Goal: Information Seeking & Learning: Learn about a topic

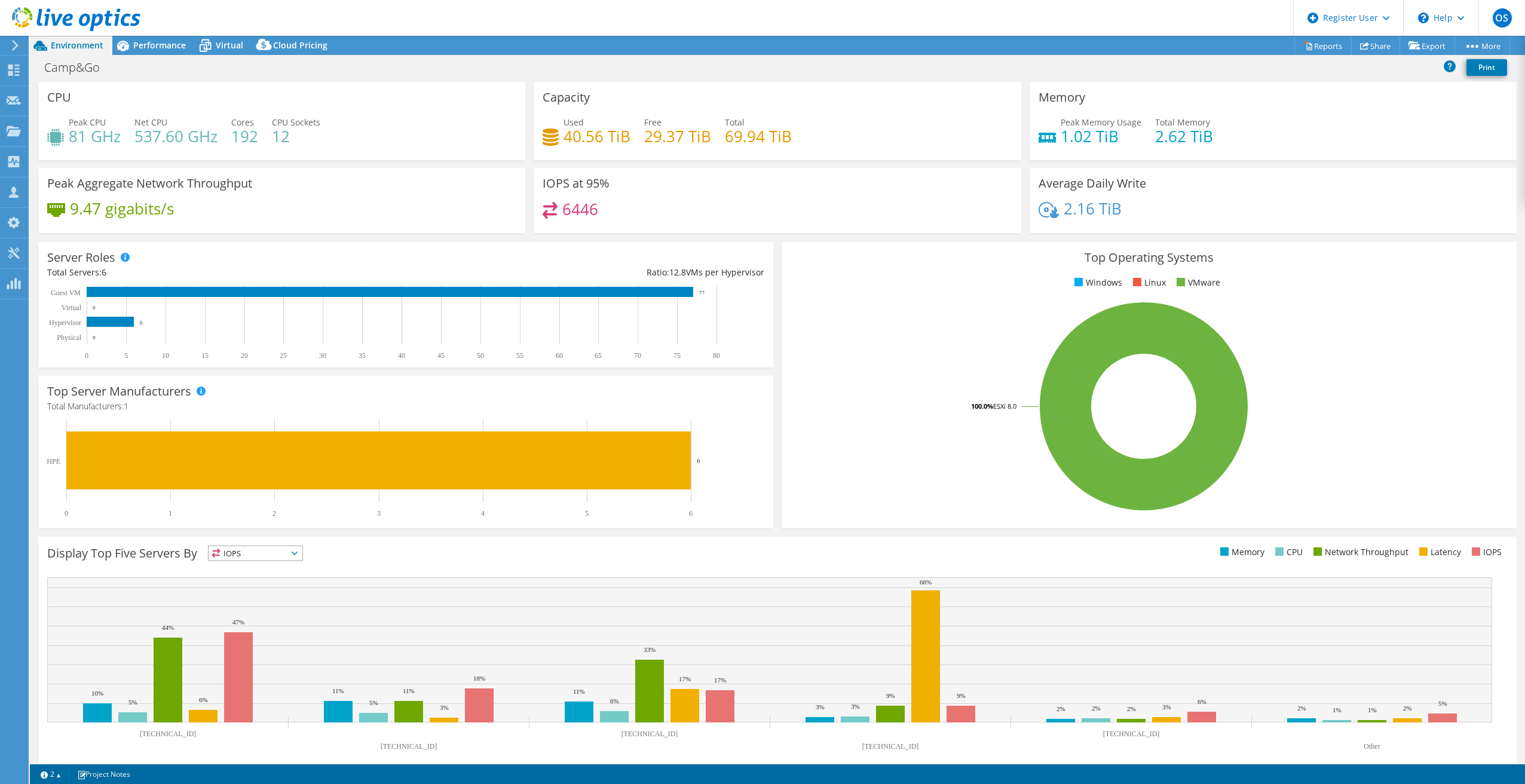
select select "USEast"
select select "USD"
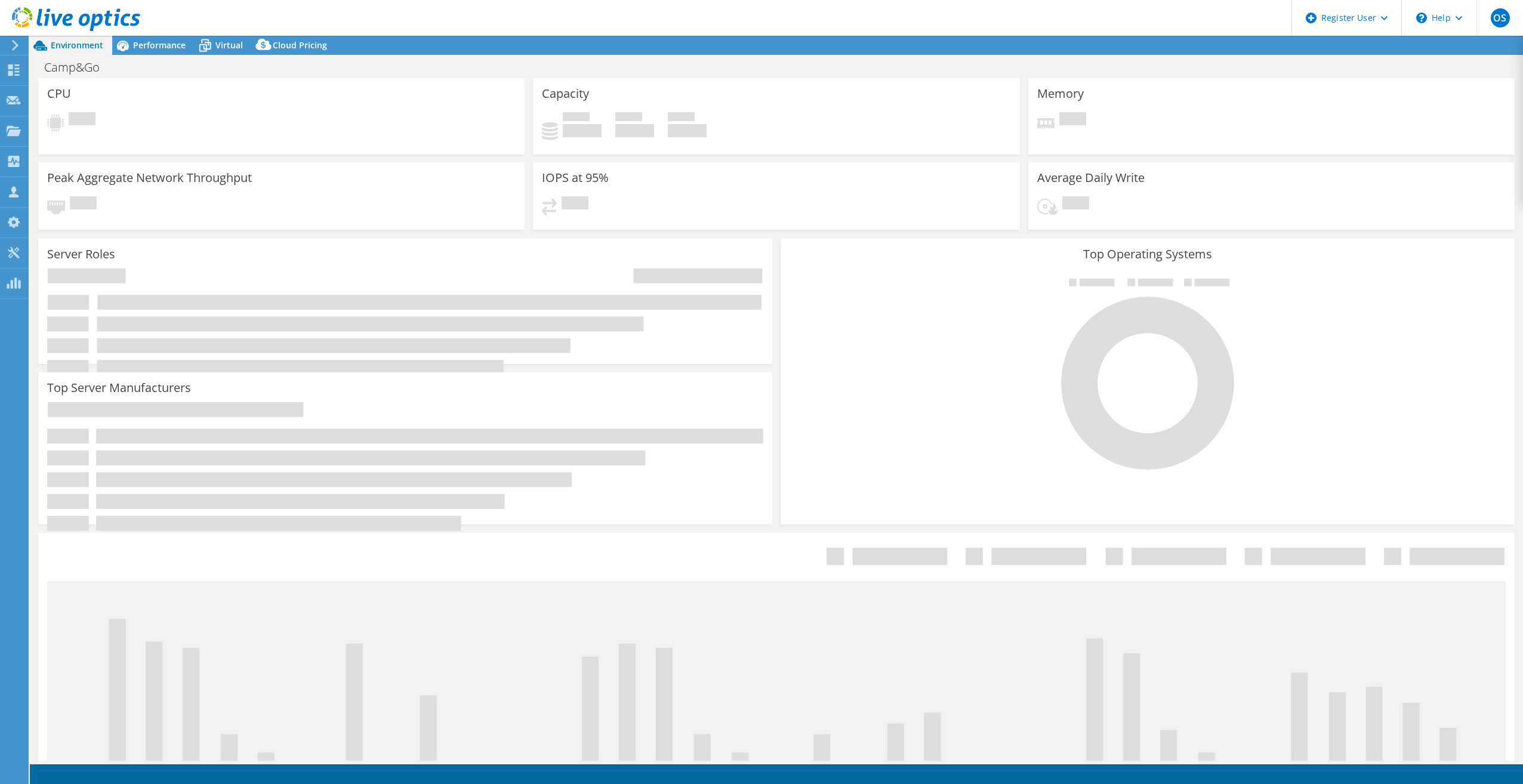
select select "USEast"
select select "USD"
select select "USEast"
select select "USD"
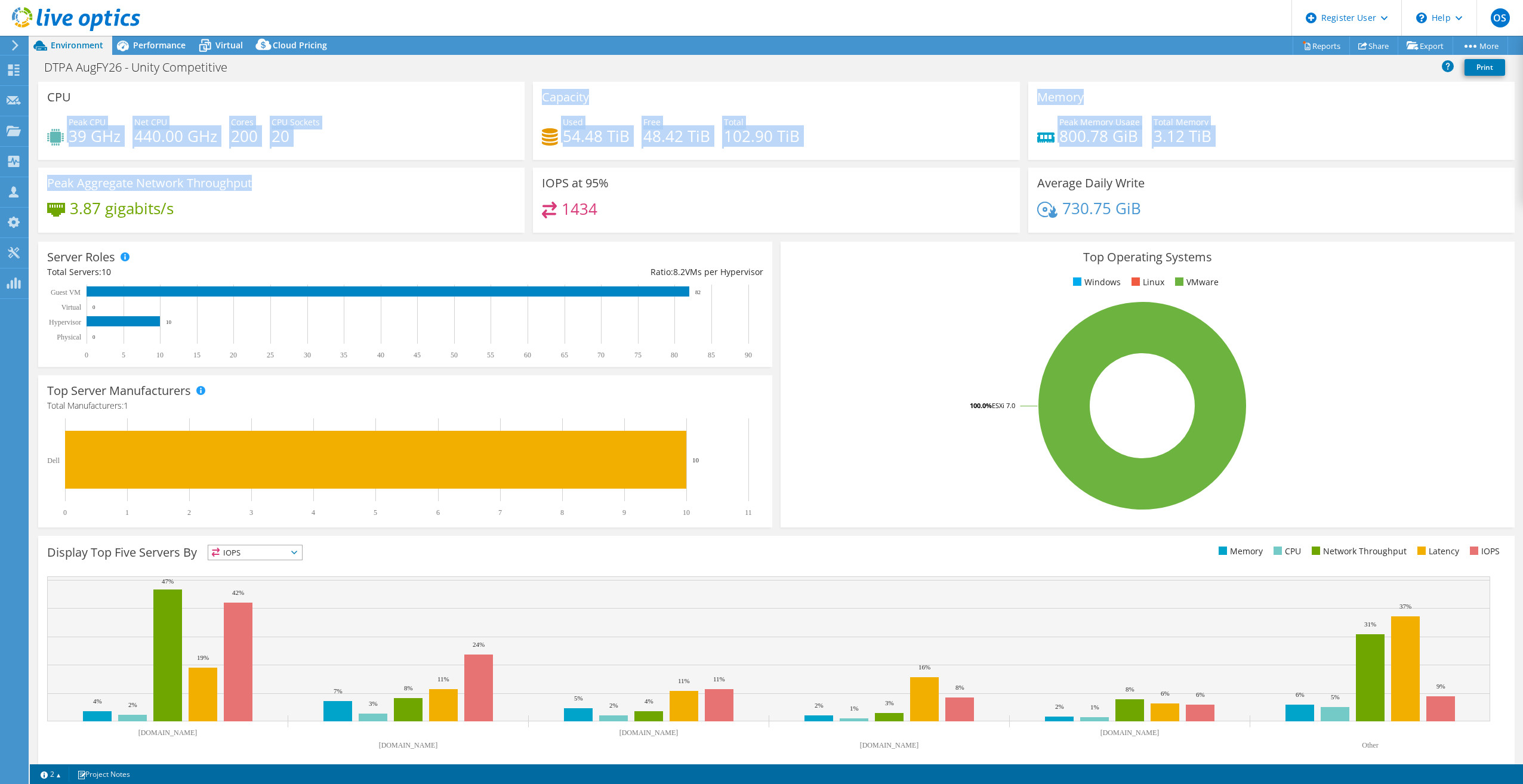
drag, startPoint x: 66, startPoint y: 130, endPoint x: 323, endPoint y: 175, distance: 260.9
click at [323, 175] on div "CPU Peak CPU 39 GHz Net CPU 440.00 GHz Cores 200 CPU Sockets 20 Capacity Used 5…" at bounding box center [776, 161] width 1485 height 159
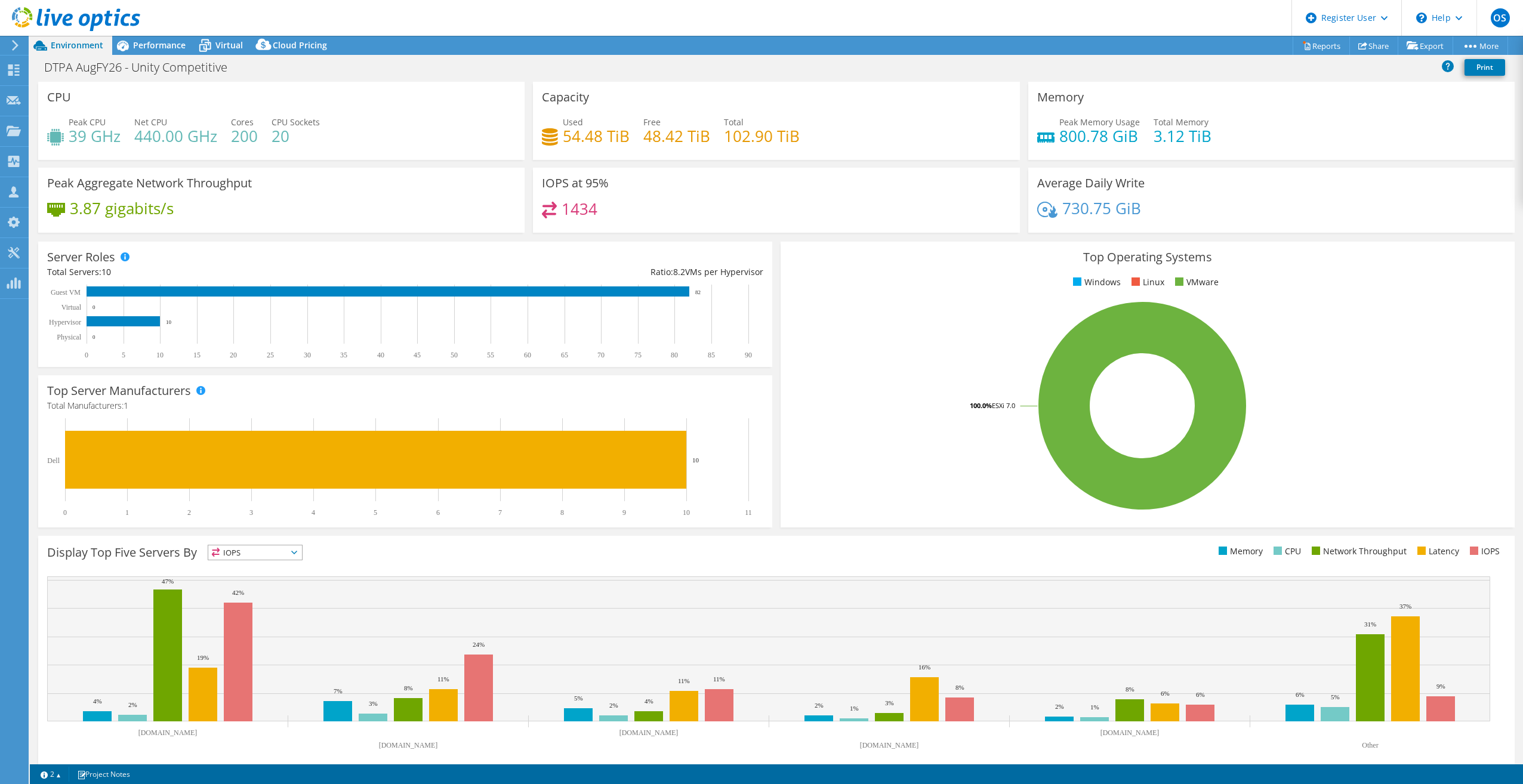
drag, startPoint x: 323, startPoint y: 175, endPoint x: 411, endPoint y: 266, distance: 126.6
click at [411, 266] on div "Ratio: 8.2 VMs per Hypervisor" at bounding box center [584, 272] width 358 height 13
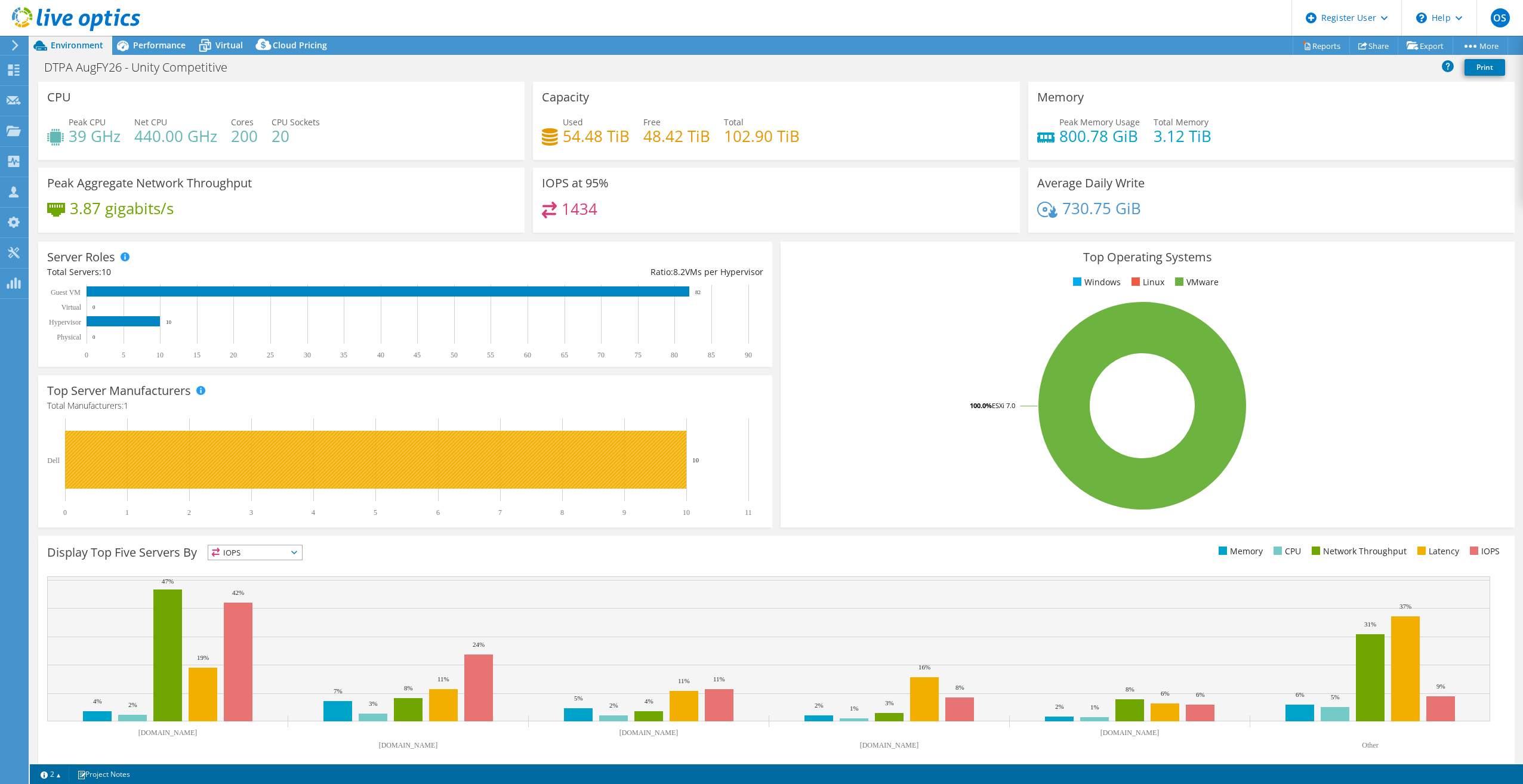
click at [640, 460] on rect at bounding box center [376, 459] width 621 height 58
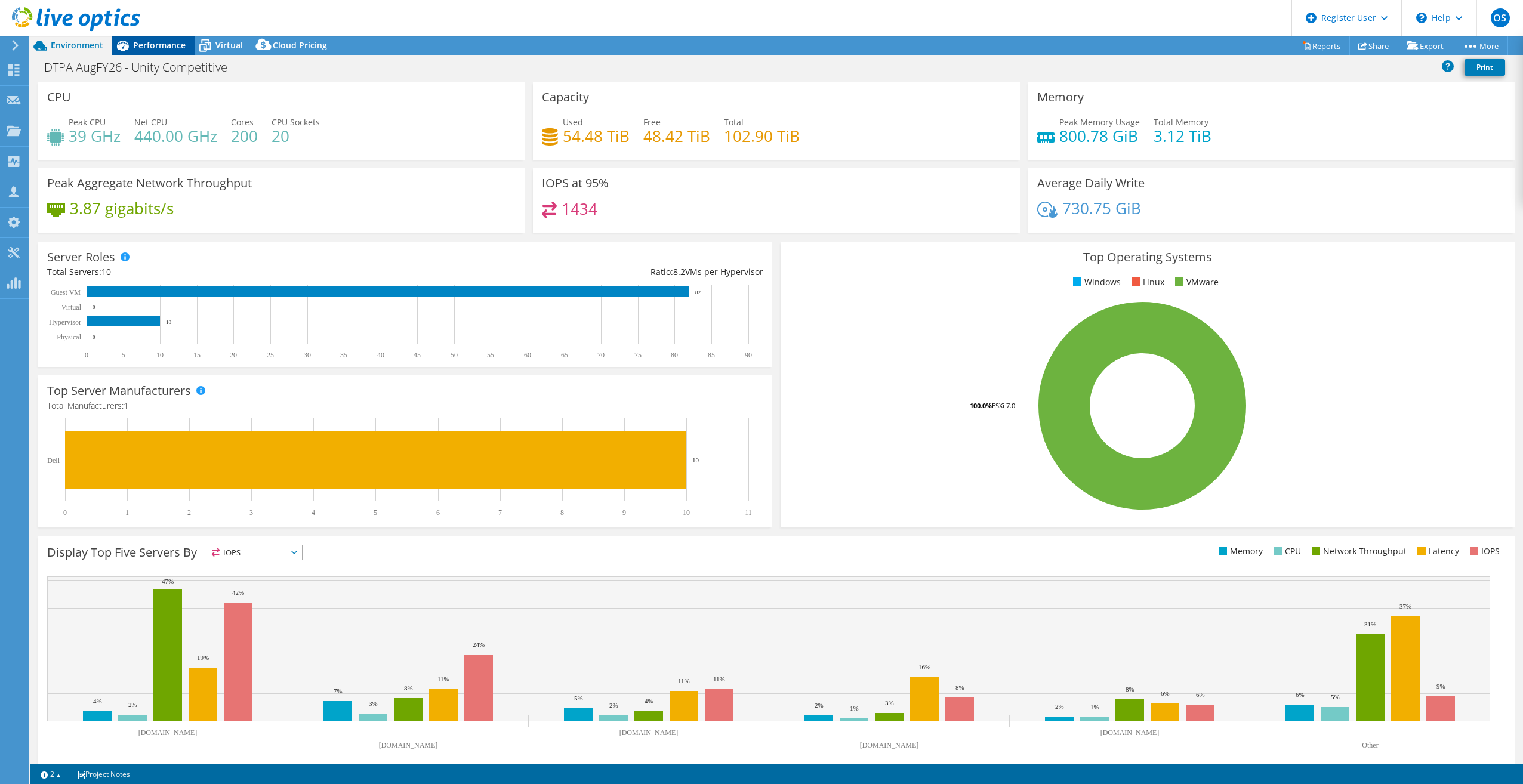
click at [131, 46] on icon at bounding box center [123, 46] width 21 height 21
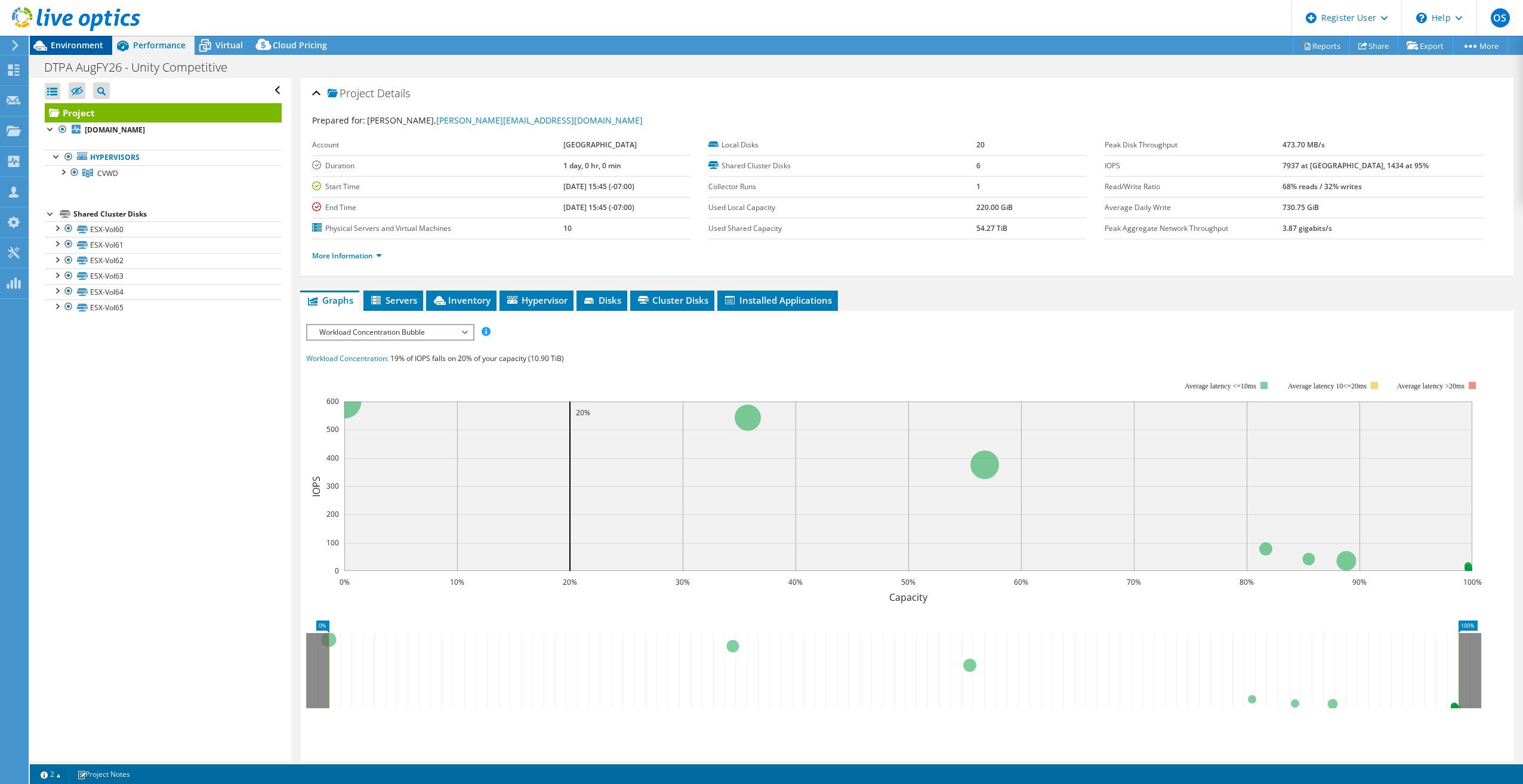
click at [107, 50] on div "Environment" at bounding box center [71, 46] width 83 height 19
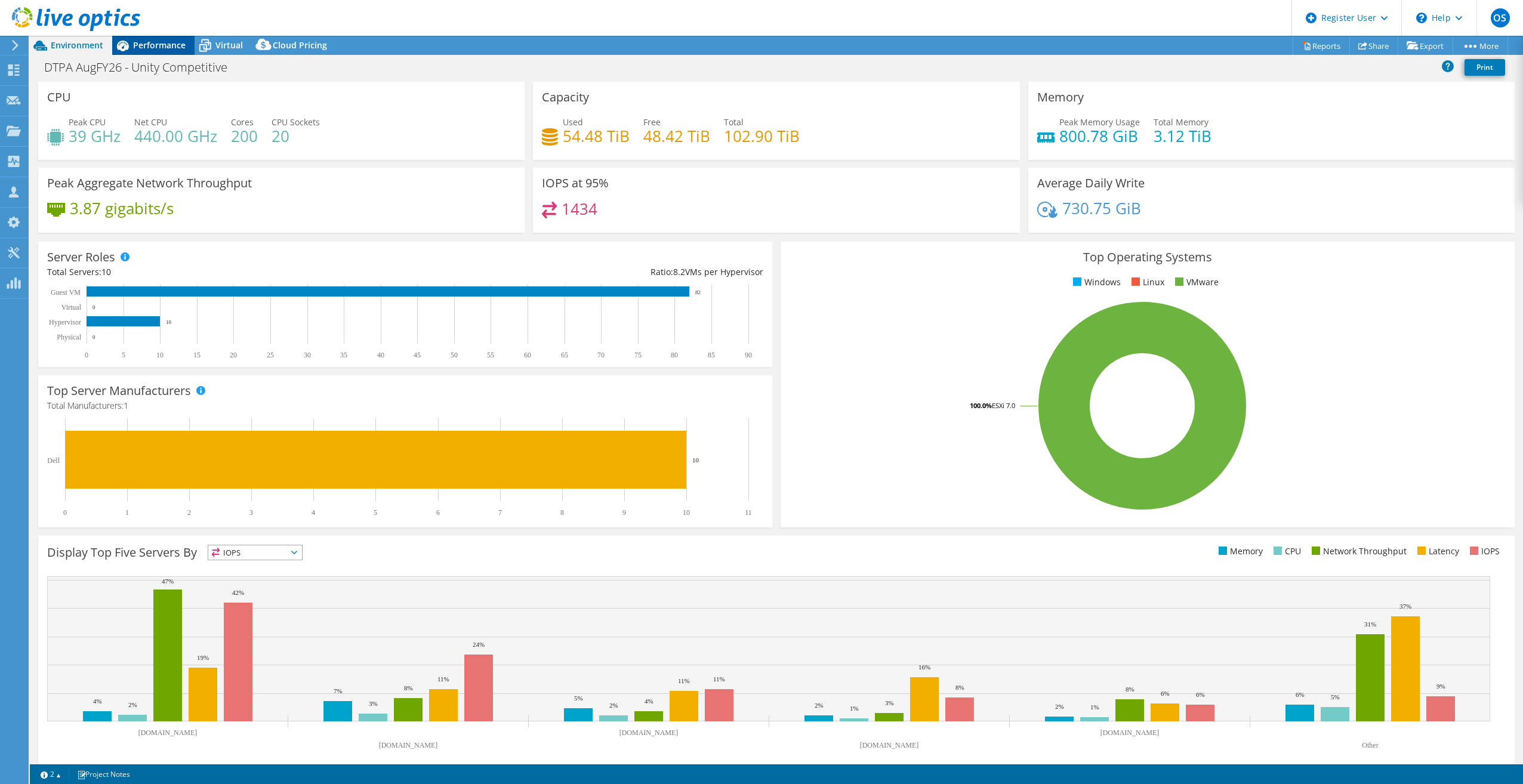
click at [141, 47] on span "Performance" at bounding box center [160, 45] width 53 height 11
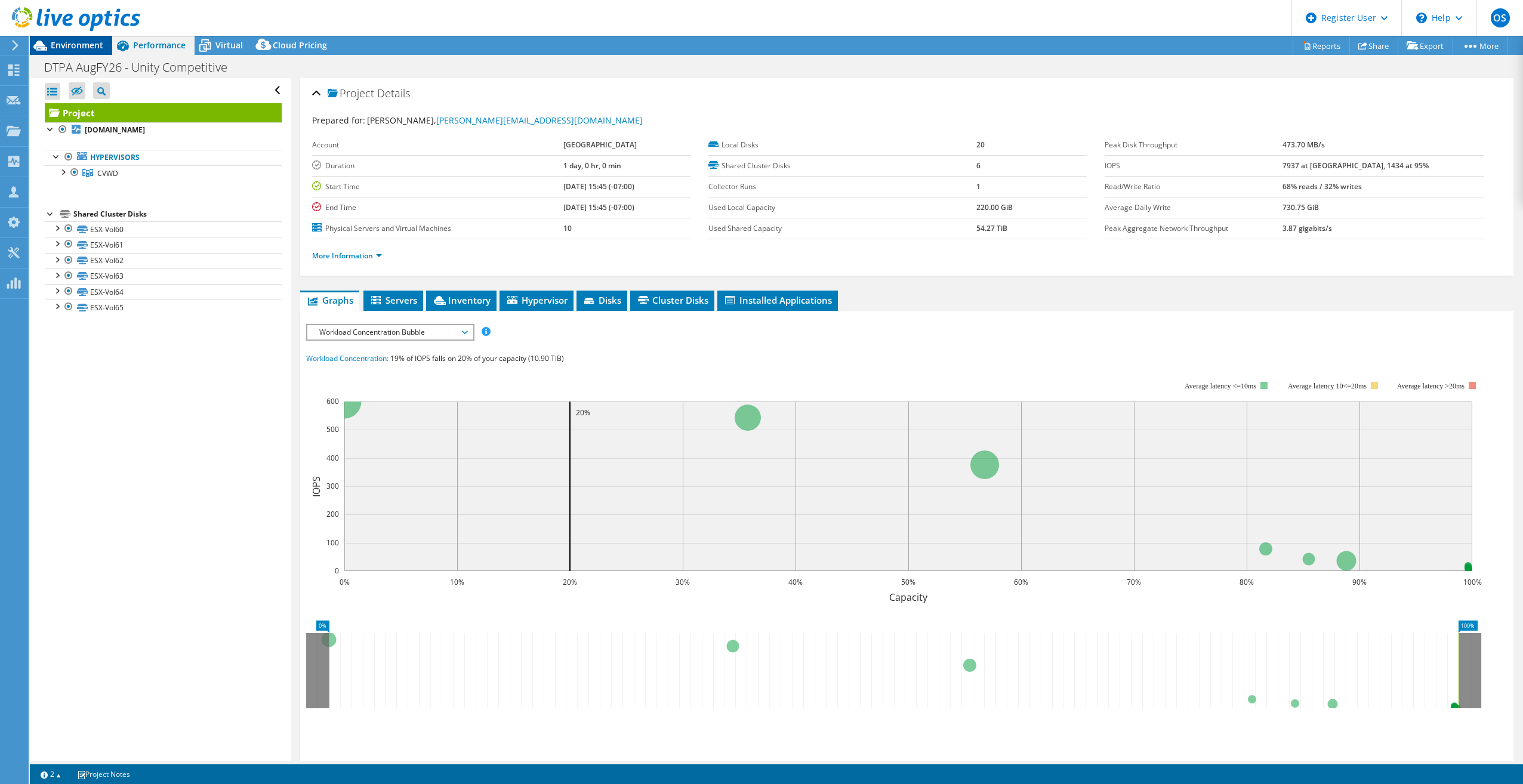
click at [105, 53] on div "Environment" at bounding box center [71, 46] width 83 height 19
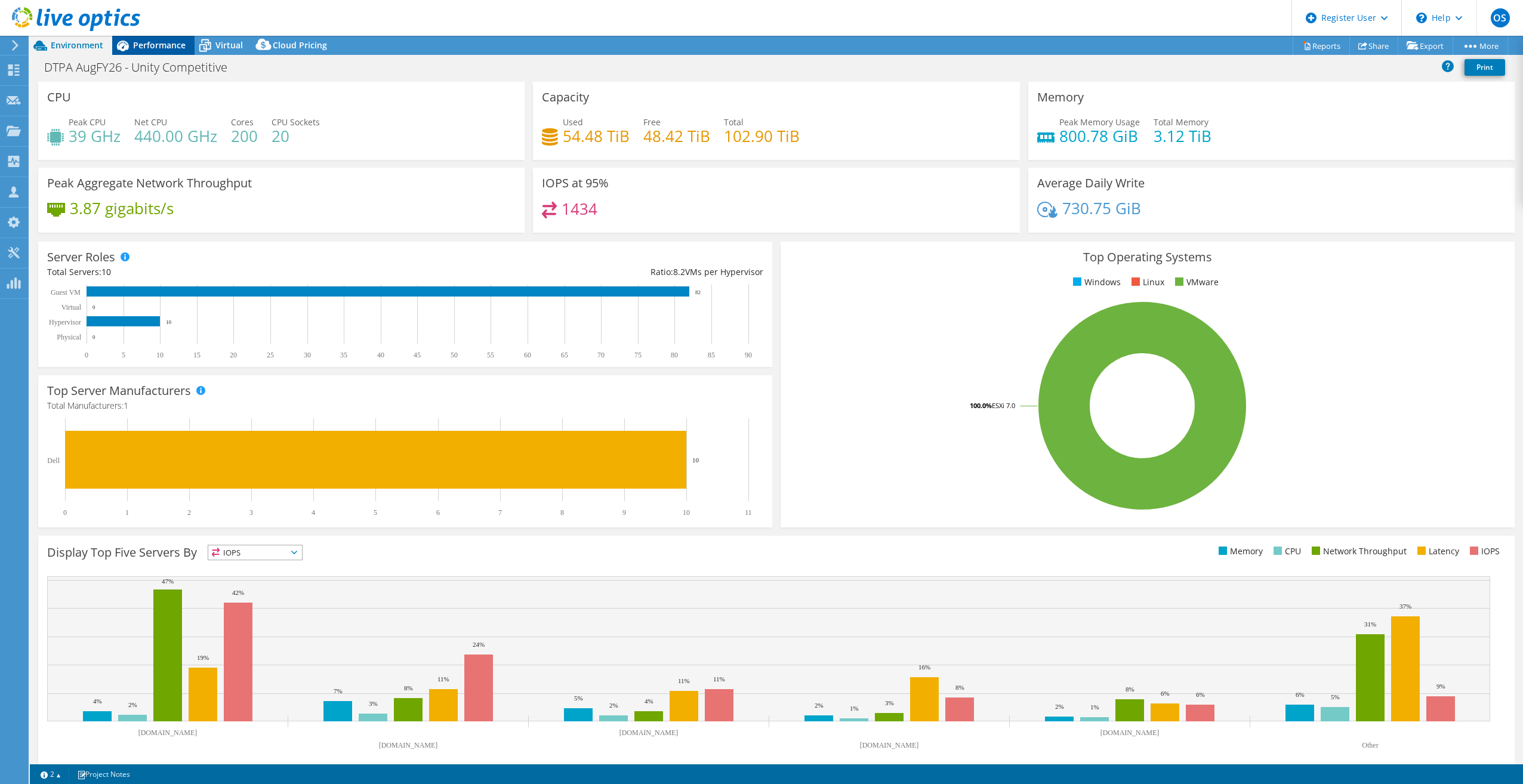
click at [152, 41] on span "Performance" at bounding box center [160, 45] width 53 height 11
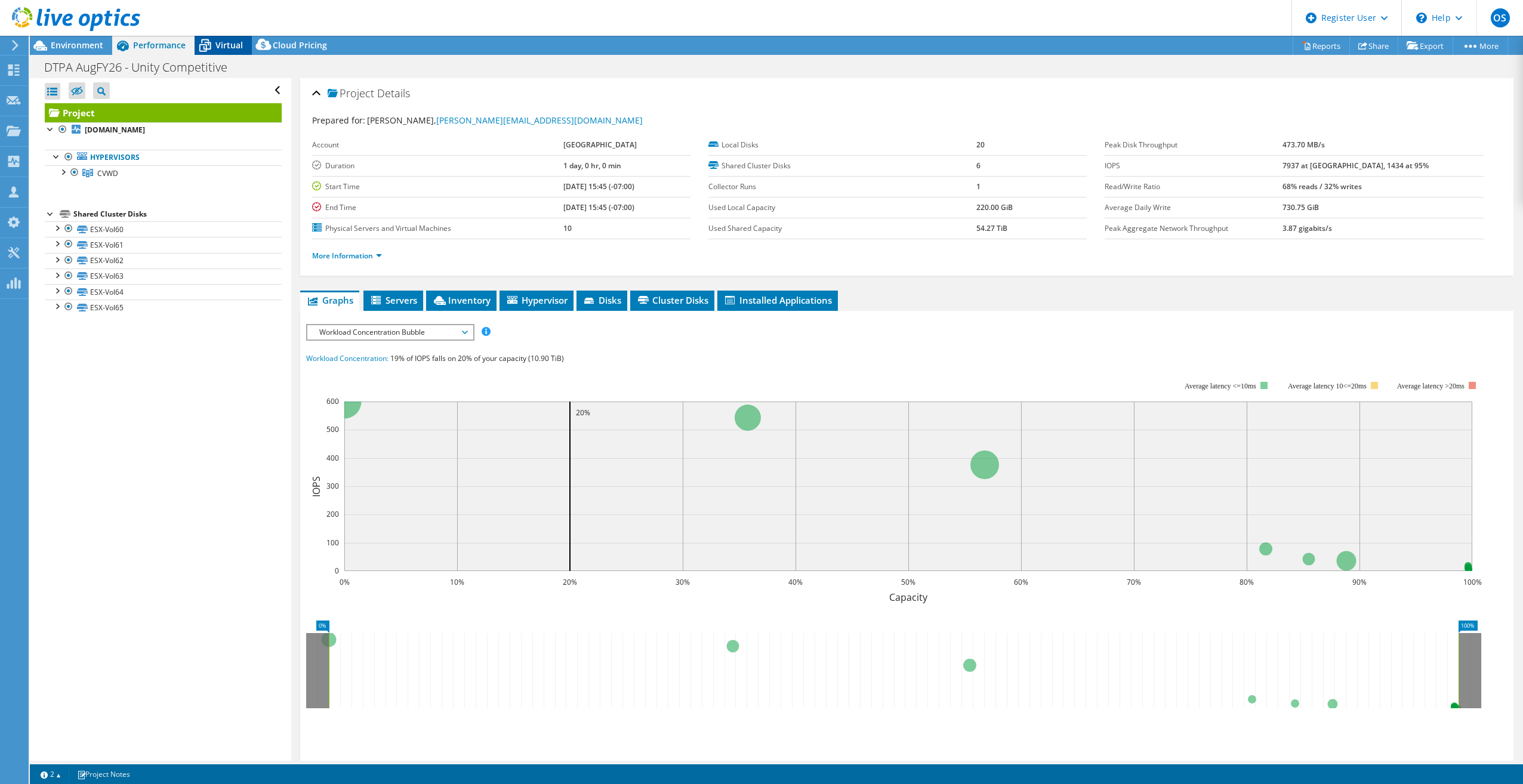
click at [225, 51] on div "Virtual" at bounding box center [223, 46] width 58 height 19
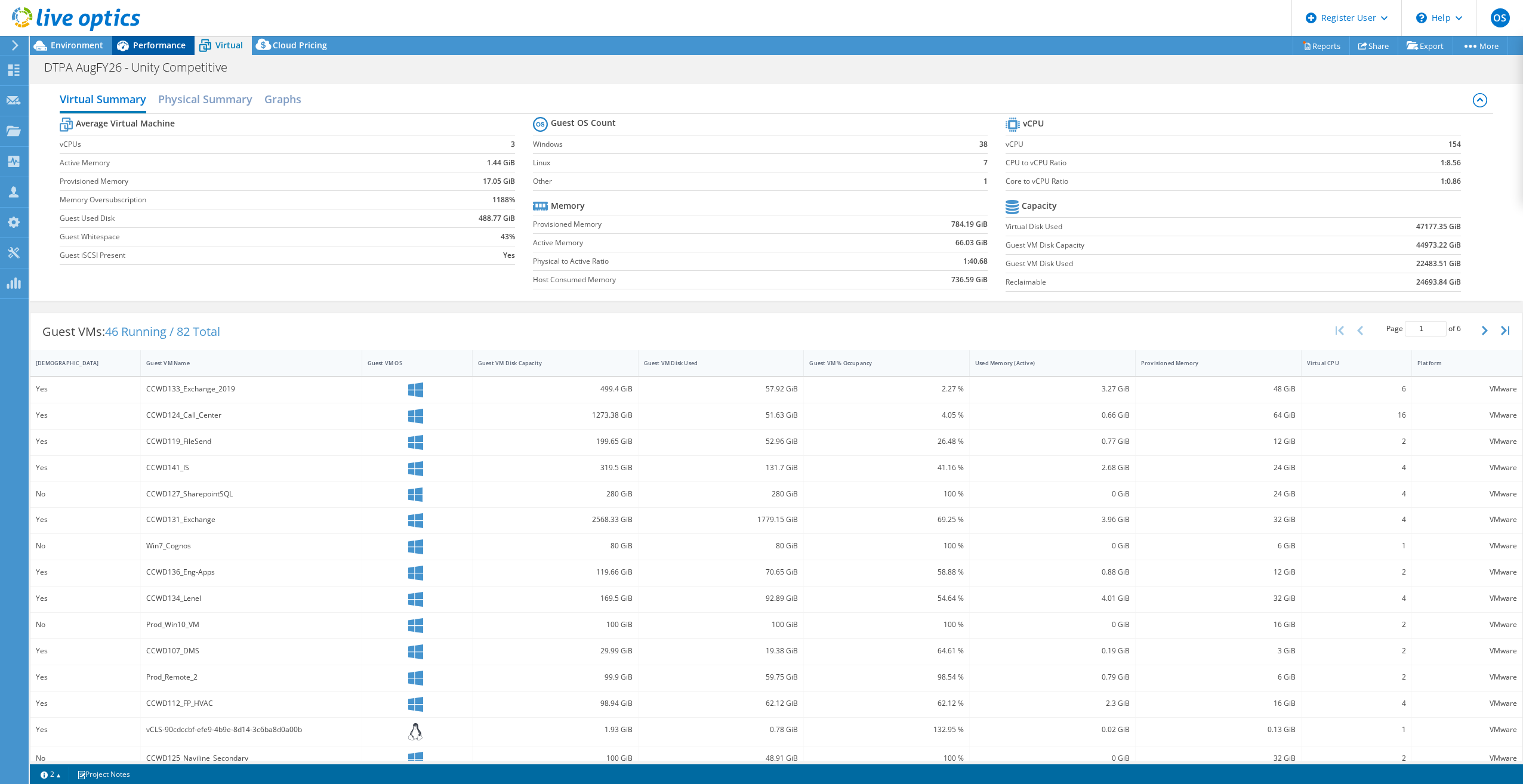
click at [177, 39] on div "Performance" at bounding box center [153, 46] width 83 height 19
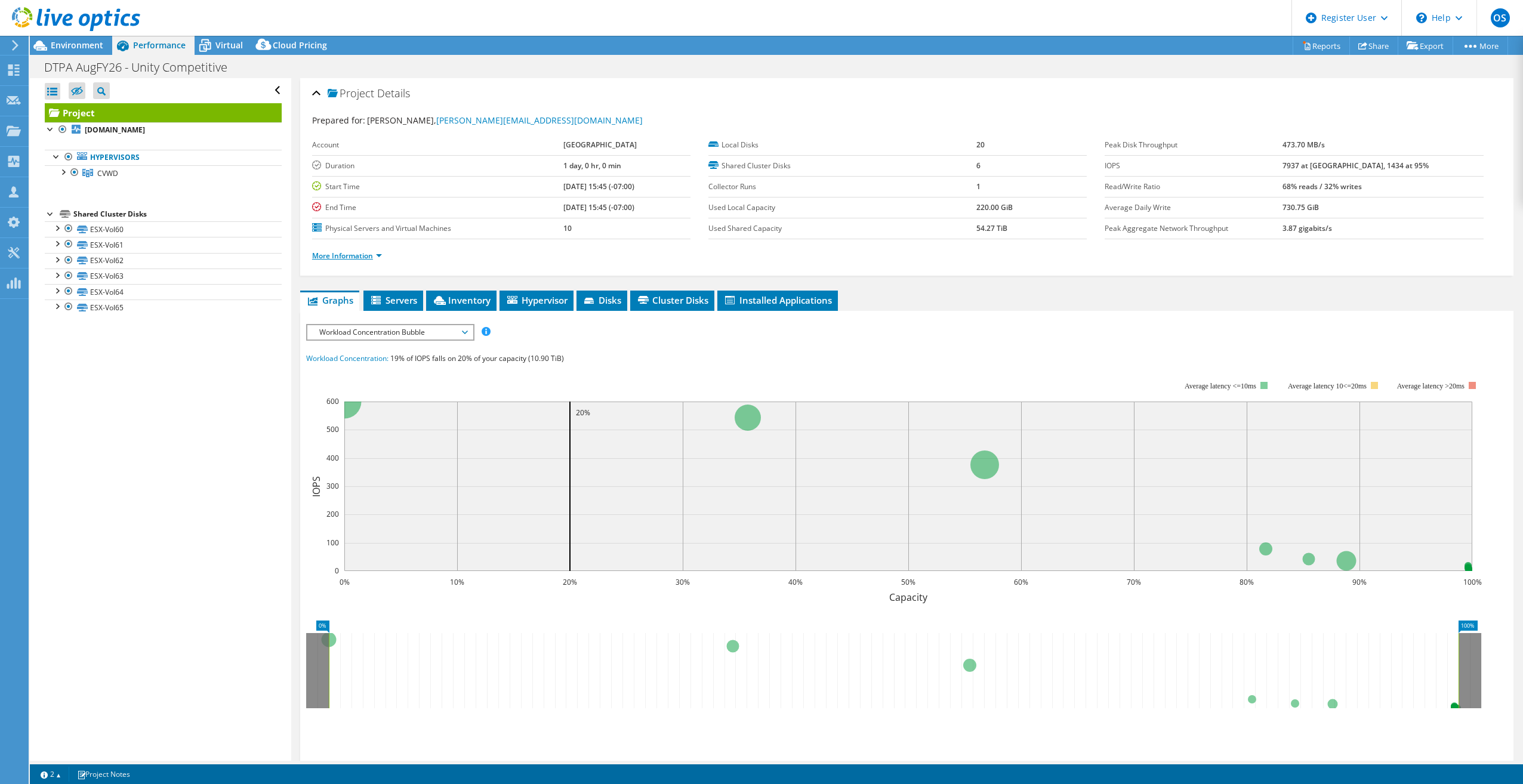
click at [368, 258] on link "More Information" at bounding box center [347, 255] width 70 height 10
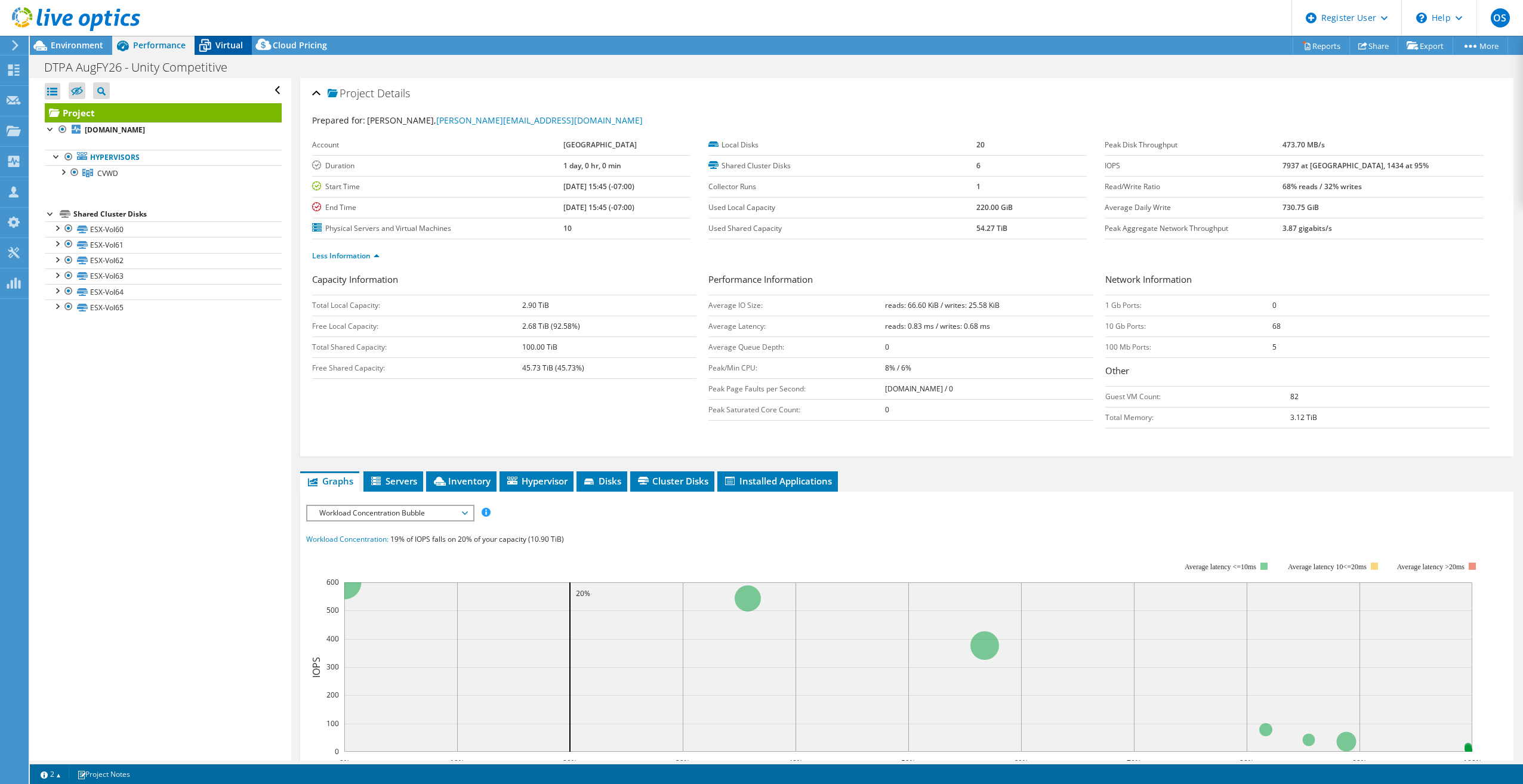
click at [232, 48] on span "Virtual" at bounding box center [230, 45] width 28 height 11
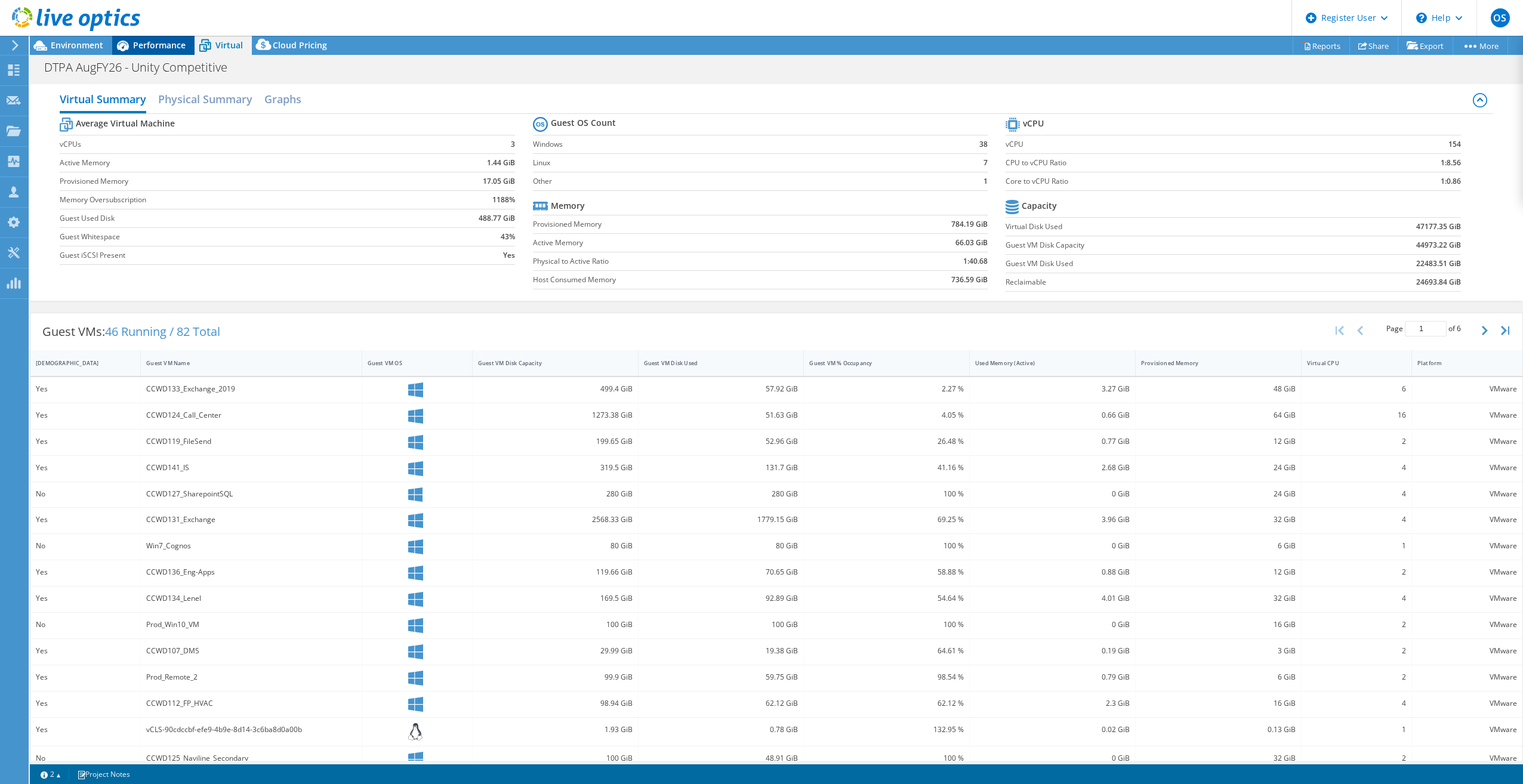
click at [178, 44] on span "Performance" at bounding box center [160, 45] width 53 height 11
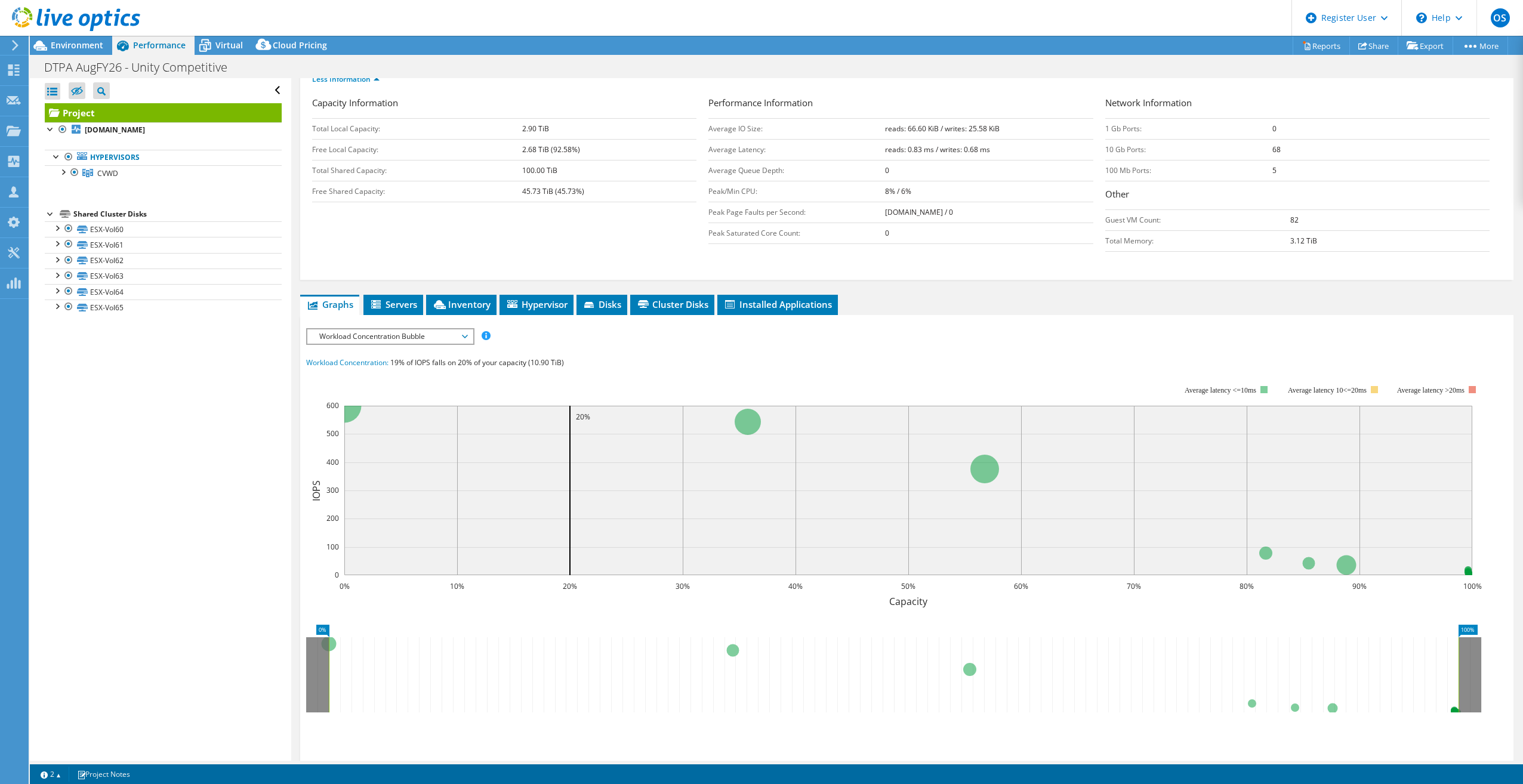
scroll to position [179, 0]
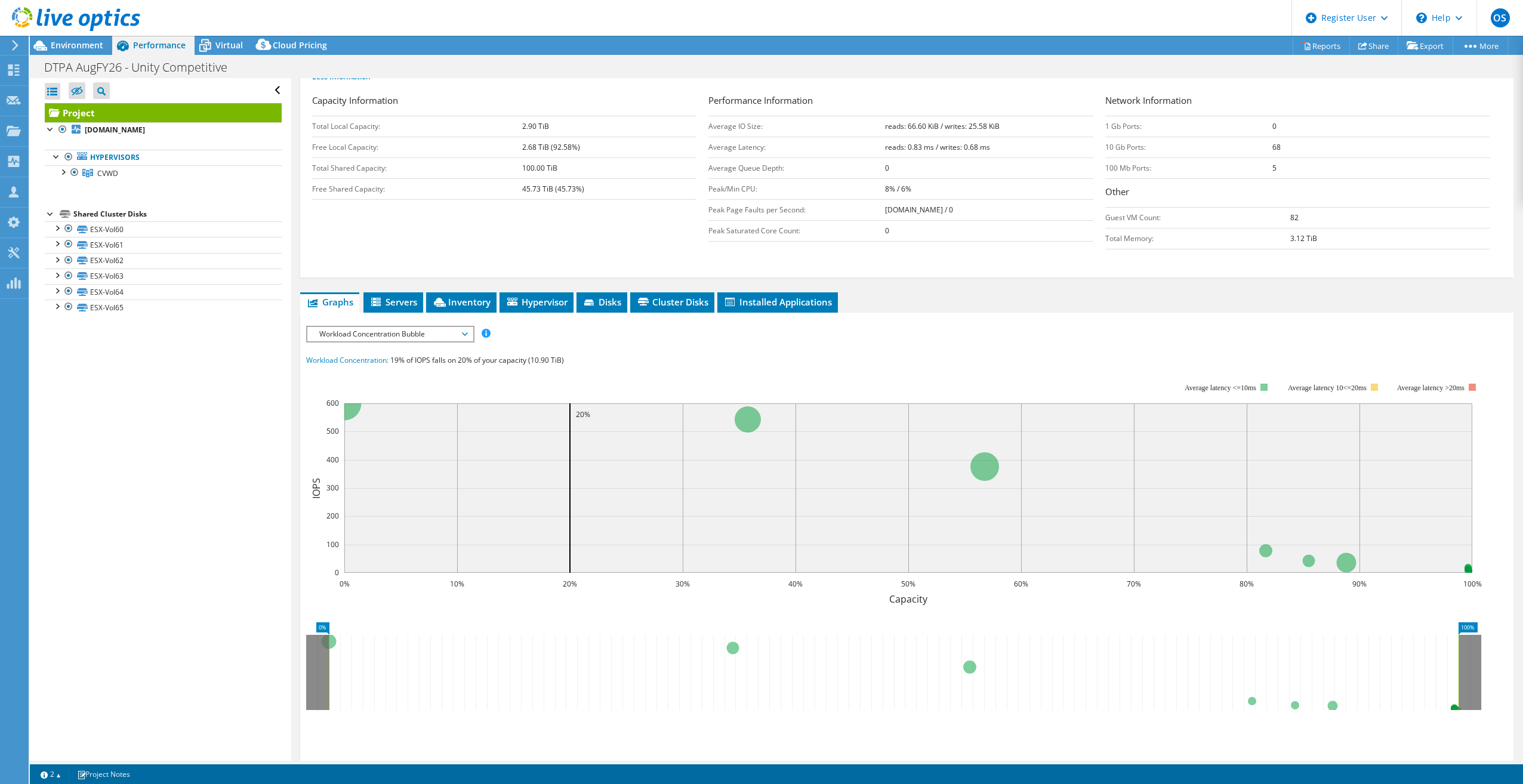
click at [438, 347] on div "IOPS Disk Throughput IO Size Latency Queue Depth CPU Percentage Memory Page Fau…" at bounding box center [907, 546] width 1202 height 442
click at [438, 338] on span "Workload Concentration Bubble" at bounding box center [390, 334] width 153 height 15
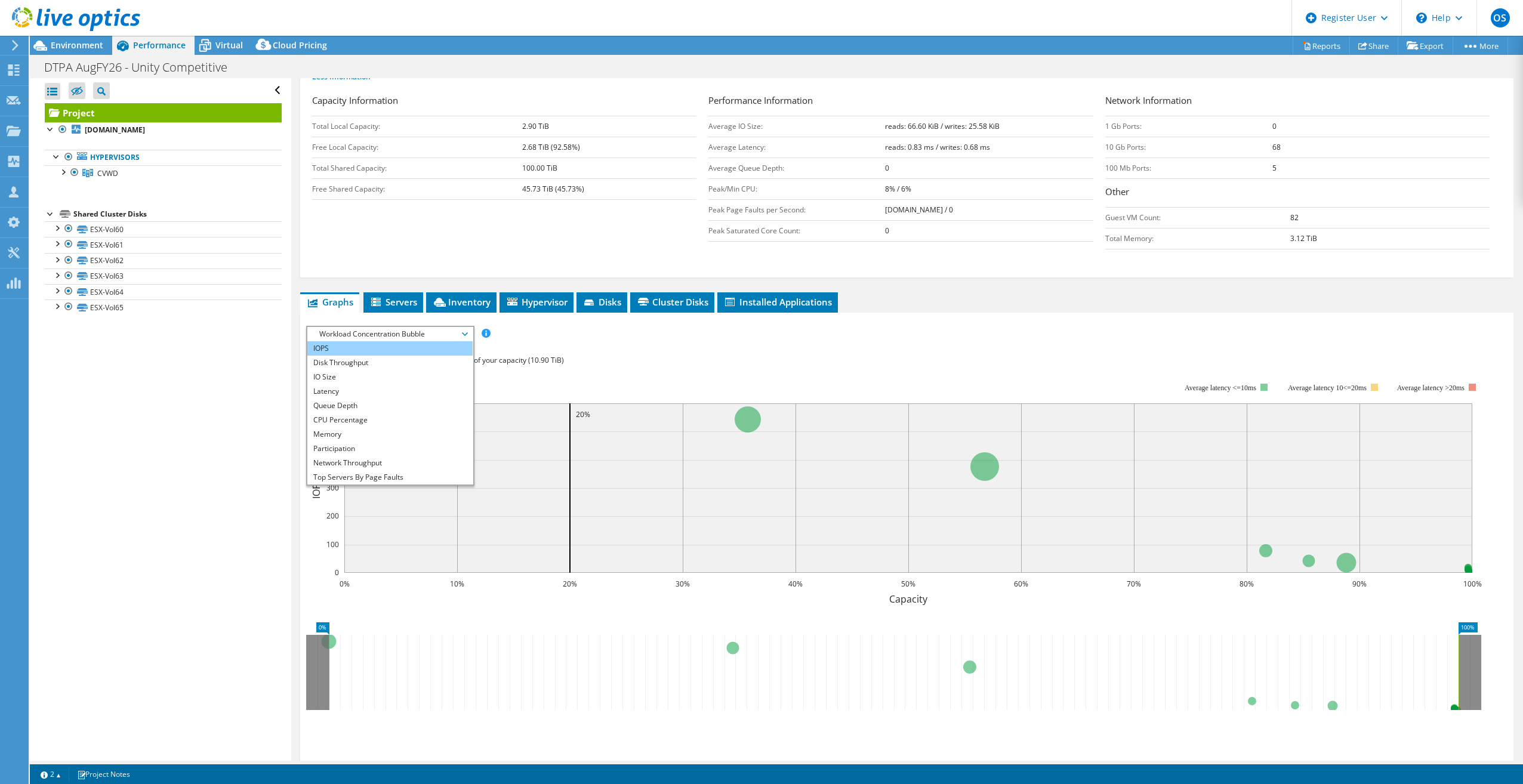
click at [356, 350] on li "IOPS" at bounding box center [390, 348] width 165 height 15
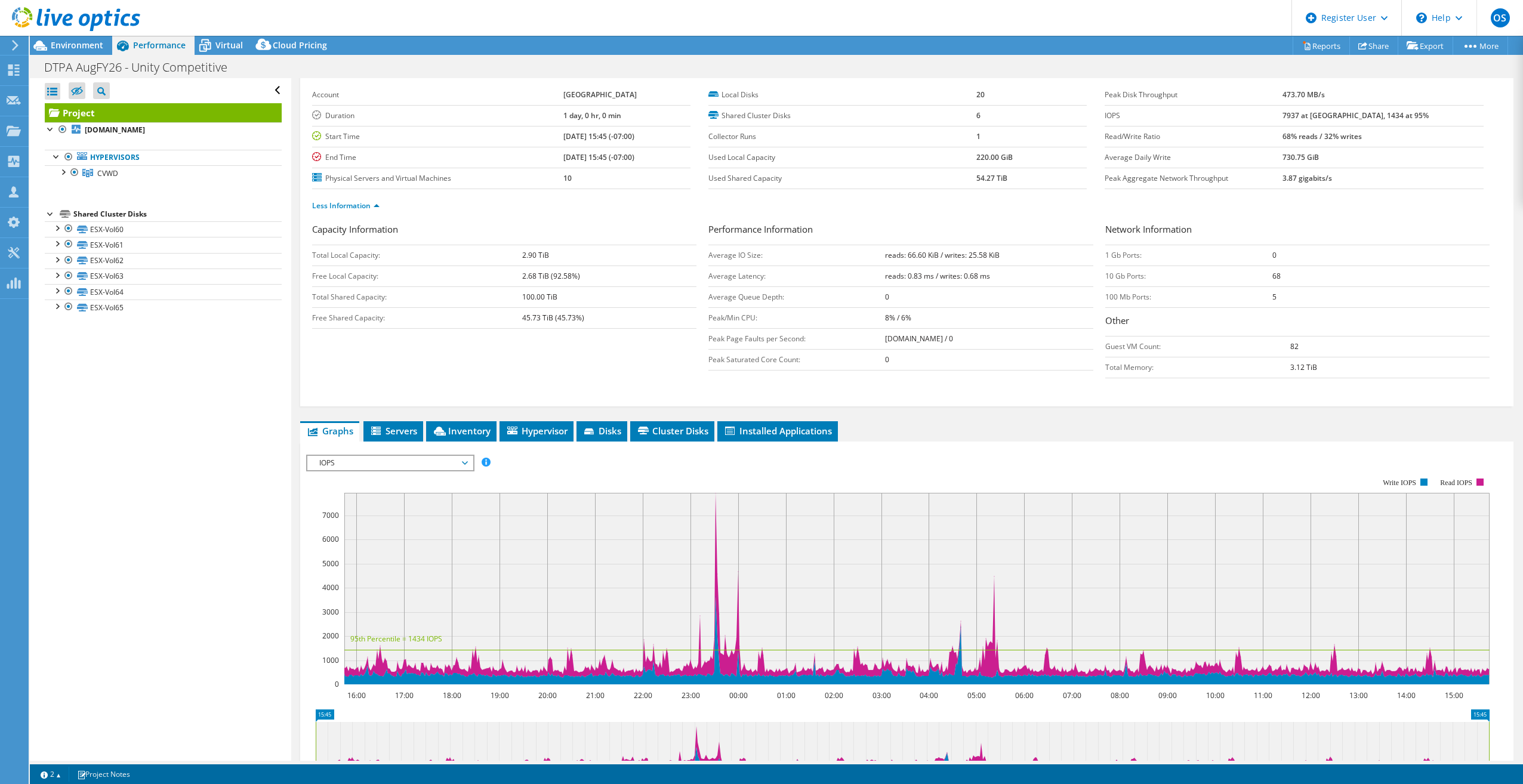
scroll to position [0, 0]
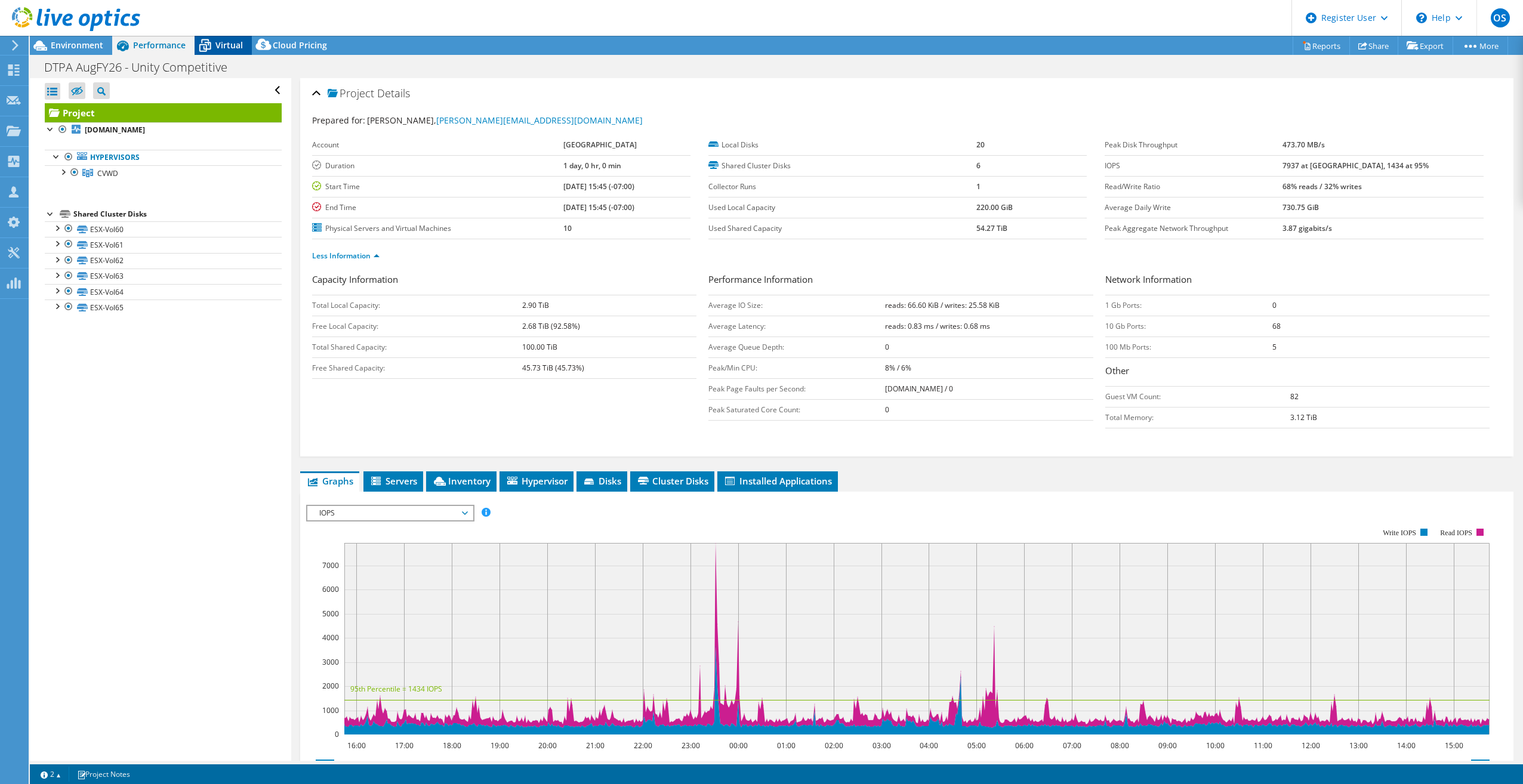
click at [198, 37] on icon at bounding box center [205, 46] width 21 height 21
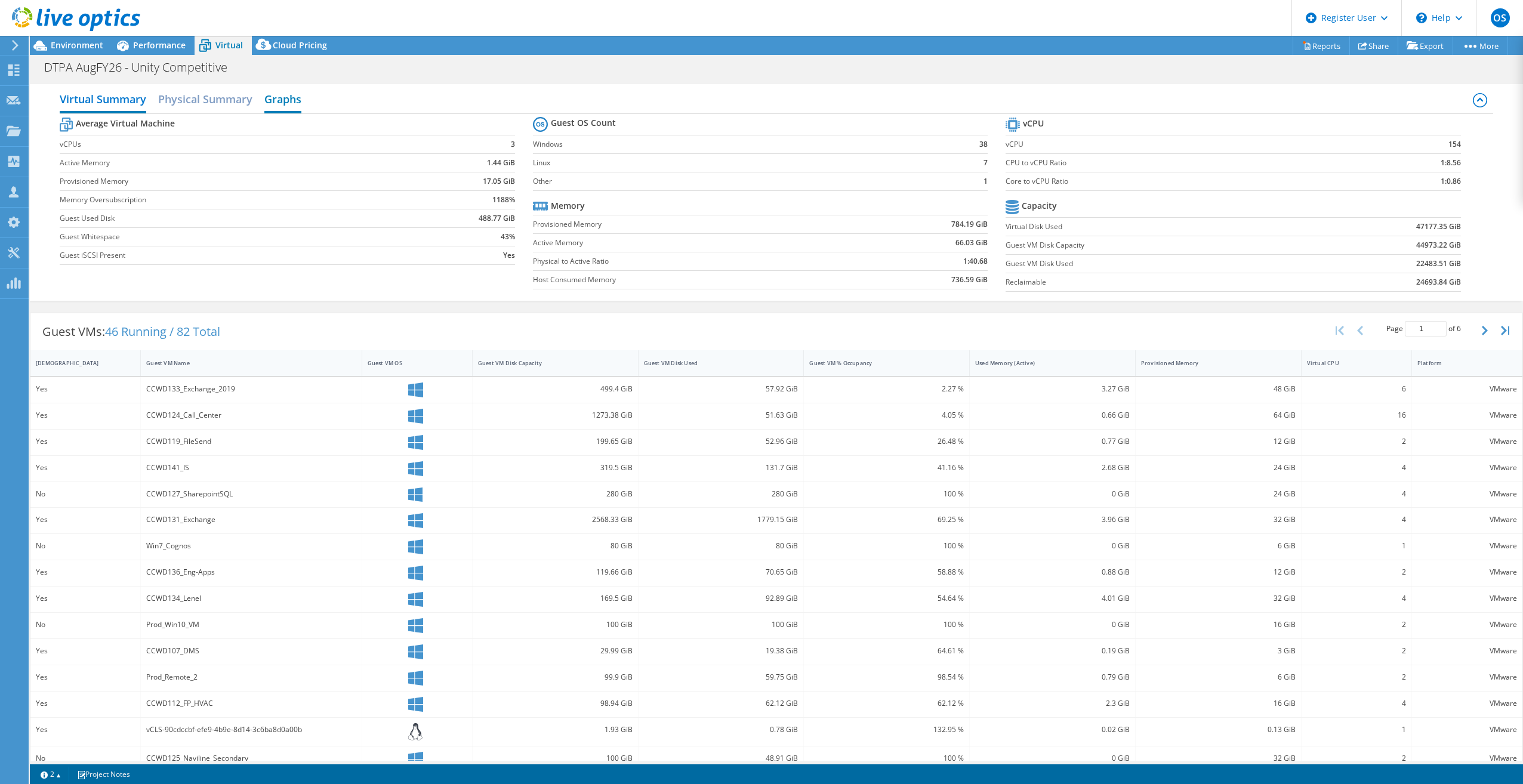
click at [290, 89] on h2 "Graphs" at bounding box center [282, 101] width 37 height 26
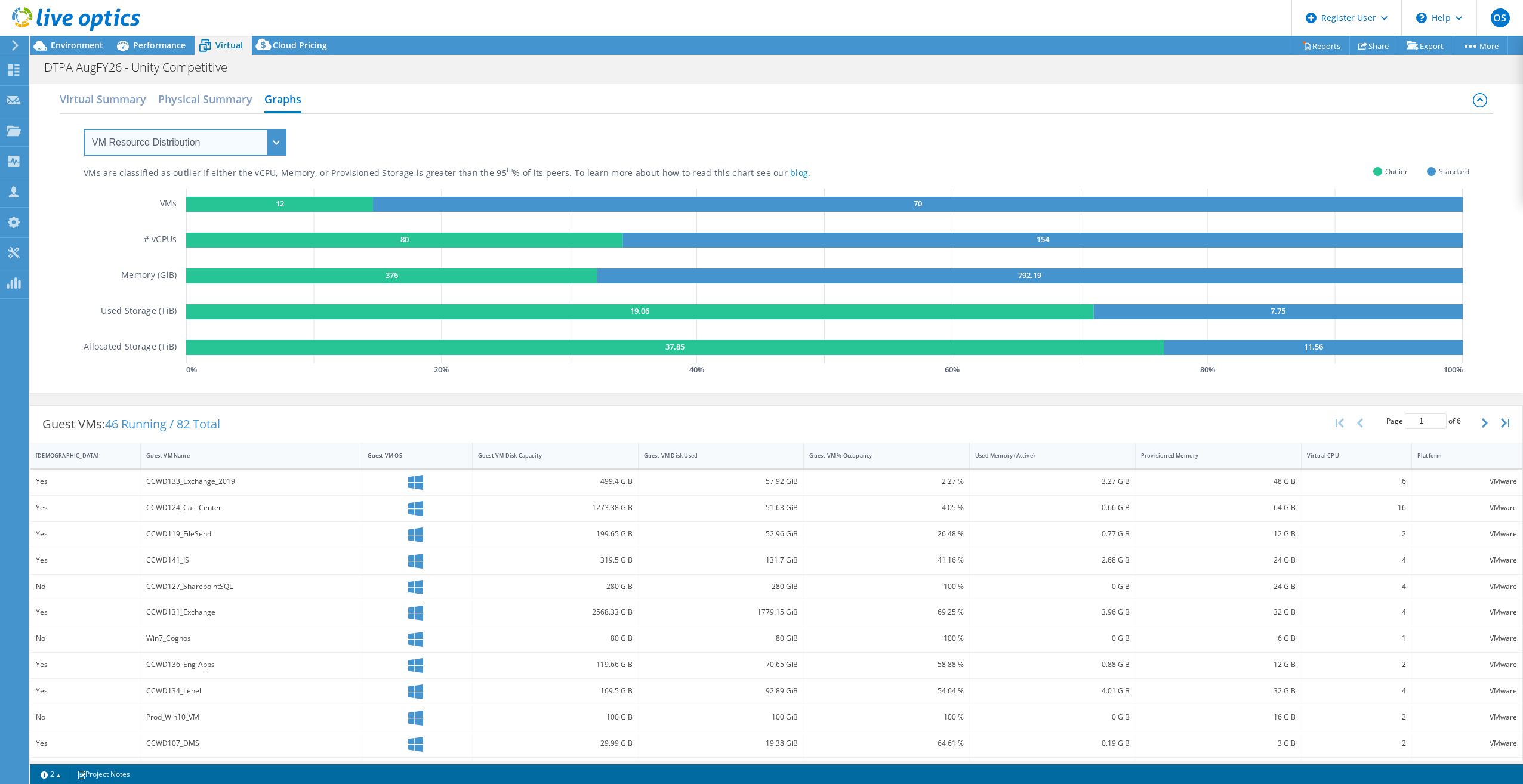
click at [178, 135] on select "VM Resource Distribution Provisioning Contrast Over Provisioning" at bounding box center [184, 142] width 203 height 27
select select "Over Provisioning"
click at [83, 129] on select "VM Resource Distribution Provisioning Contrast Over Provisioning" at bounding box center [184, 142] width 203 height 27
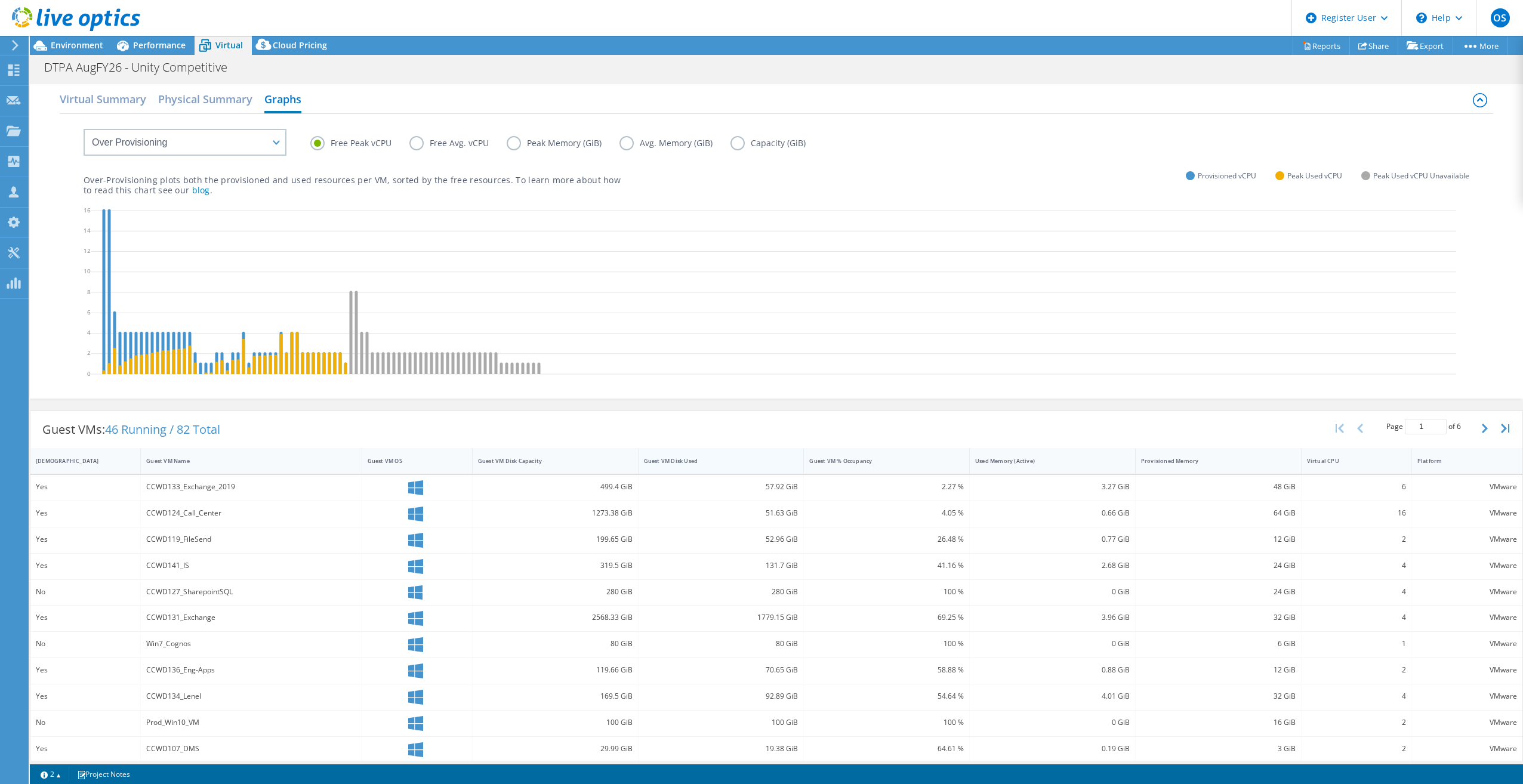
click at [698, 461] on div "Guest VM Disk Used" at bounding box center [714, 460] width 140 height 8
drag, startPoint x: 166, startPoint y: 49, endPoint x: 166, endPoint y: 80, distance: 31.0
click at [166, 80] on div "Project Actions Project Actions Reports Share Export vSAN ReadyNode Sizer" at bounding box center [776, 410] width 1493 height 748
drag, startPoint x: 166, startPoint y: 80, endPoint x: 156, endPoint y: 45, distance: 36.4
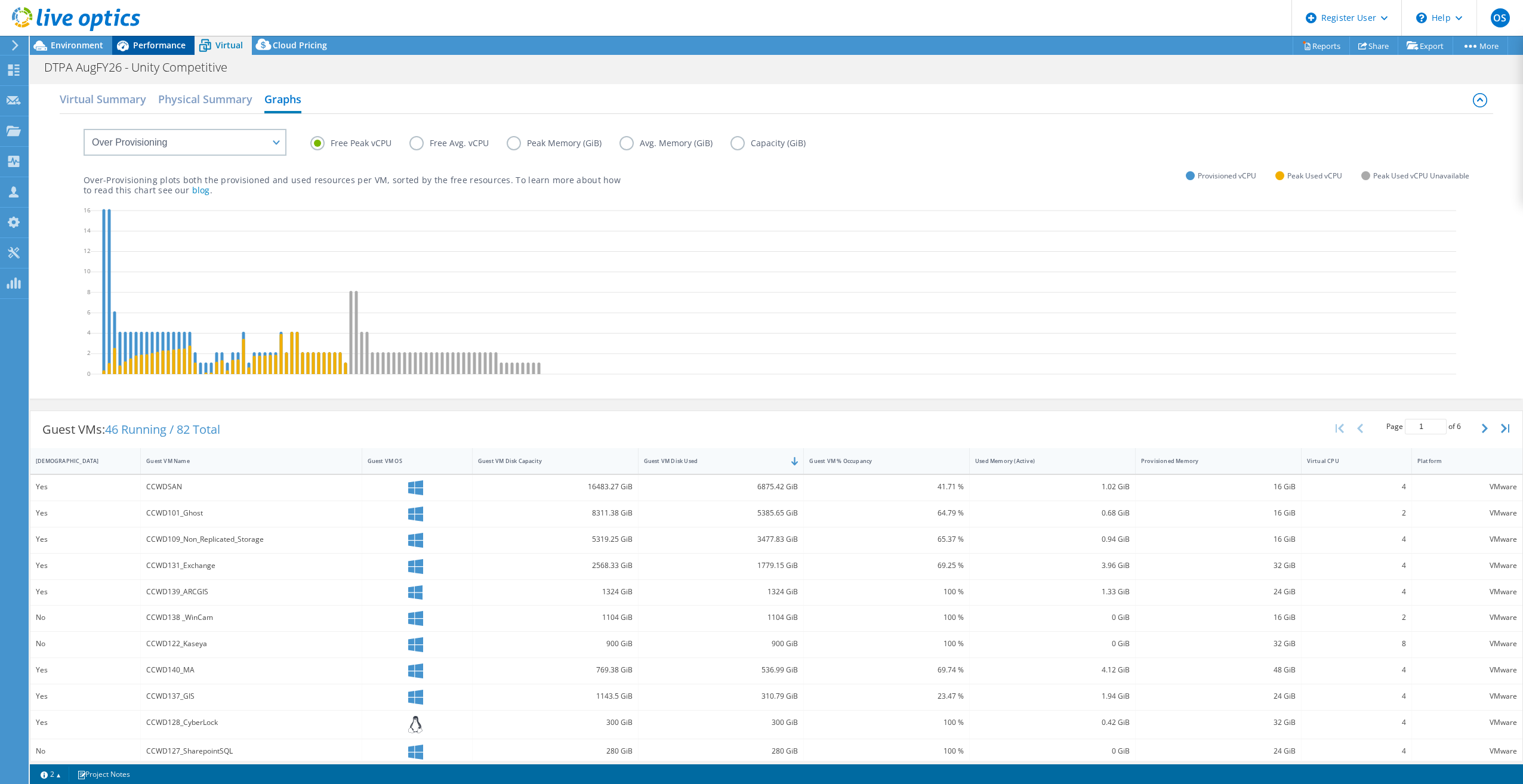
click at [156, 45] on span "Performance" at bounding box center [160, 45] width 53 height 11
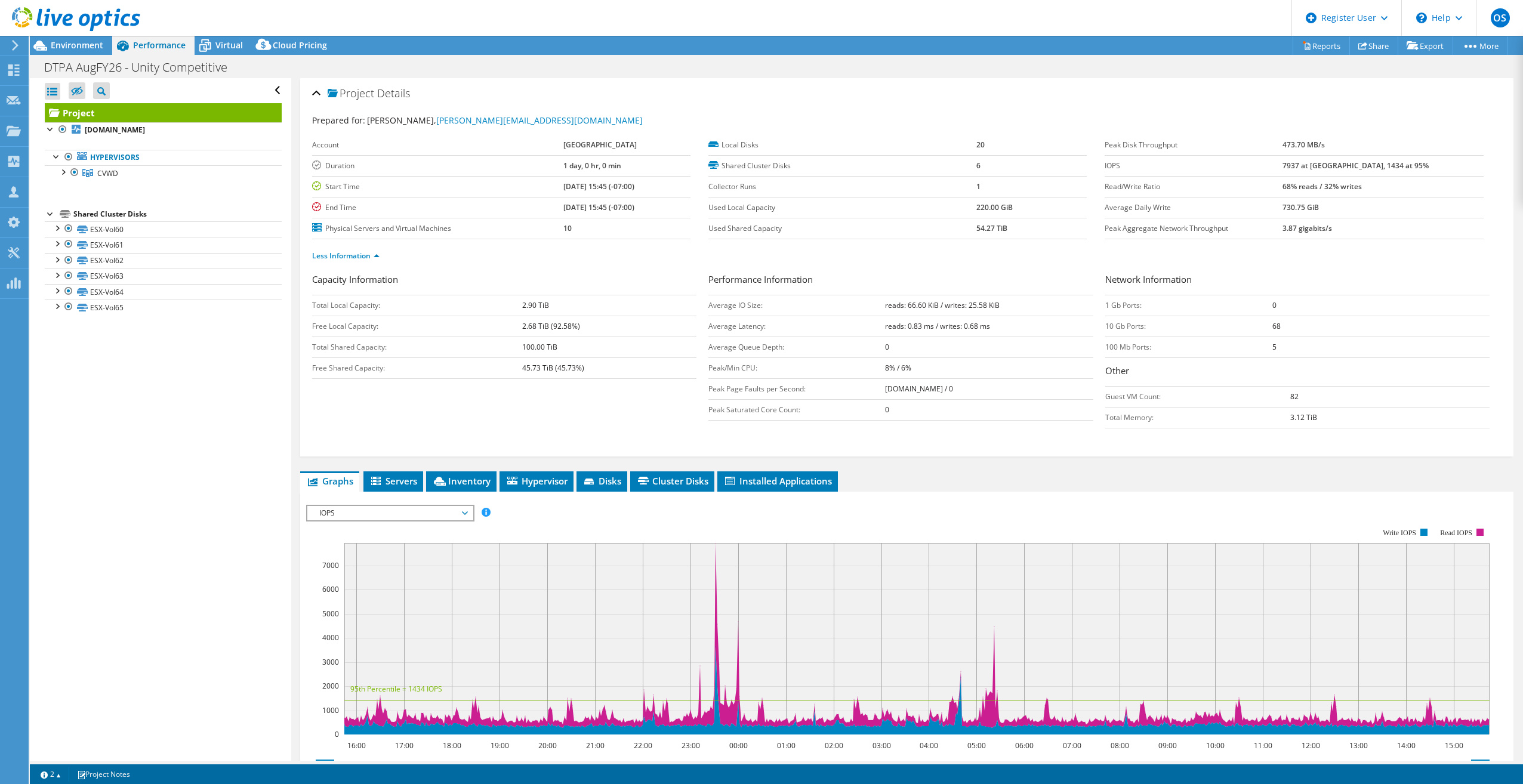
click at [149, 409] on div "Open All Close All Hide Excluded Nodes Project Tree Filter" at bounding box center [160, 419] width 261 height 683
click at [83, 43] on span "Environment" at bounding box center [77, 45] width 53 height 11
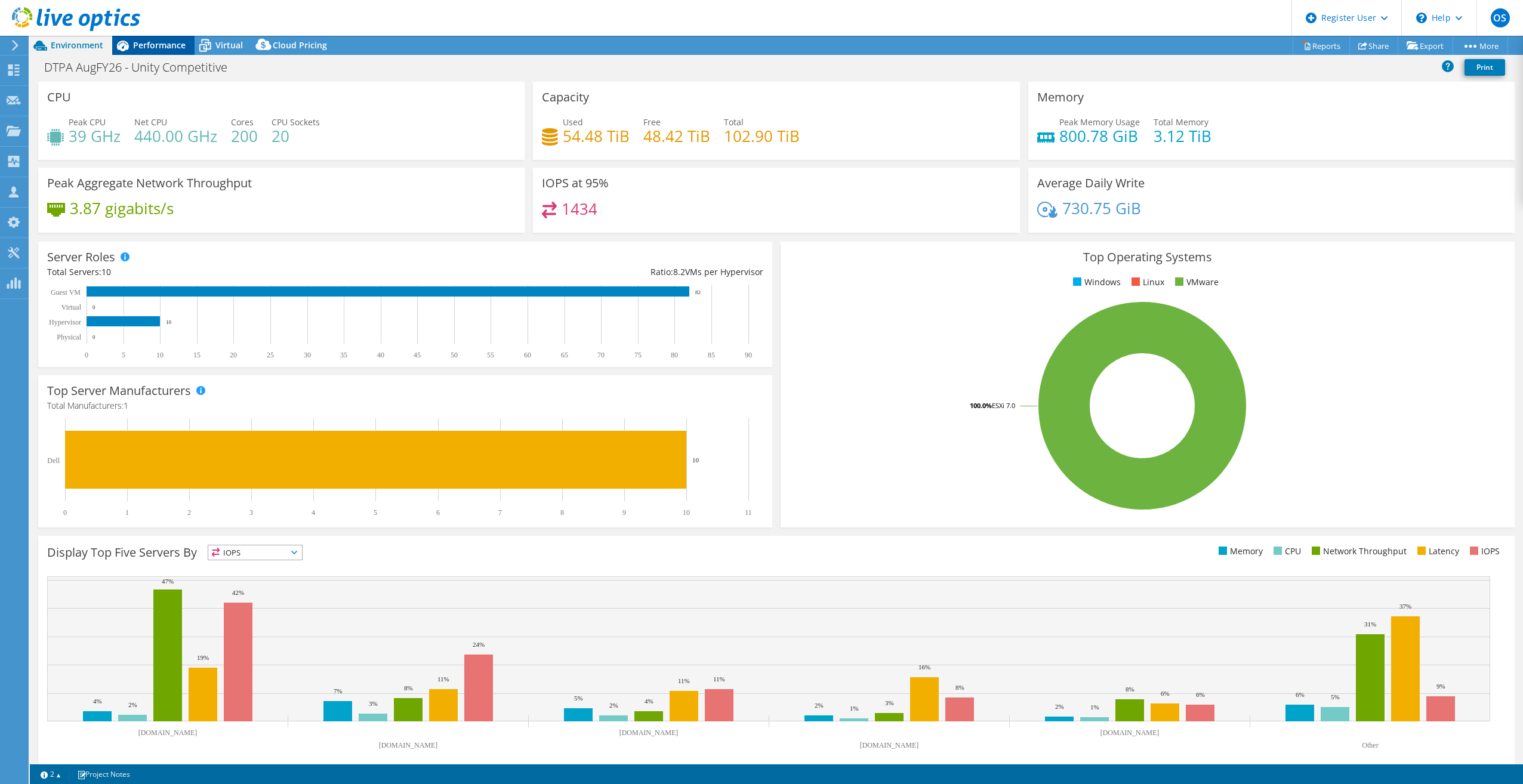
click at [153, 38] on div "Performance" at bounding box center [153, 46] width 83 height 19
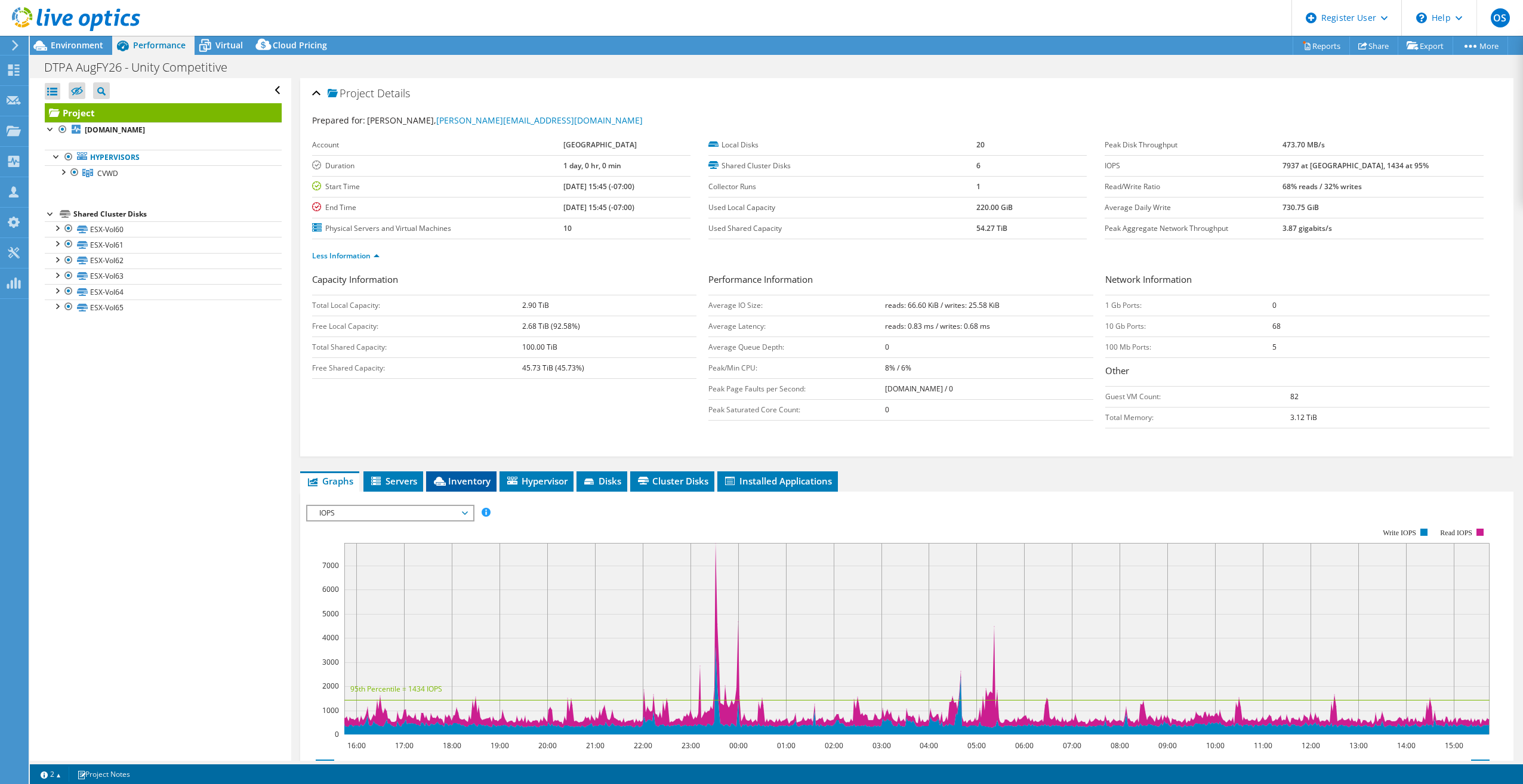
click at [470, 476] on span "Inventory" at bounding box center [461, 480] width 58 height 12
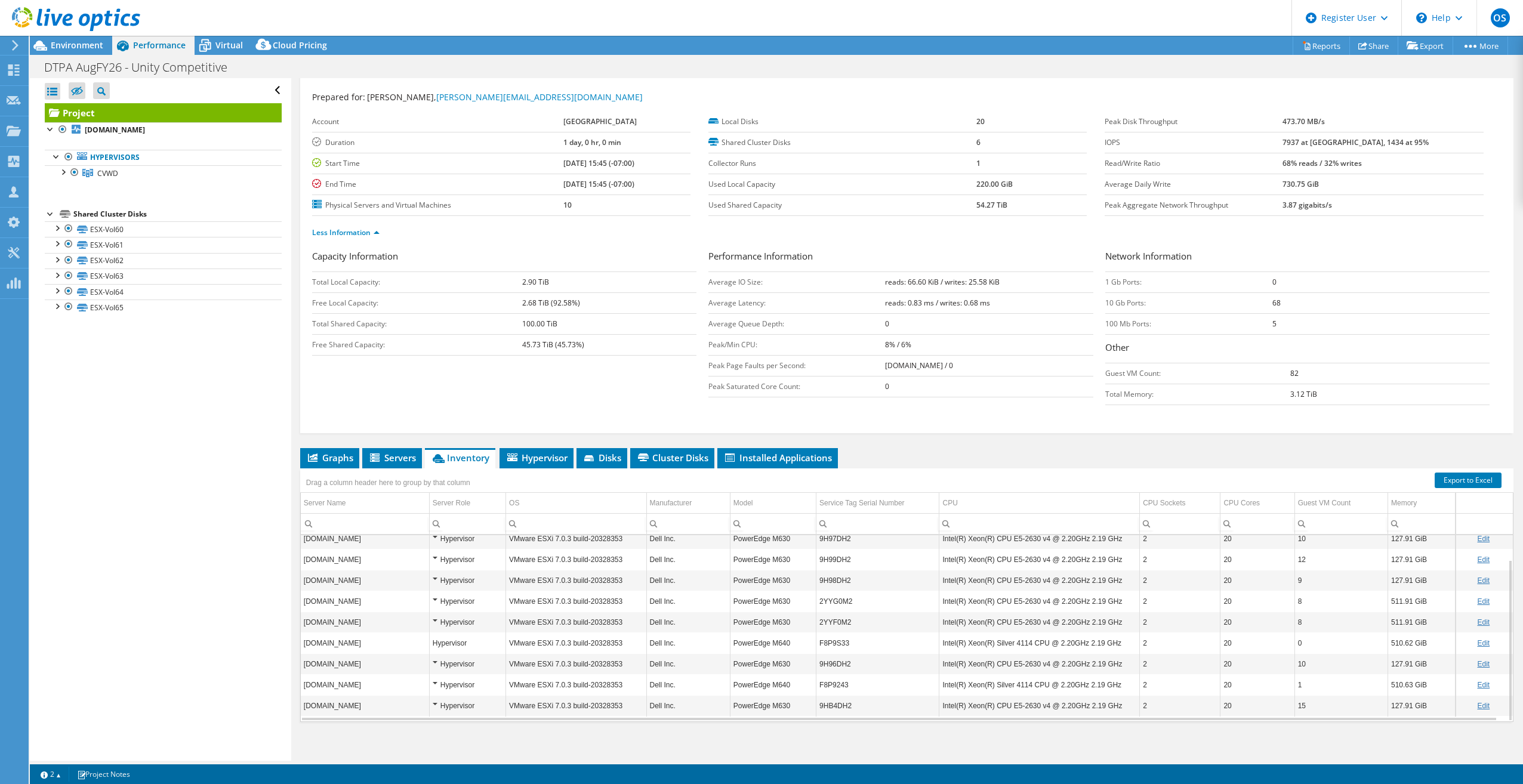
scroll to position [30, 0]
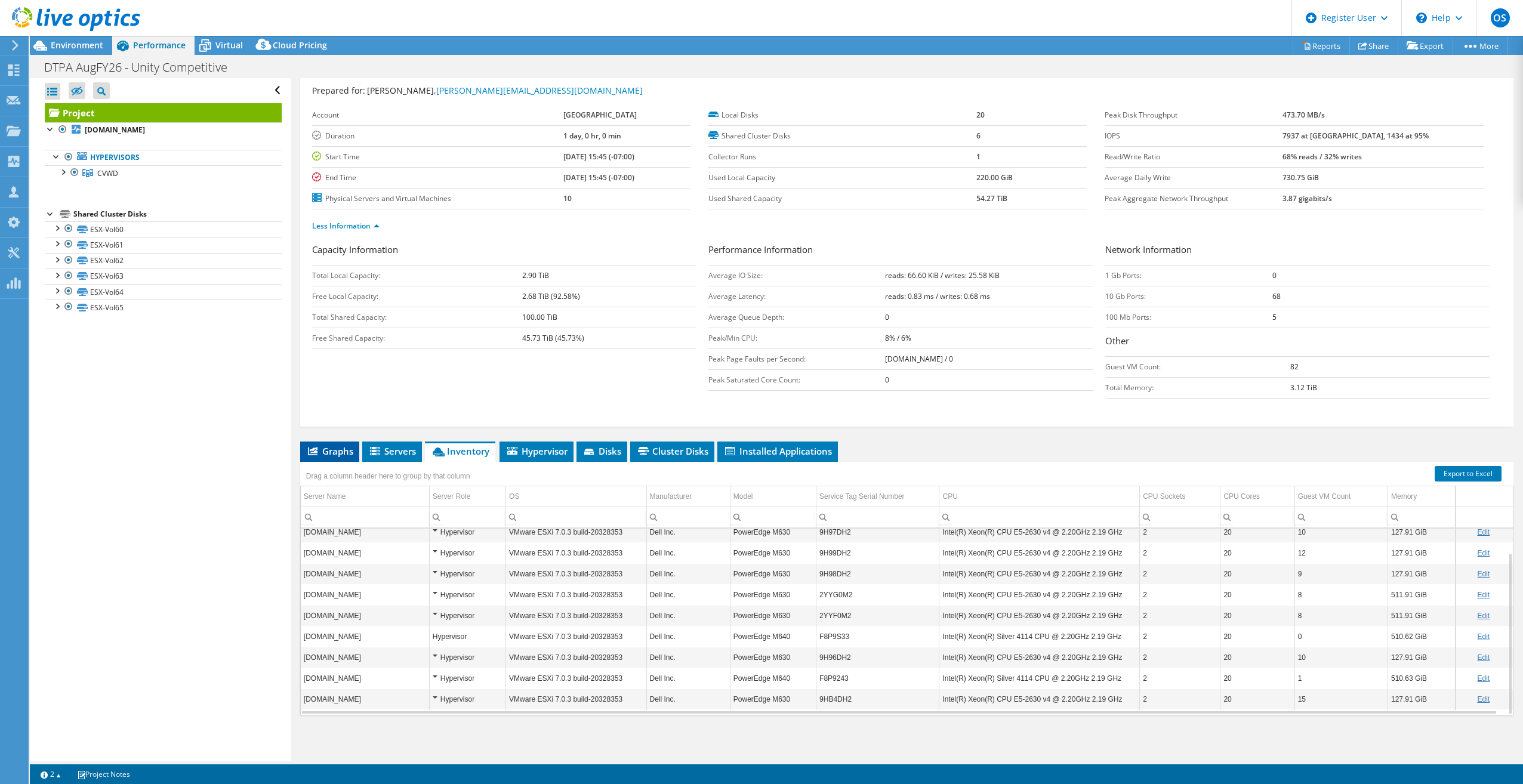
click at [347, 442] on li "Graphs" at bounding box center [329, 451] width 59 height 20
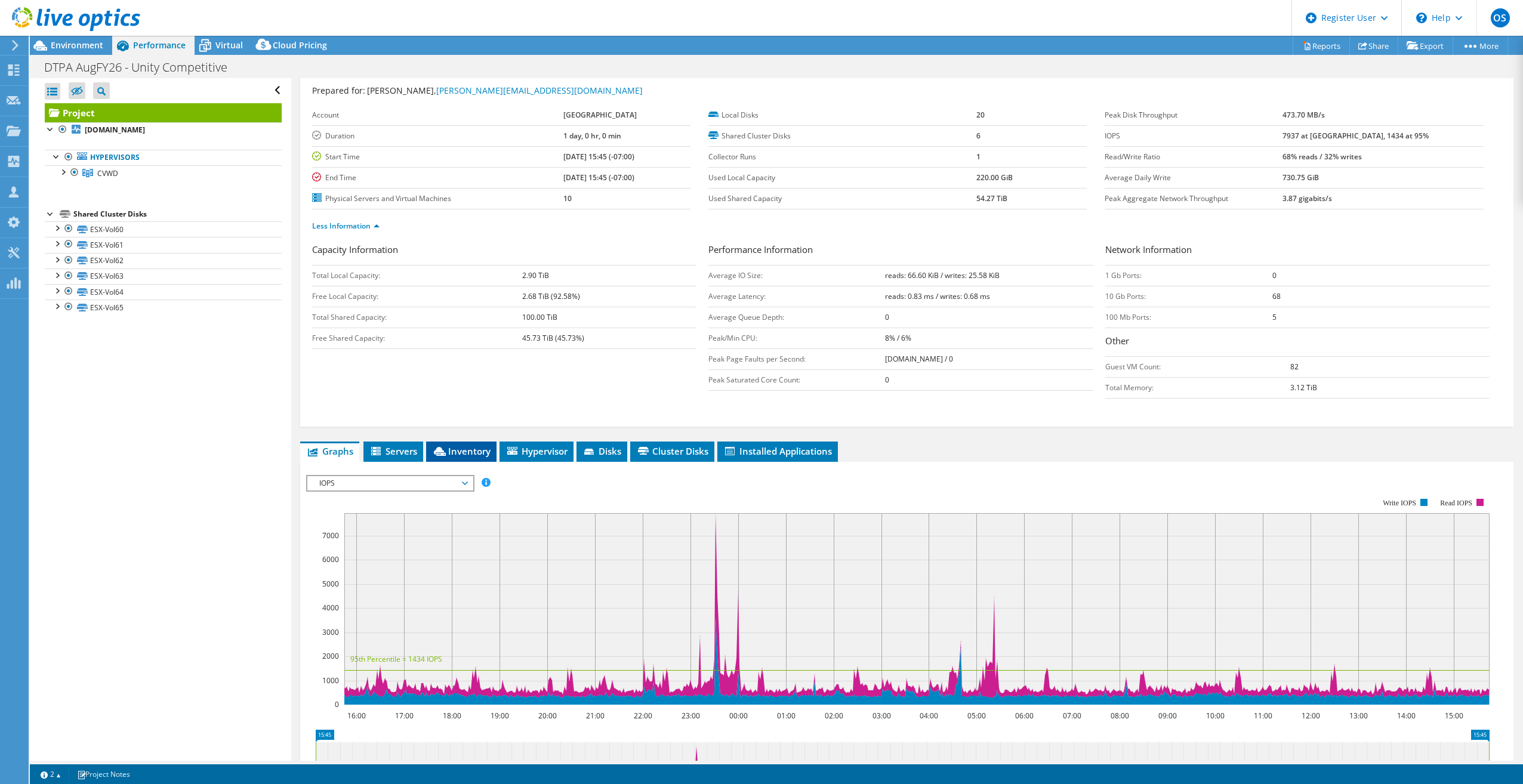
click at [476, 451] on span "Inventory" at bounding box center [461, 451] width 58 height 12
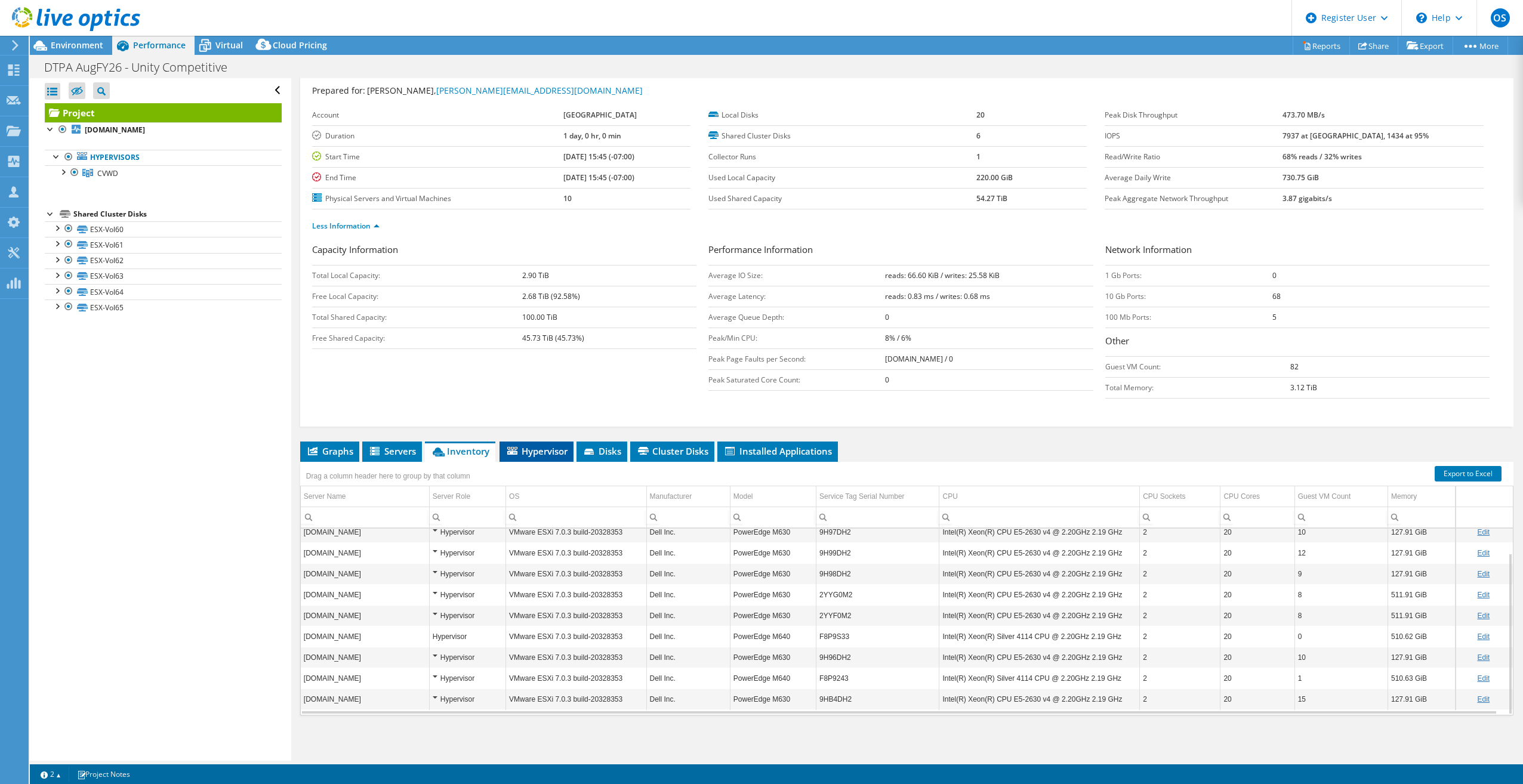
click at [523, 443] on li "Hypervisor" at bounding box center [536, 451] width 74 height 20
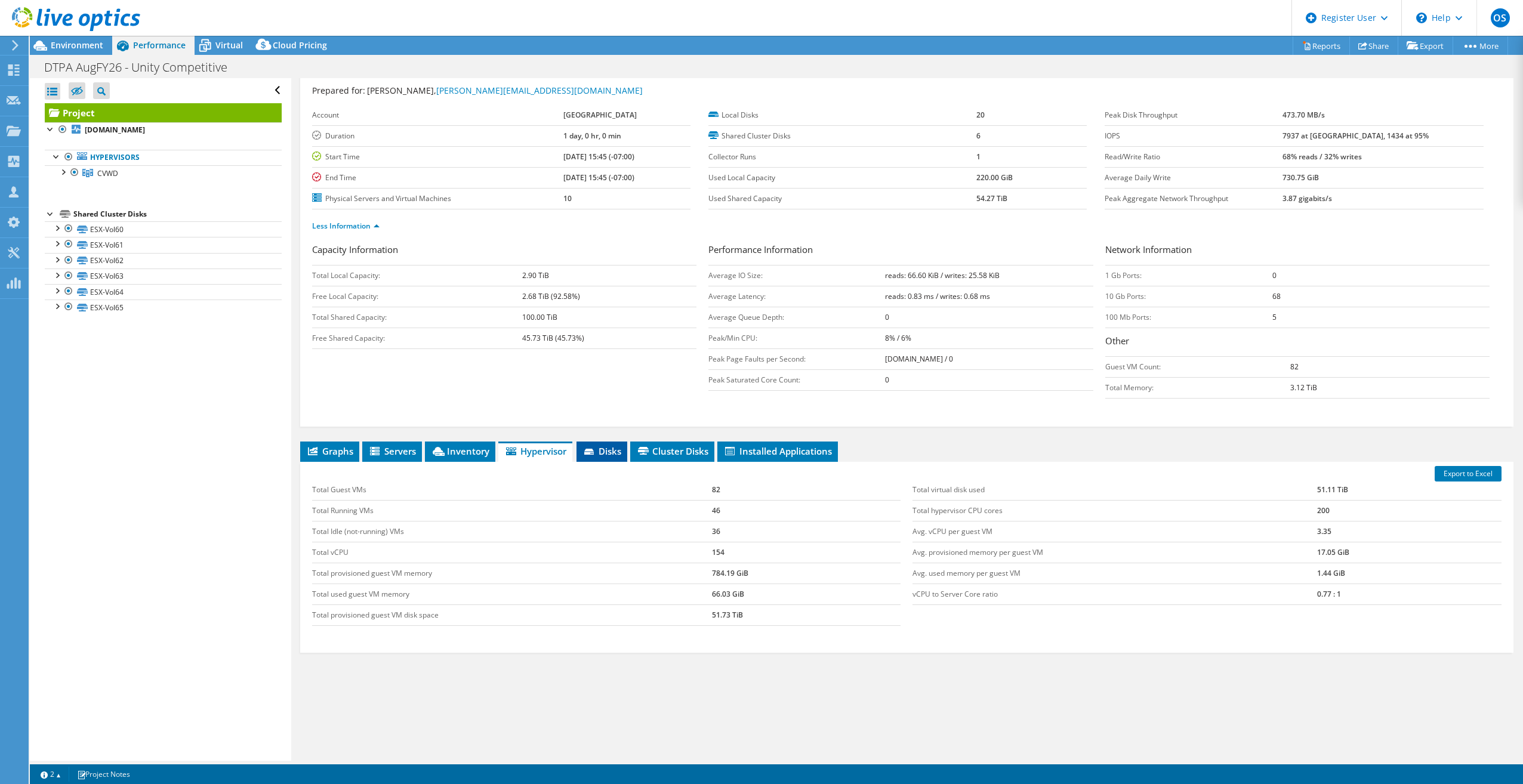
click at [601, 451] on span "Disks" at bounding box center [602, 451] width 39 height 12
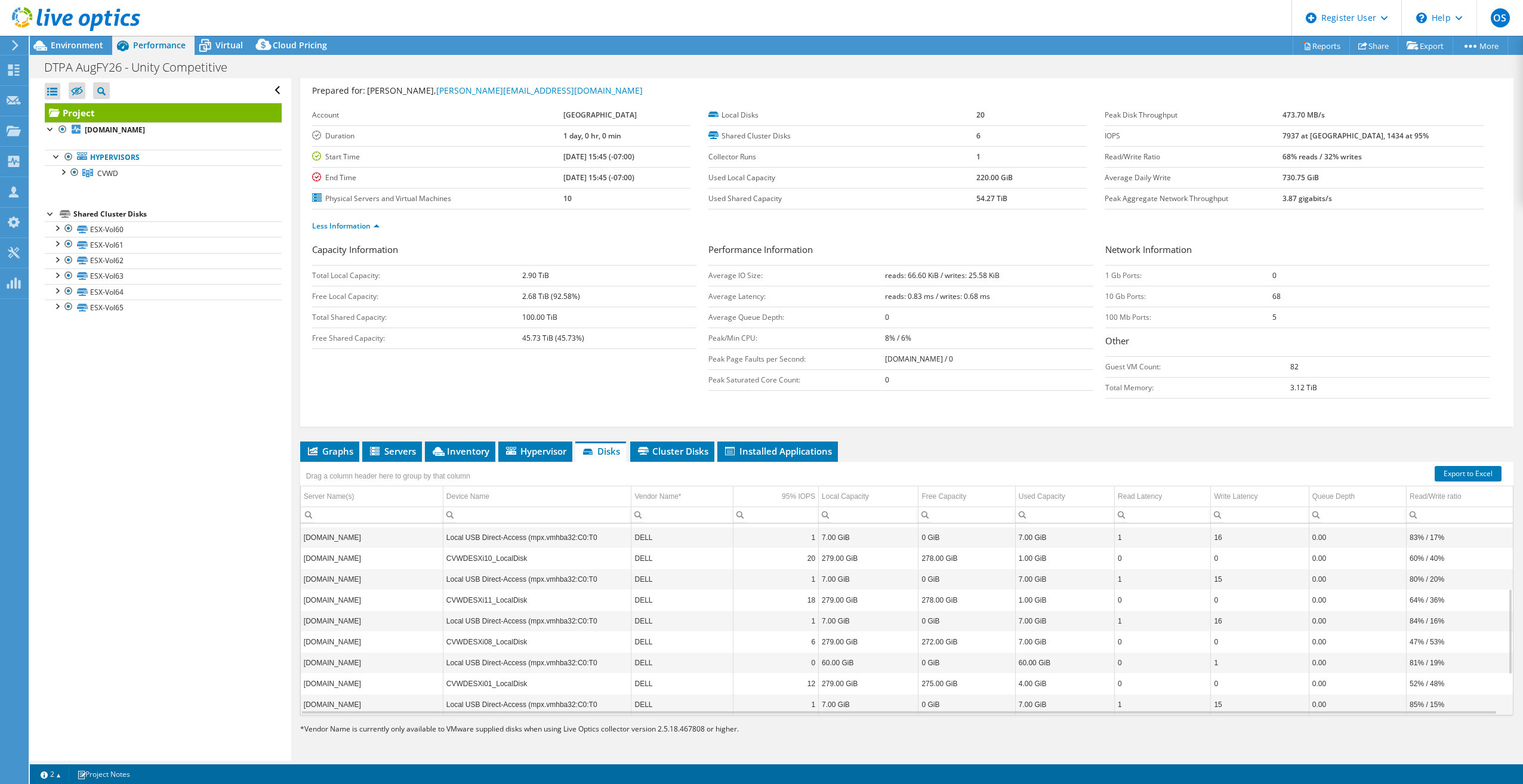
scroll to position [232, 0]
click at [654, 452] on span "Cluster Disks" at bounding box center [672, 451] width 72 height 12
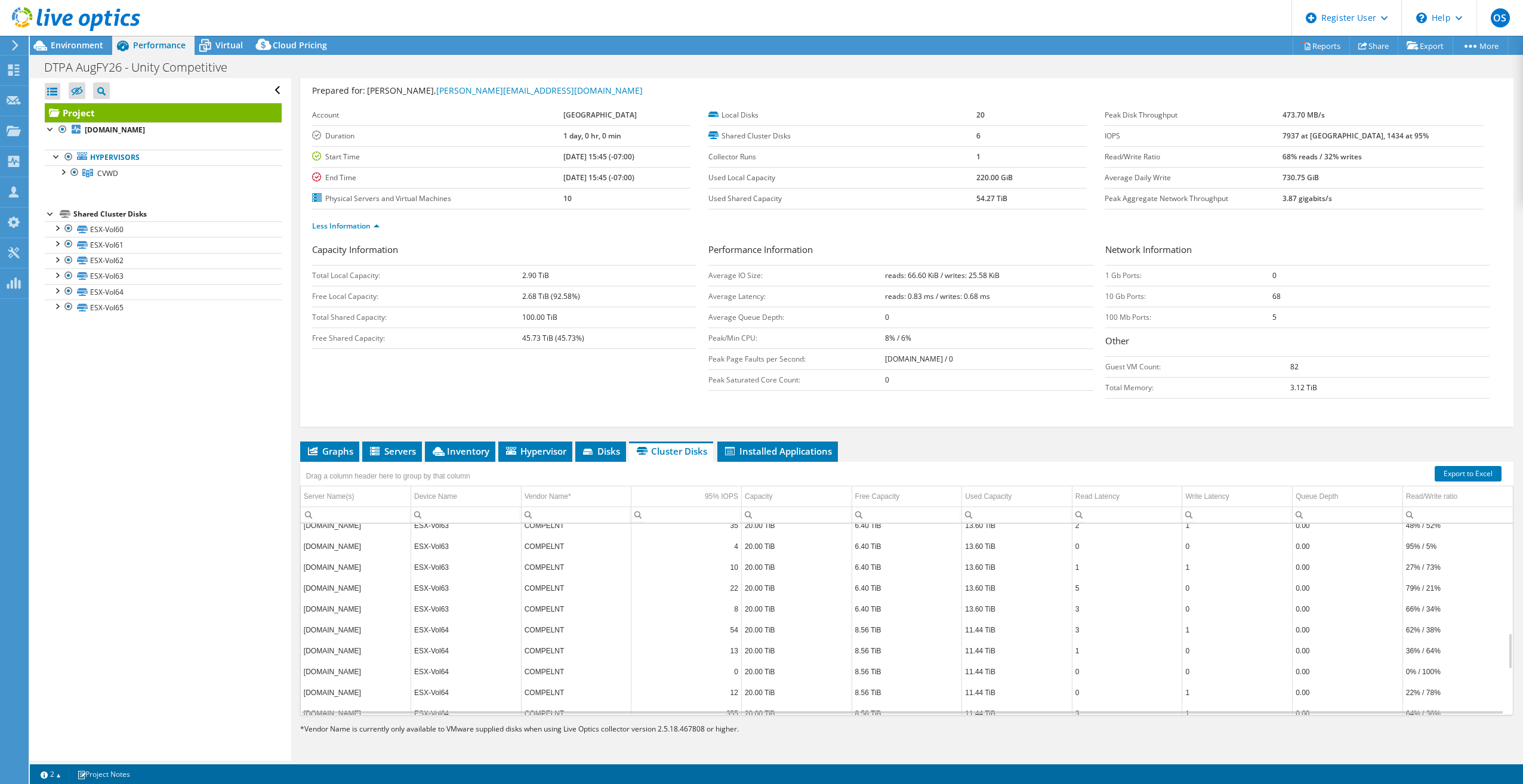
scroll to position [0, 0]
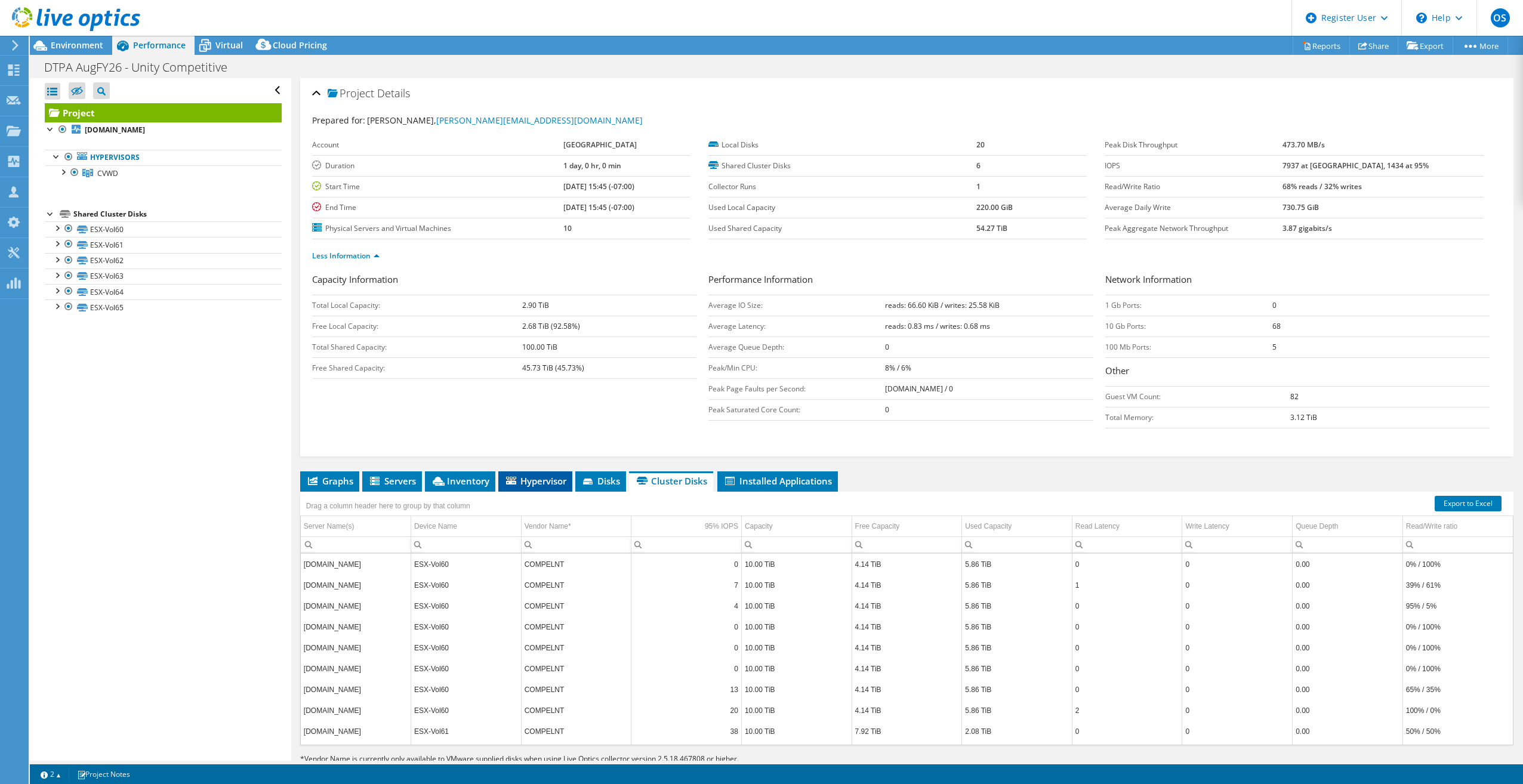
click at [541, 484] on span "Hypervisor" at bounding box center [535, 480] width 62 height 12
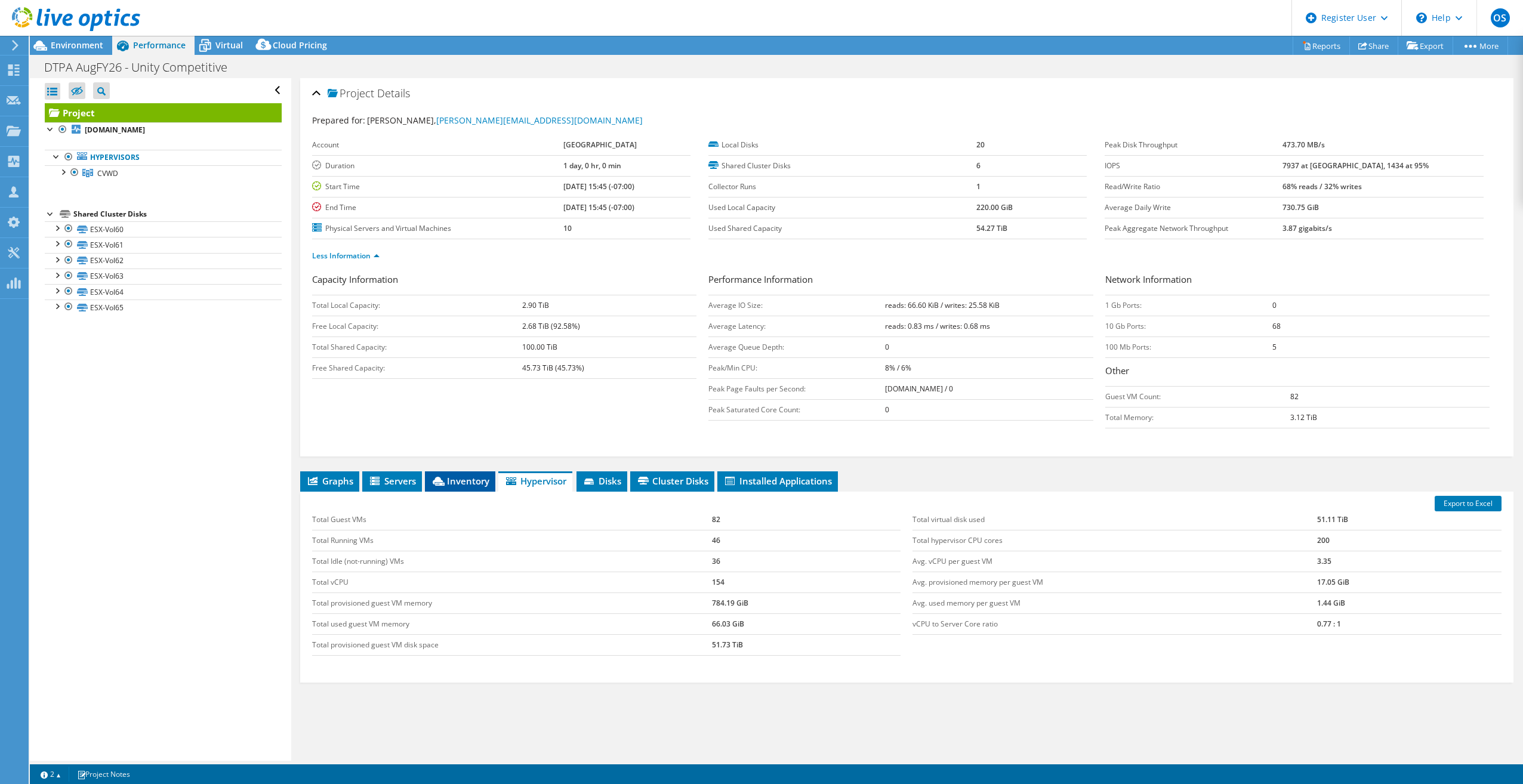
click at [486, 478] on span "Inventory" at bounding box center [460, 480] width 58 height 12
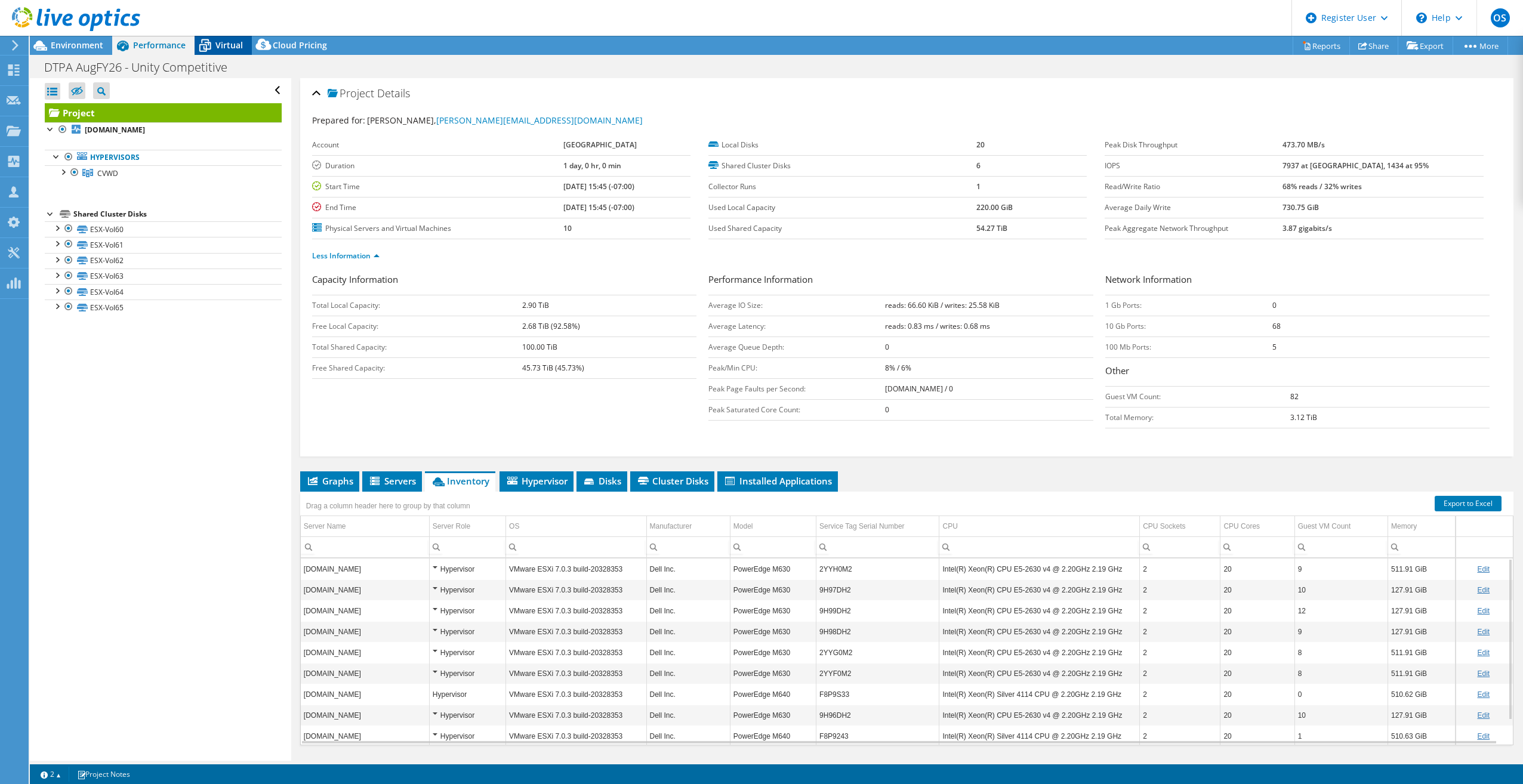
click at [242, 49] on span "Virtual" at bounding box center [230, 45] width 28 height 11
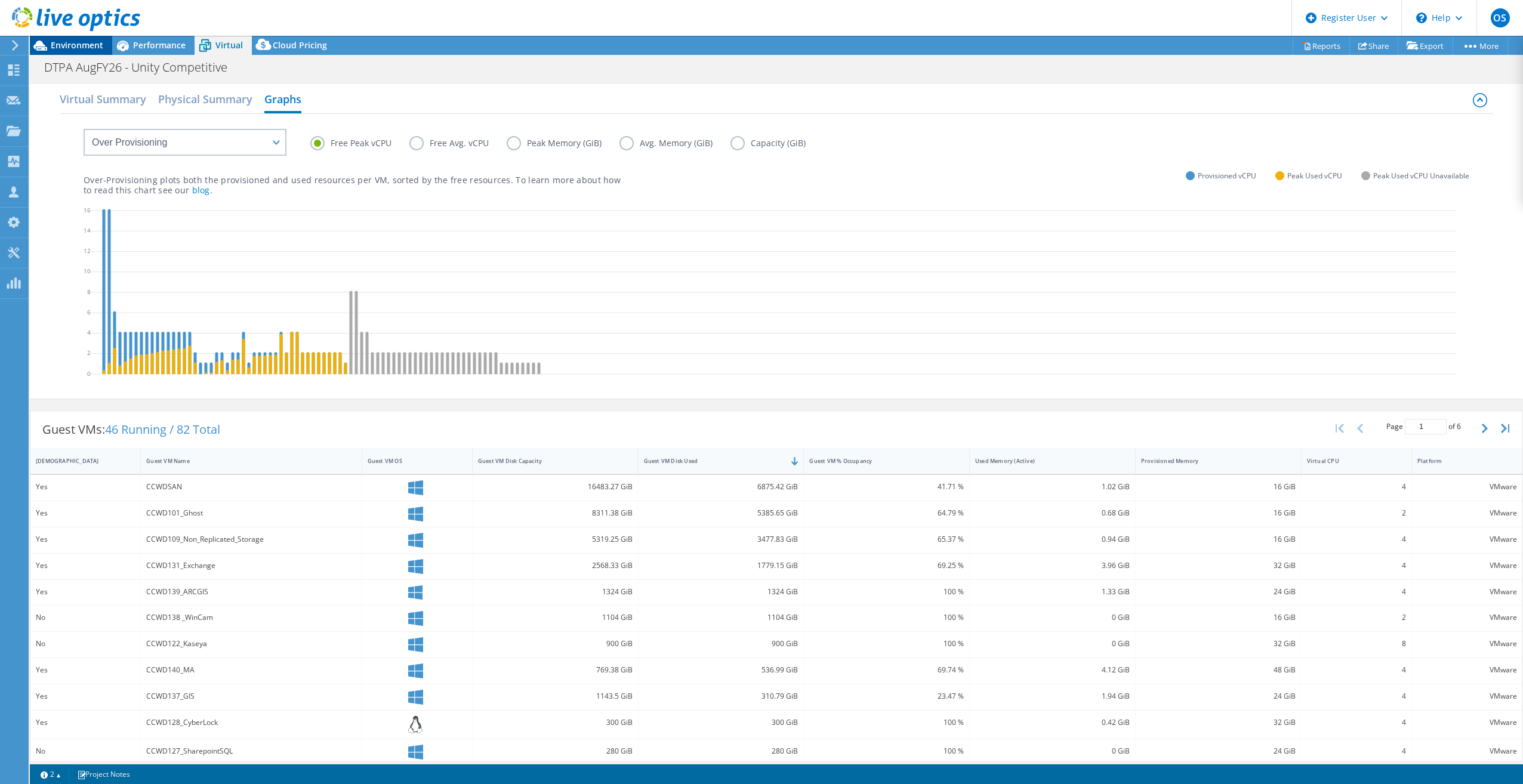
click at [78, 53] on div "Environment" at bounding box center [71, 46] width 83 height 19
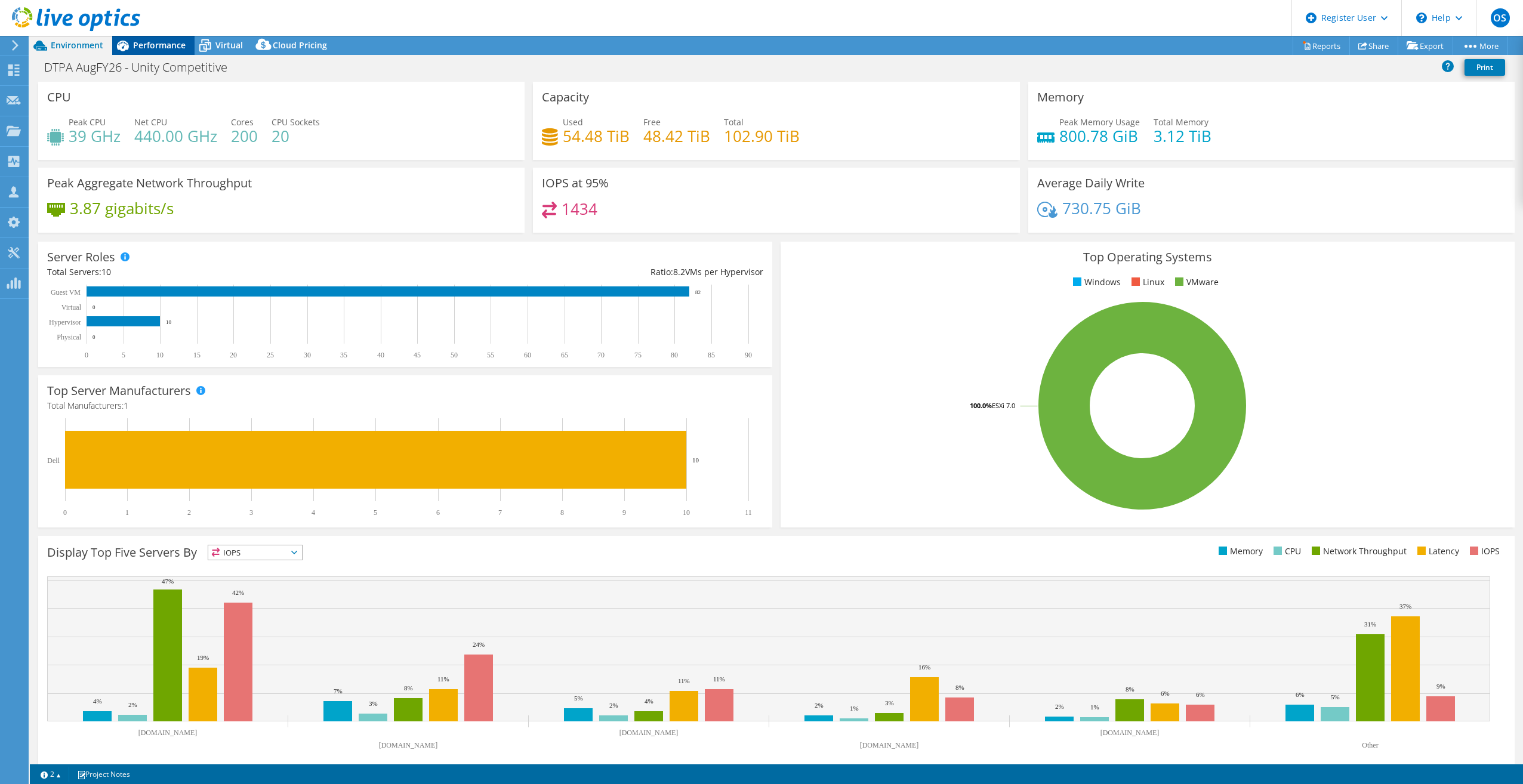
click at [178, 40] on span "Performance" at bounding box center [160, 45] width 53 height 11
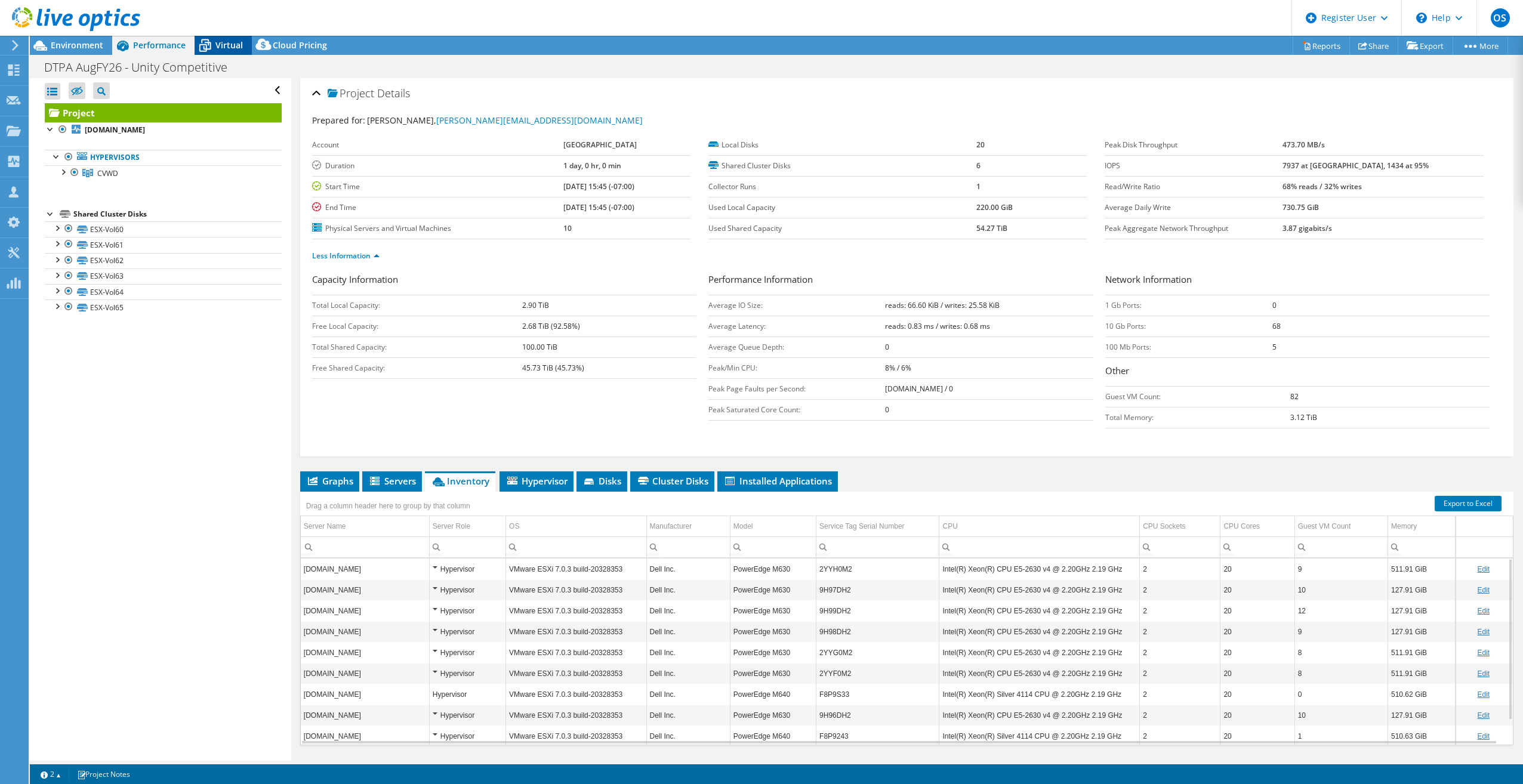
click at [234, 48] on span "Virtual" at bounding box center [230, 45] width 28 height 11
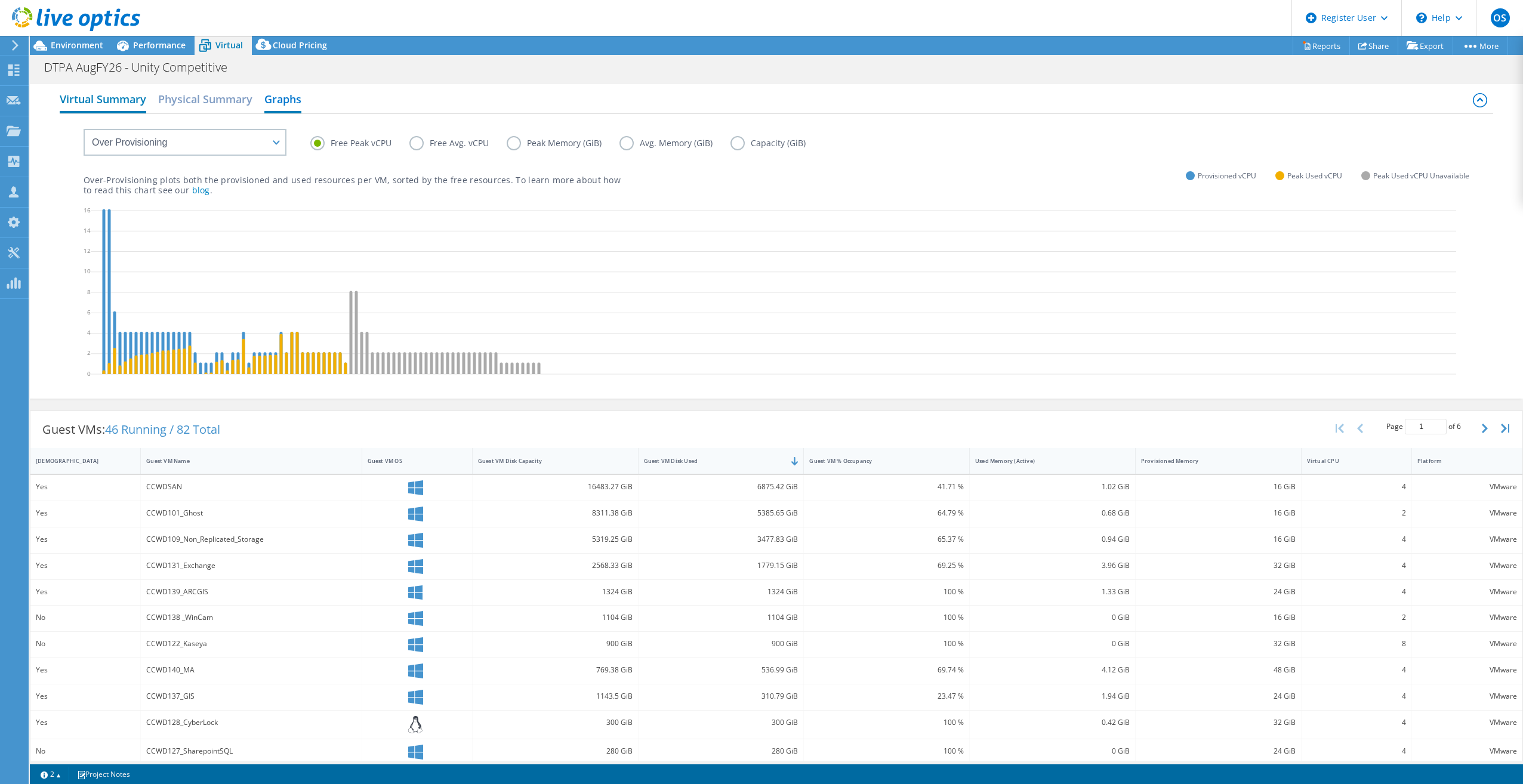
click at [105, 105] on h2 "Virtual Summary" at bounding box center [103, 101] width 87 height 26
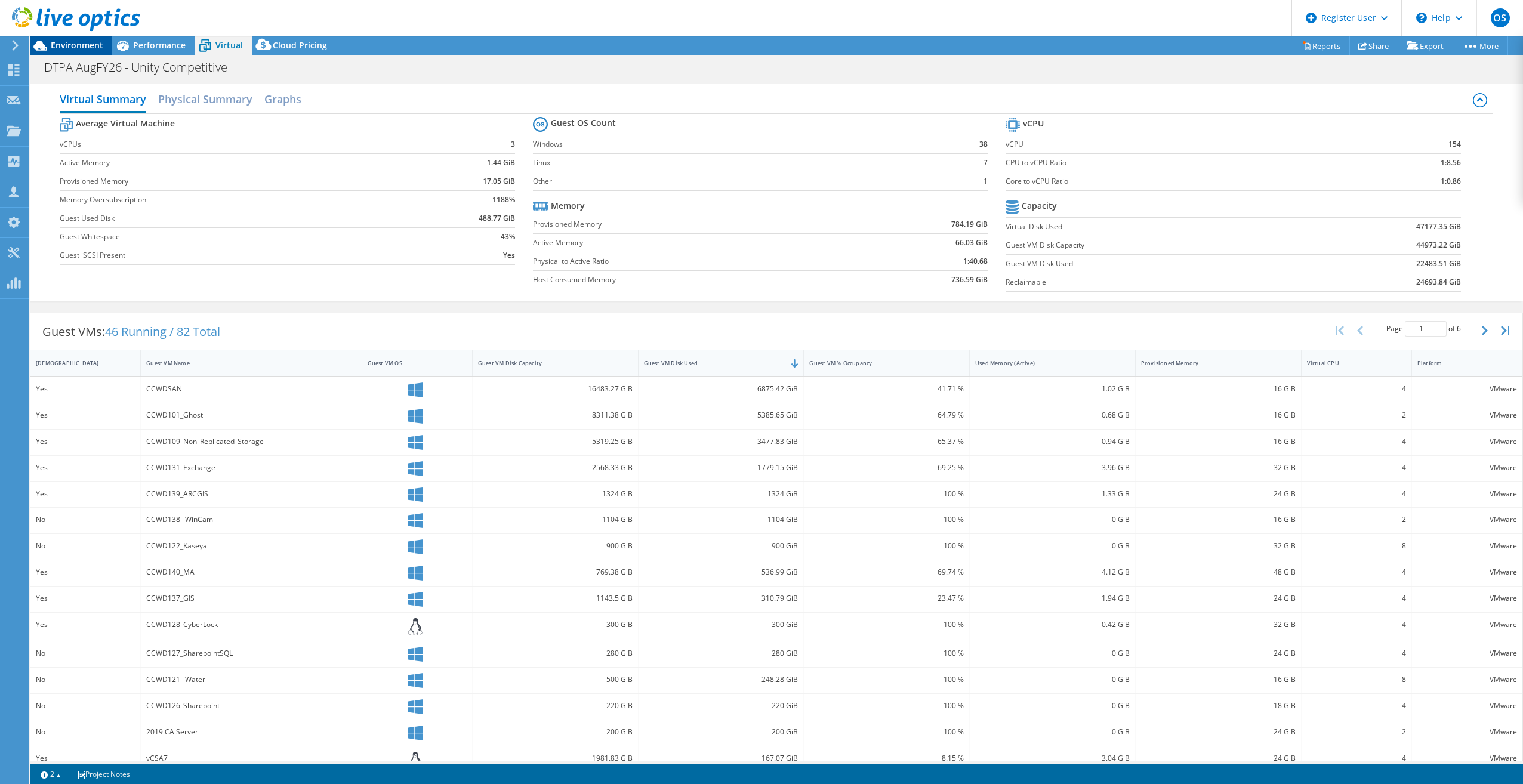
click at [61, 49] on span "Environment" at bounding box center [77, 45] width 53 height 11
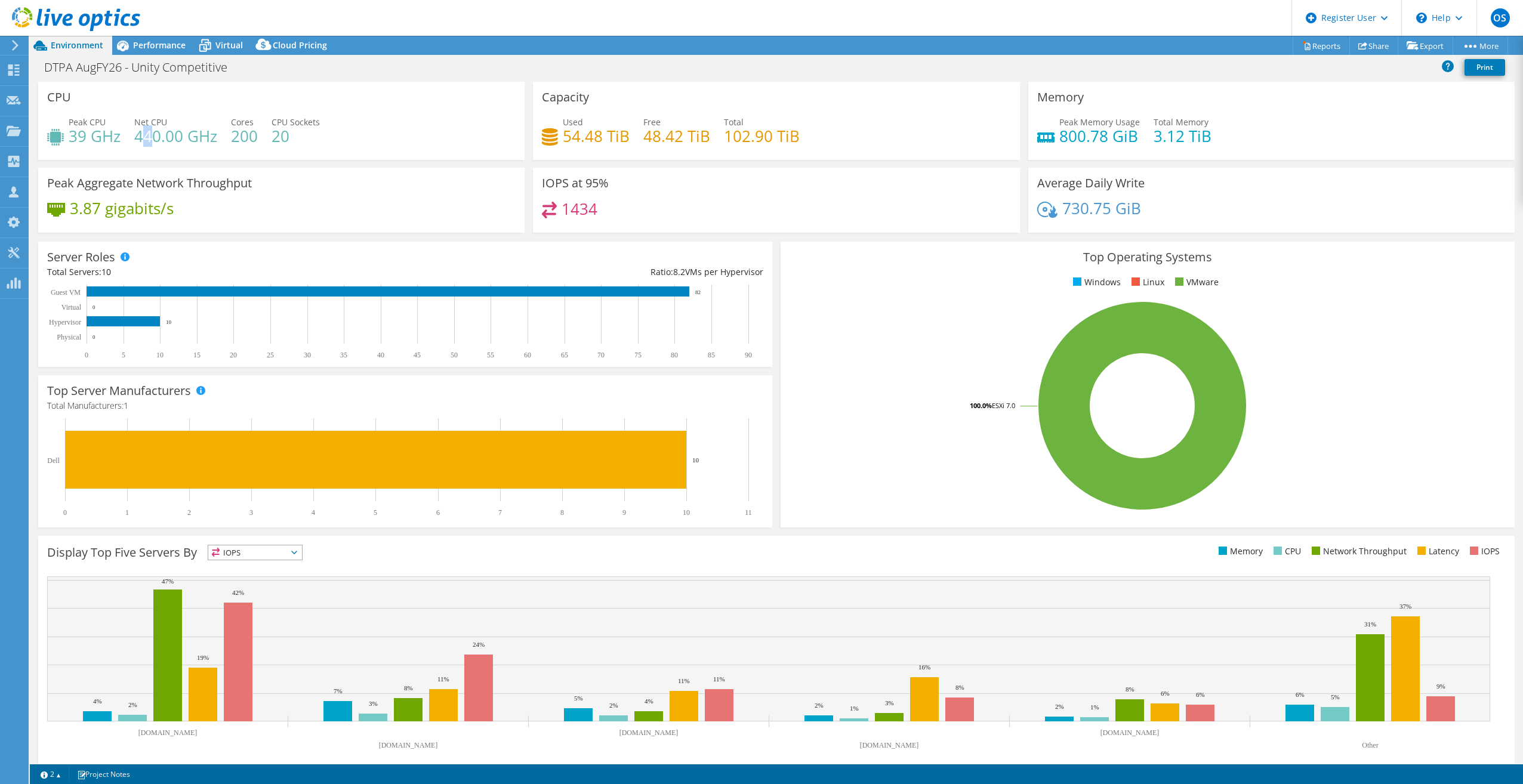
drag, startPoint x: 140, startPoint y: 134, endPoint x: 183, endPoint y: 123, distance: 44.4
click at [181, 123] on div "Net CPU 440.00 GHz" at bounding box center [176, 129] width 83 height 27
drag, startPoint x: 183, startPoint y: 123, endPoint x: 230, endPoint y: 146, distance: 52.3
click at [230, 146] on div "Peak CPU 39 GHz Net CPU 440.00 GHz Cores 200 CPU Sockets 20" at bounding box center [282, 135] width 469 height 39
drag, startPoint x: 162, startPoint y: 142, endPoint x: 189, endPoint y: 133, distance: 28.5
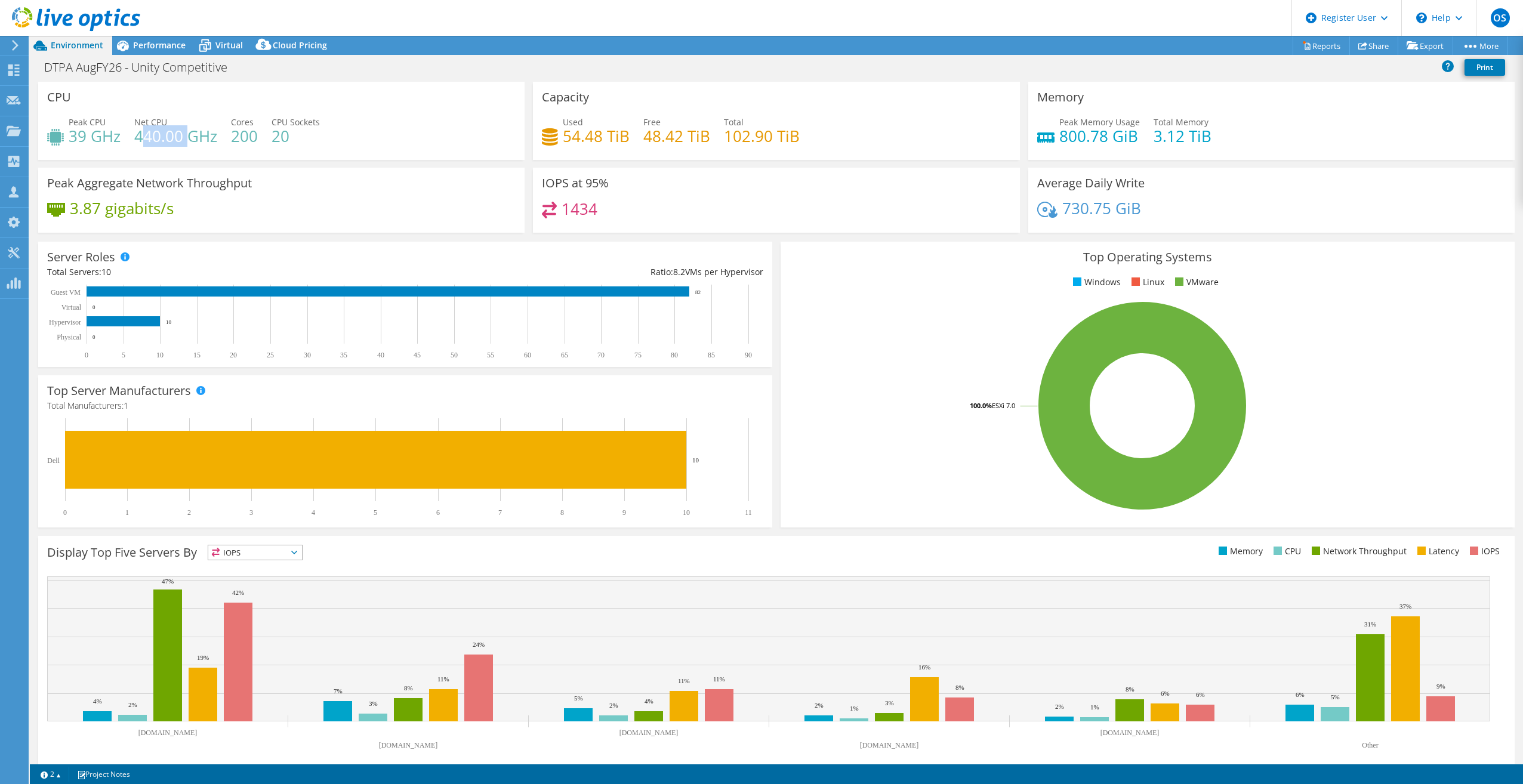
click at [189, 133] on h4 "440.00 GHz" at bounding box center [176, 136] width 83 height 13
drag, startPoint x: 189, startPoint y: 133, endPoint x: 257, endPoint y: 162, distance: 73.9
click at [257, 162] on div "CPU Peak CPU 39 GHz Net CPU 440.00 GHz Cores 200 CPU Sockets 20" at bounding box center [282, 125] width 495 height 86
drag, startPoint x: 559, startPoint y: 138, endPoint x: 705, endPoint y: 138, distance: 146.0
click at [705, 138] on div "Used 54.48 TiB Free 48.42 TiB Total 102.90 TiB" at bounding box center [776, 135] width 469 height 39
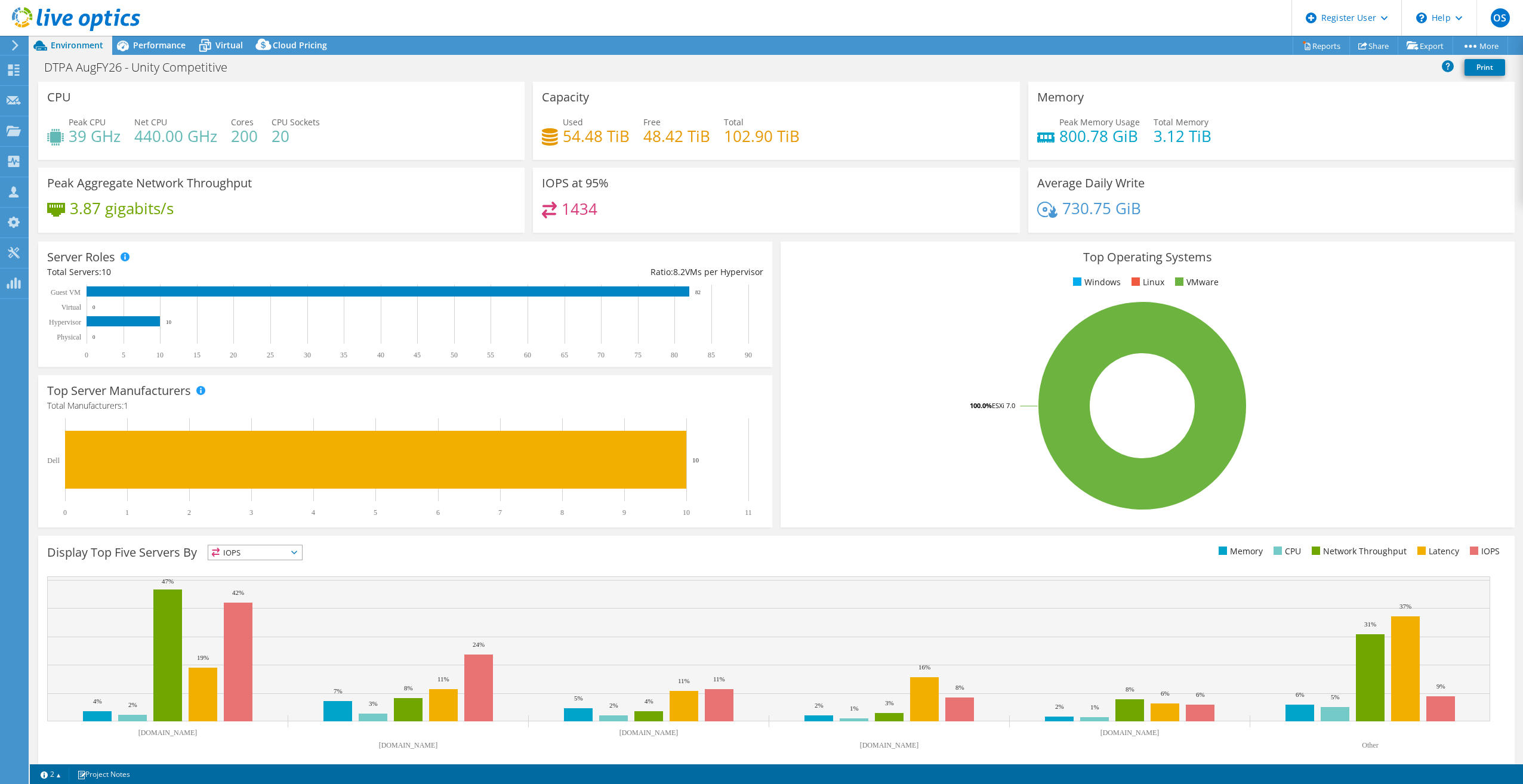
drag, startPoint x: 705, startPoint y: 138, endPoint x: 777, endPoint y: 143, distance: 72.2
click at [777, 143] on h4 "102.90 TiB" at bounding box center [762, 136] width 76 height 13
drag, startPoint x: 650, startPoint y: 142, endPoint x: 723, endPoint y: 139, distance: 73.1
click at [723, 139] on div "Used 54.48 TiB Free 48.42 TiB Total 102.90 TiB" at bounding box center [776, 135] width 469 height 39
drag, startPoint x: 723, startPoint y: 139, endPoint x: 752, endPoint y: 139, distance: 29.0
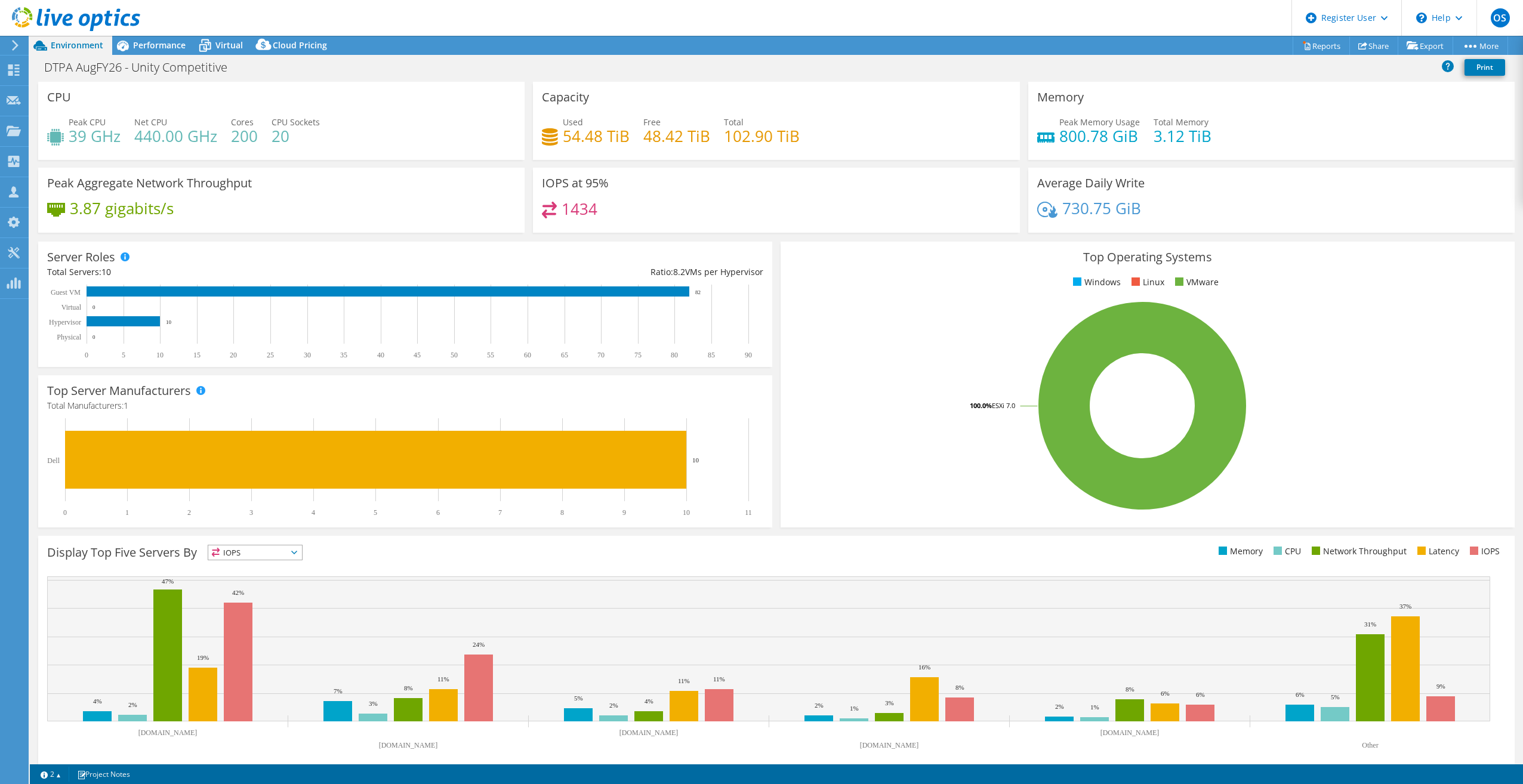
click at [752, 139] on h4 "102.90 TiB" at bounding box center [762, 136] width 76 height 13
drag, startPoint x: 752, startPoint y: 139, endPoint x: 786, endPoint y: 135, distance: 34.2
click at [786, 135] on h4 "102.90 TiB" at bounding box center [762, 136] width 76 height 13
drag, startPoint x: 786, startPoint y: 135, endPoint x: 805, endPoint y: 139, distance: 19.4
click at [805, 139] on div "Used 54.48 TiB Free 48.42 TiB Total 102.90 TiB" at bounding box center [776, 135] width 469 height 39
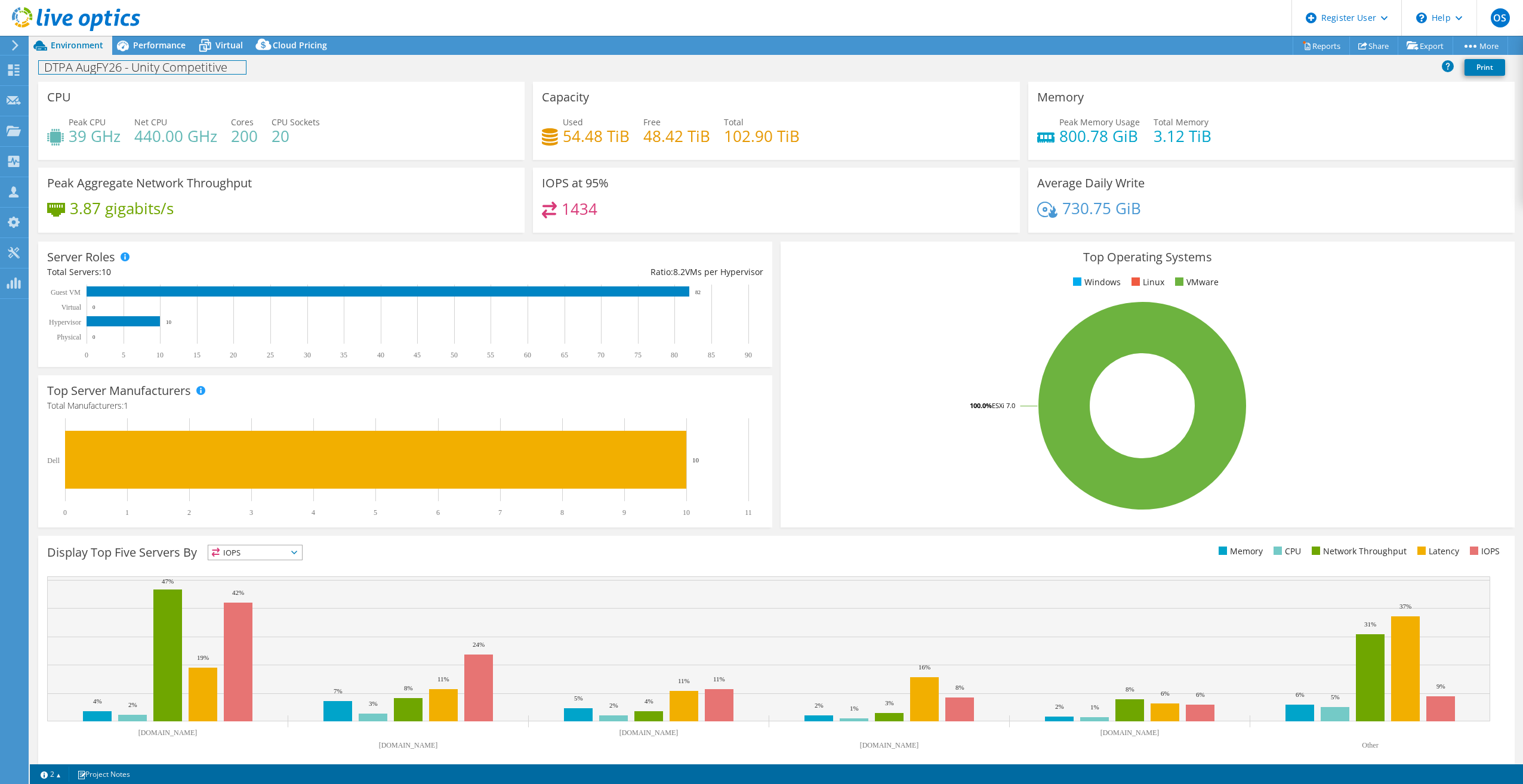
click at [165, 56] on div "DTPA AugFY26 - Unity Competitive Print" at bounding box center [776, 67] width 1493 height 22
click at [164, 48] on span "Performance" at bounding box center [160, 45] width 53 height 11
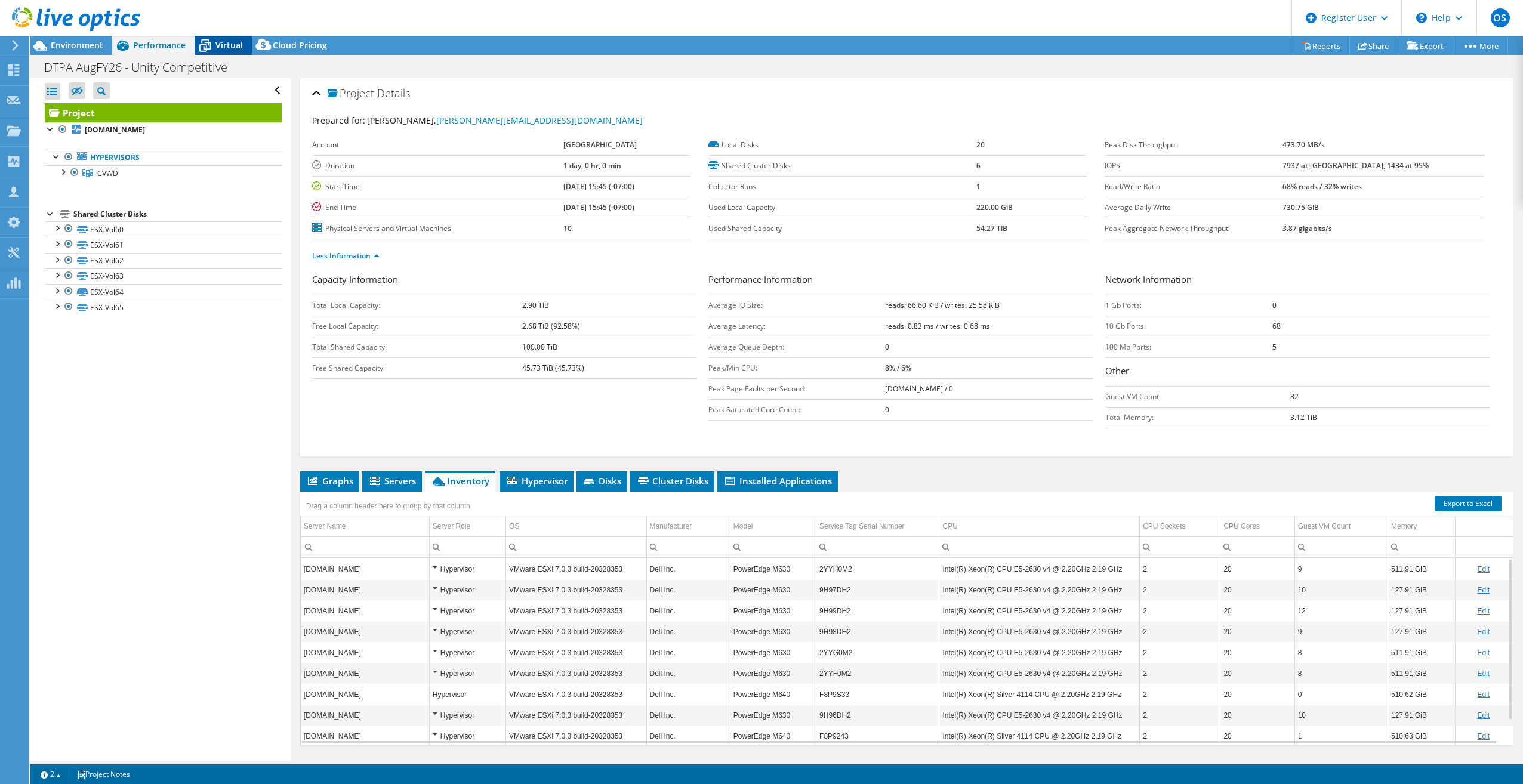
click at [242, 49] on span "Virtual" at bounding box center [230, 45] width 28 height 11
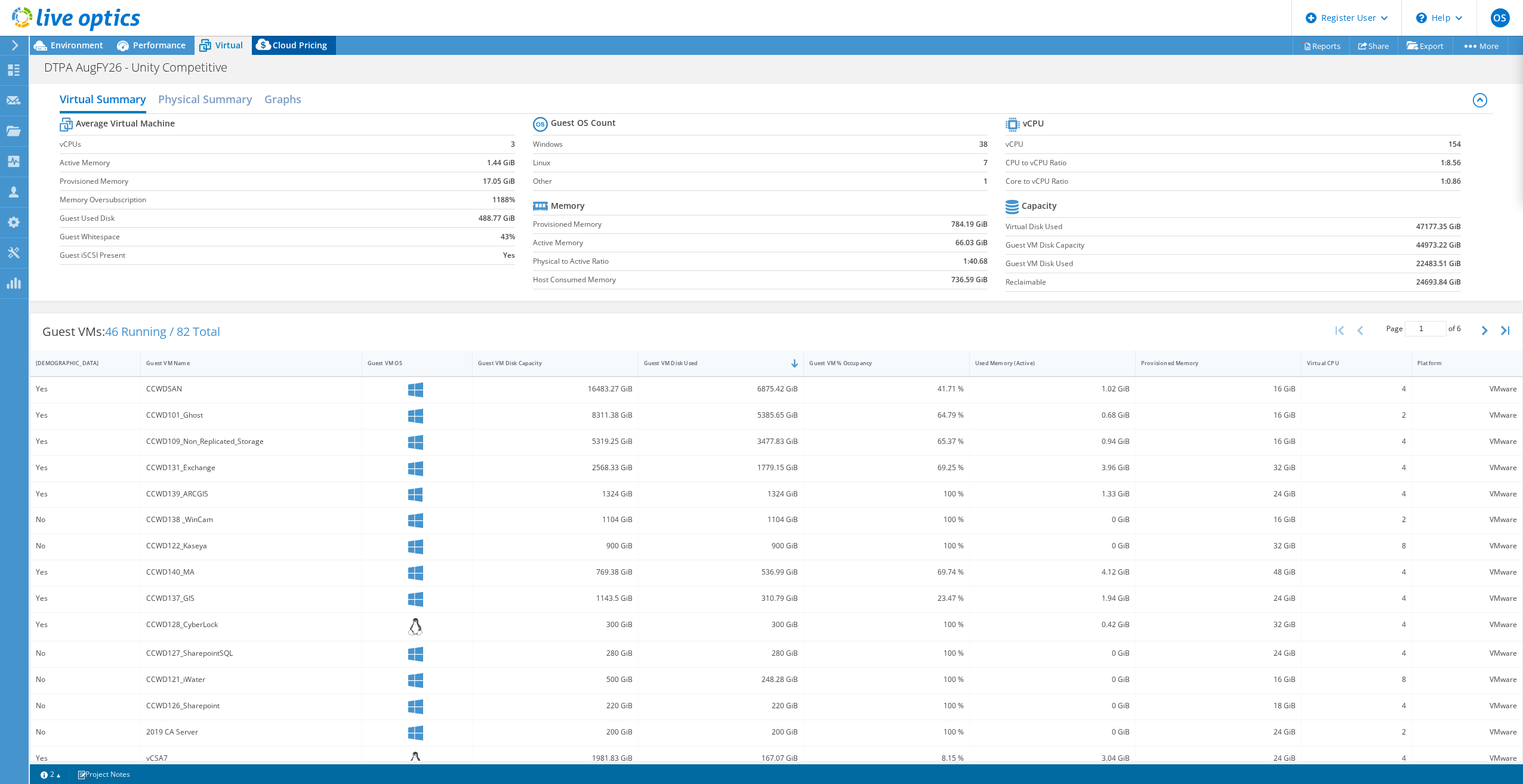
click at [322, 50] on span "Cloud Pricing" at bounding box center [300, 45] width 54 height 11
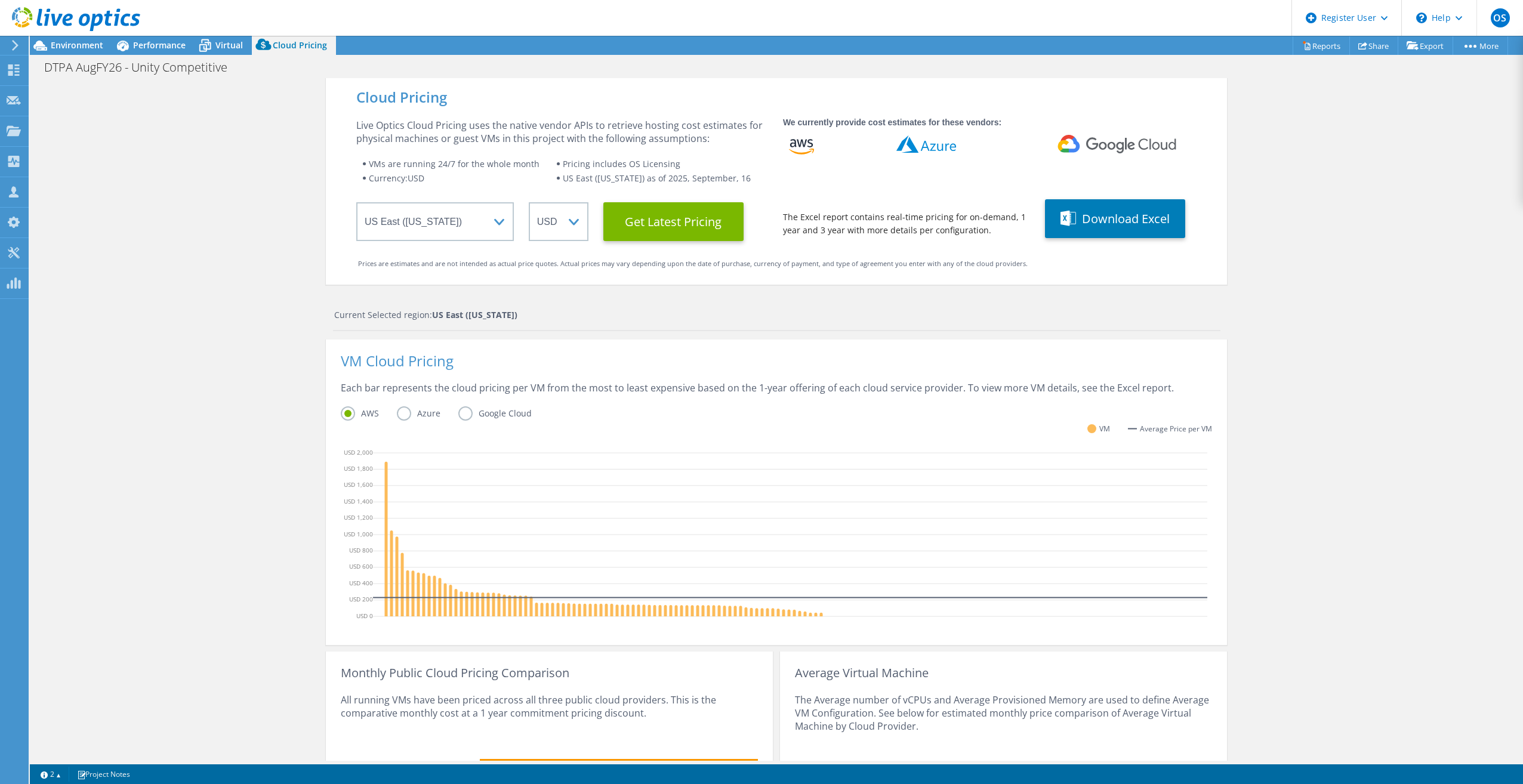
click at [397, 410] on label "Azure" at bounding box center [427, 413] width 62 height 15
click at [0, 0] on input "Azure" at bounding box center [0, 0] width 0 height 0
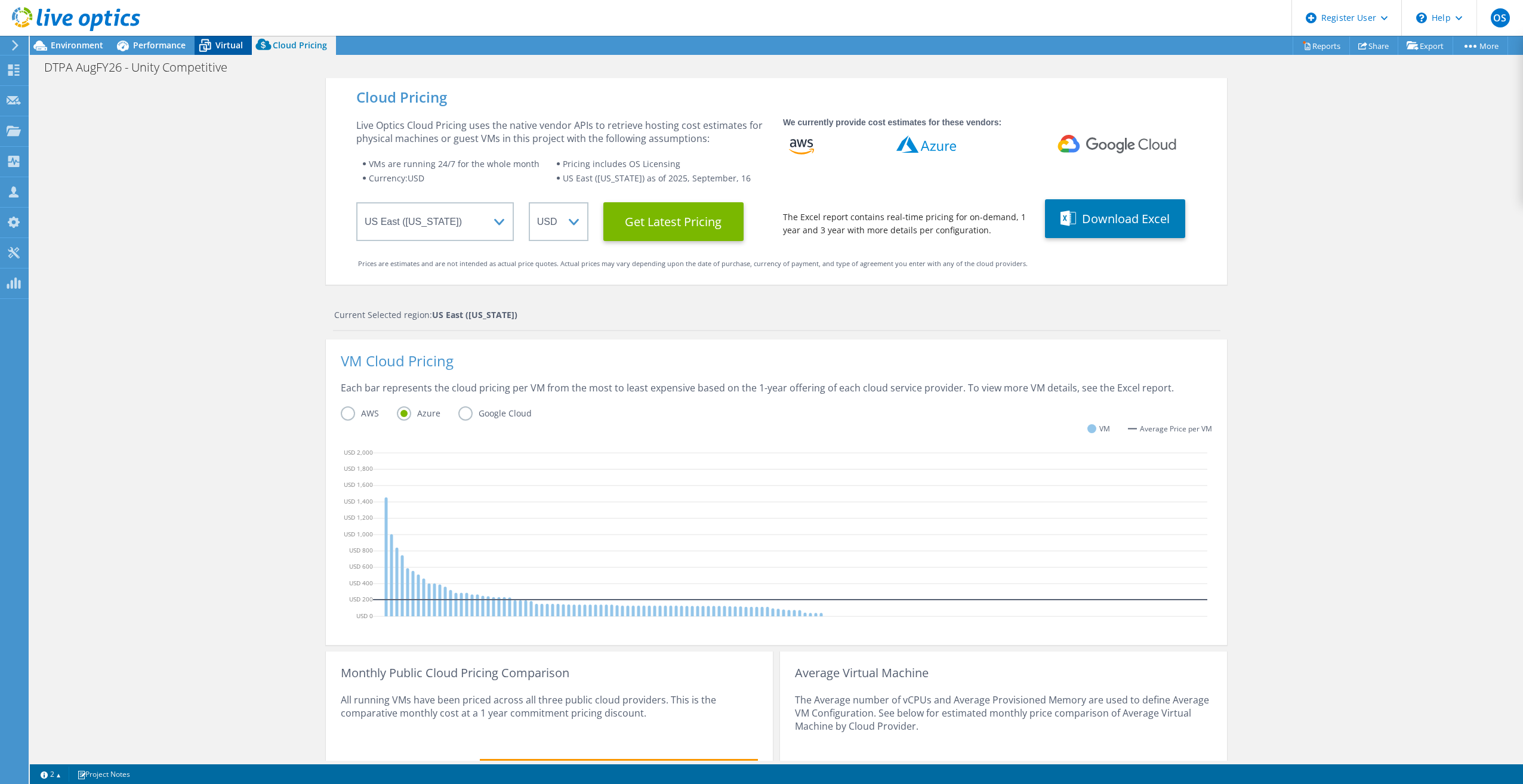
click at [214, 49] on div "Virtual" at bounding box center [223, 46] width 58 height 19
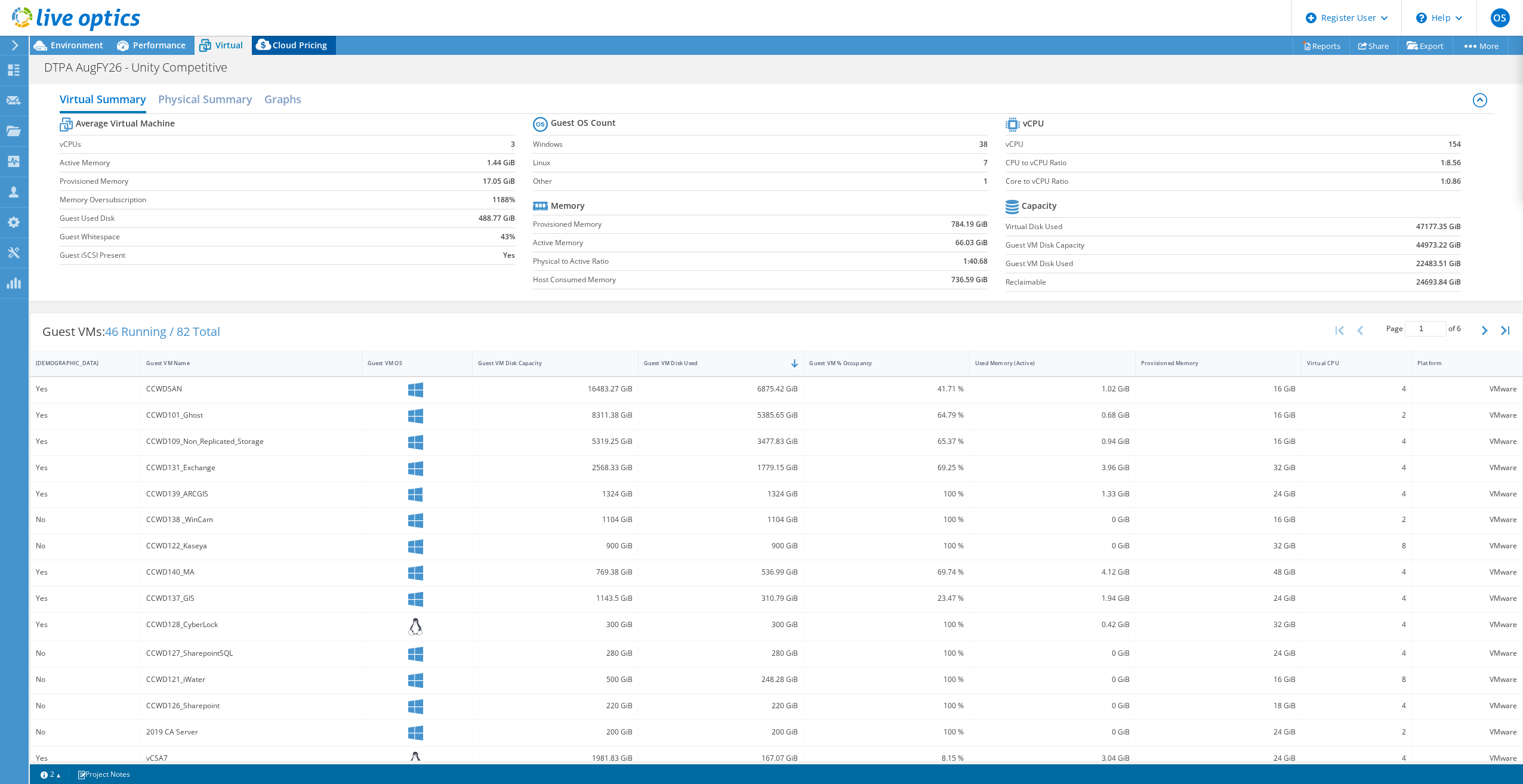
click at [290, 41] on span "Cloud Pricing" at bounding box center [300, 45] width 54 height 11
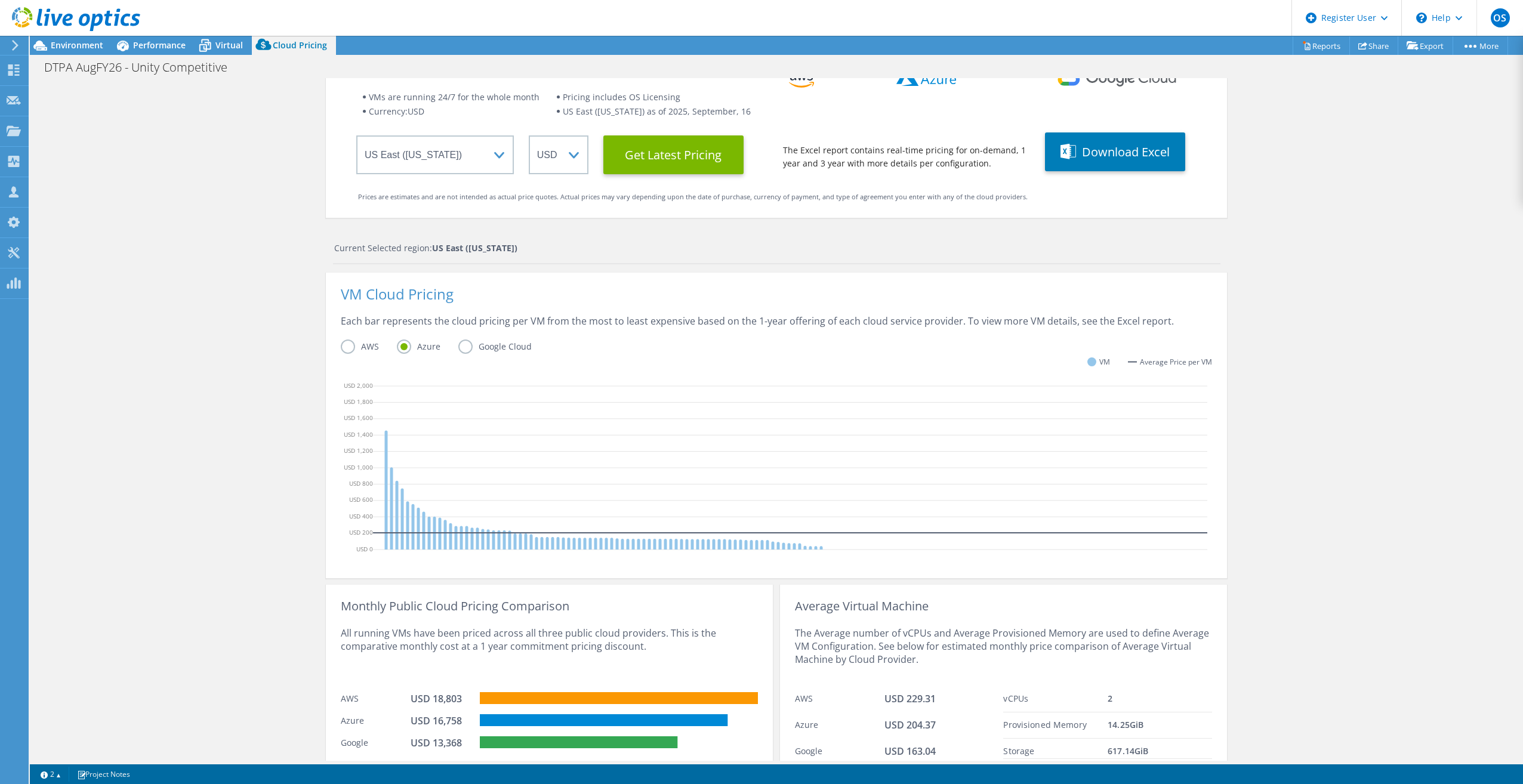
scroll to position [114, 0]
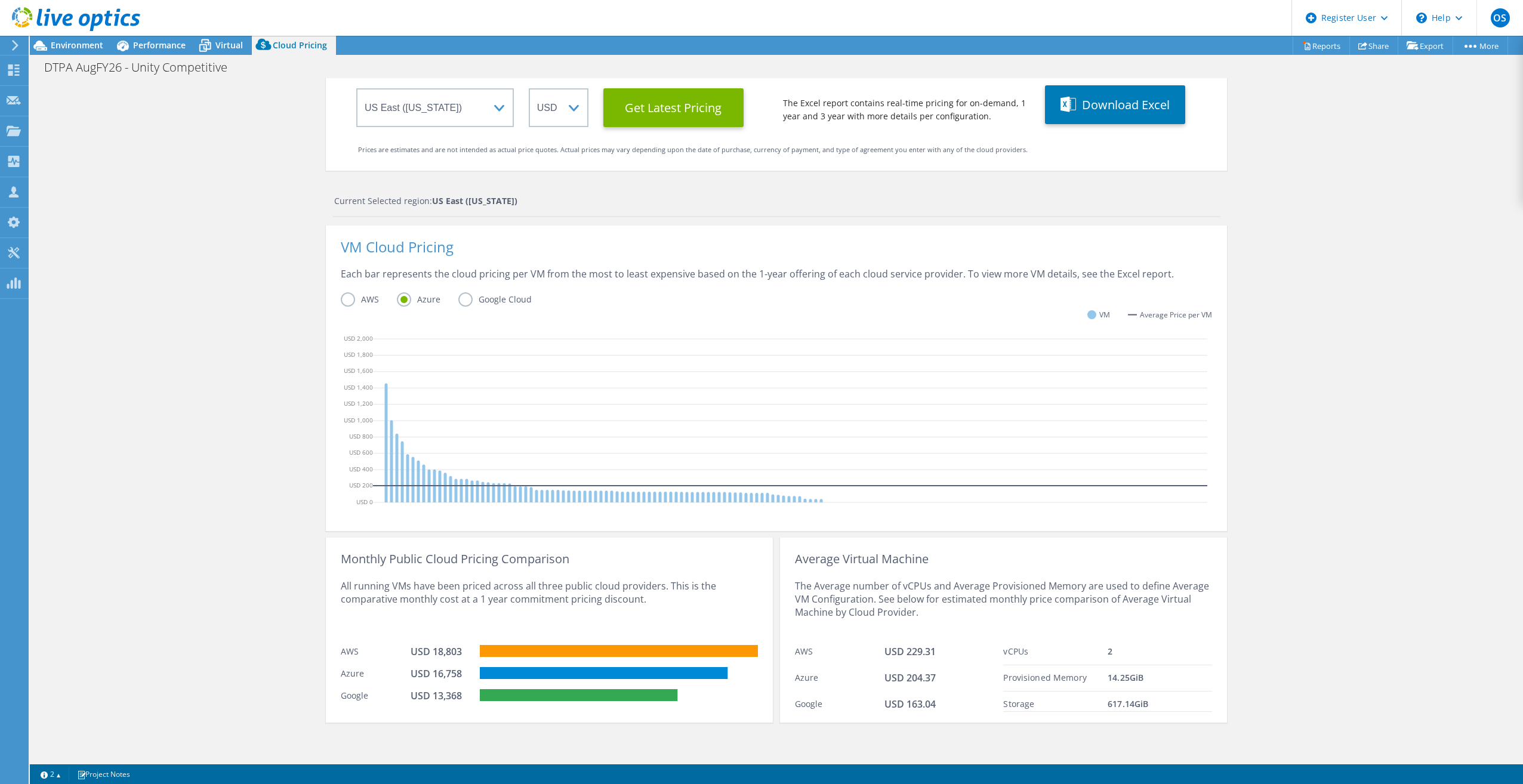
click at [343, 295] on label "AWS" at bounding box center [368, 299] width 56 height 15
click at [0, 0] on input "AWS" at bounding box center [0, 0] width 0 height 0
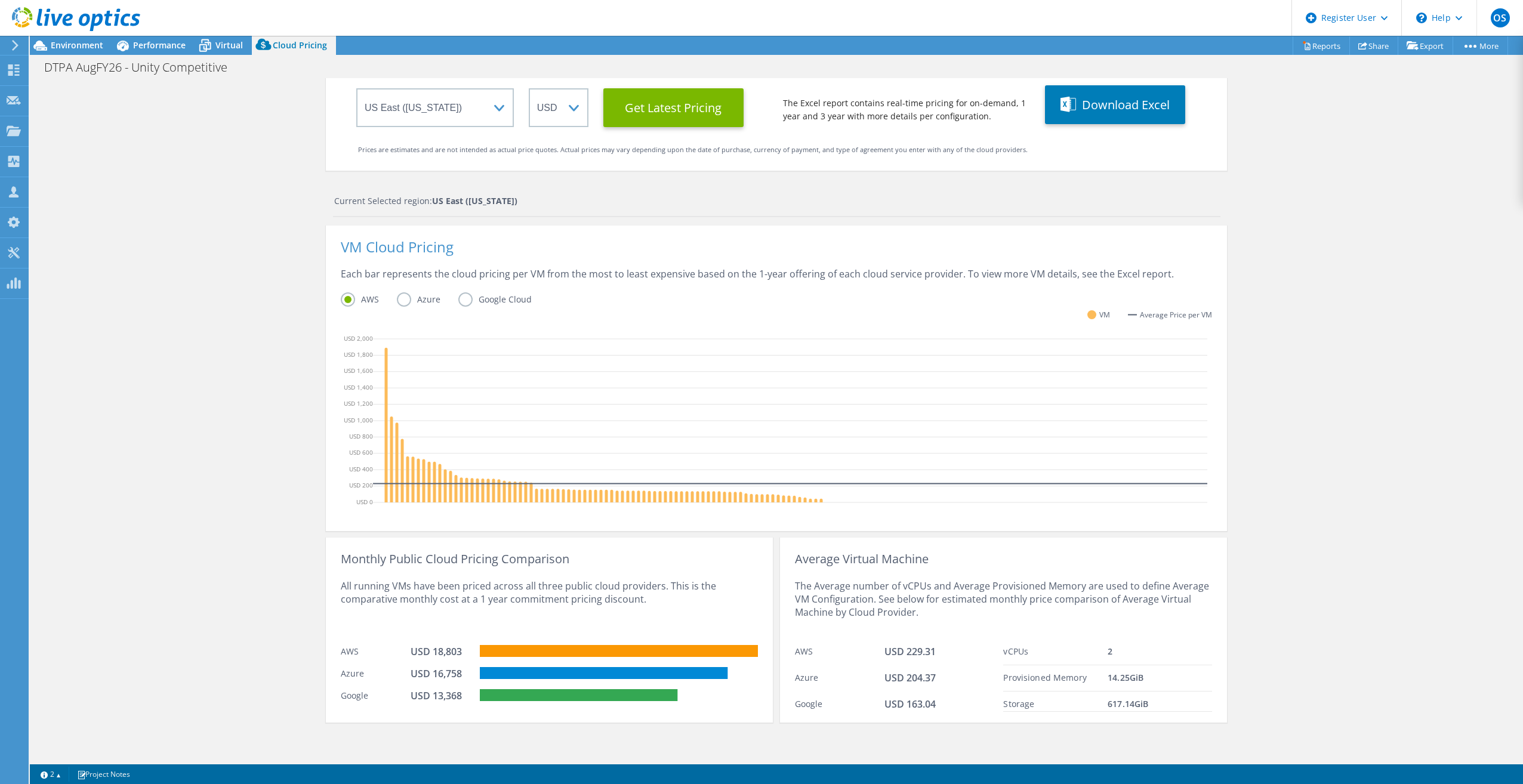
click at [460, 298] on label "Google Cloud" at bounding box center [504, 299] width 92 height 15
click at [0, 0] on input "Google Cloud" at bounding box center [0, 0] width 0 height 0
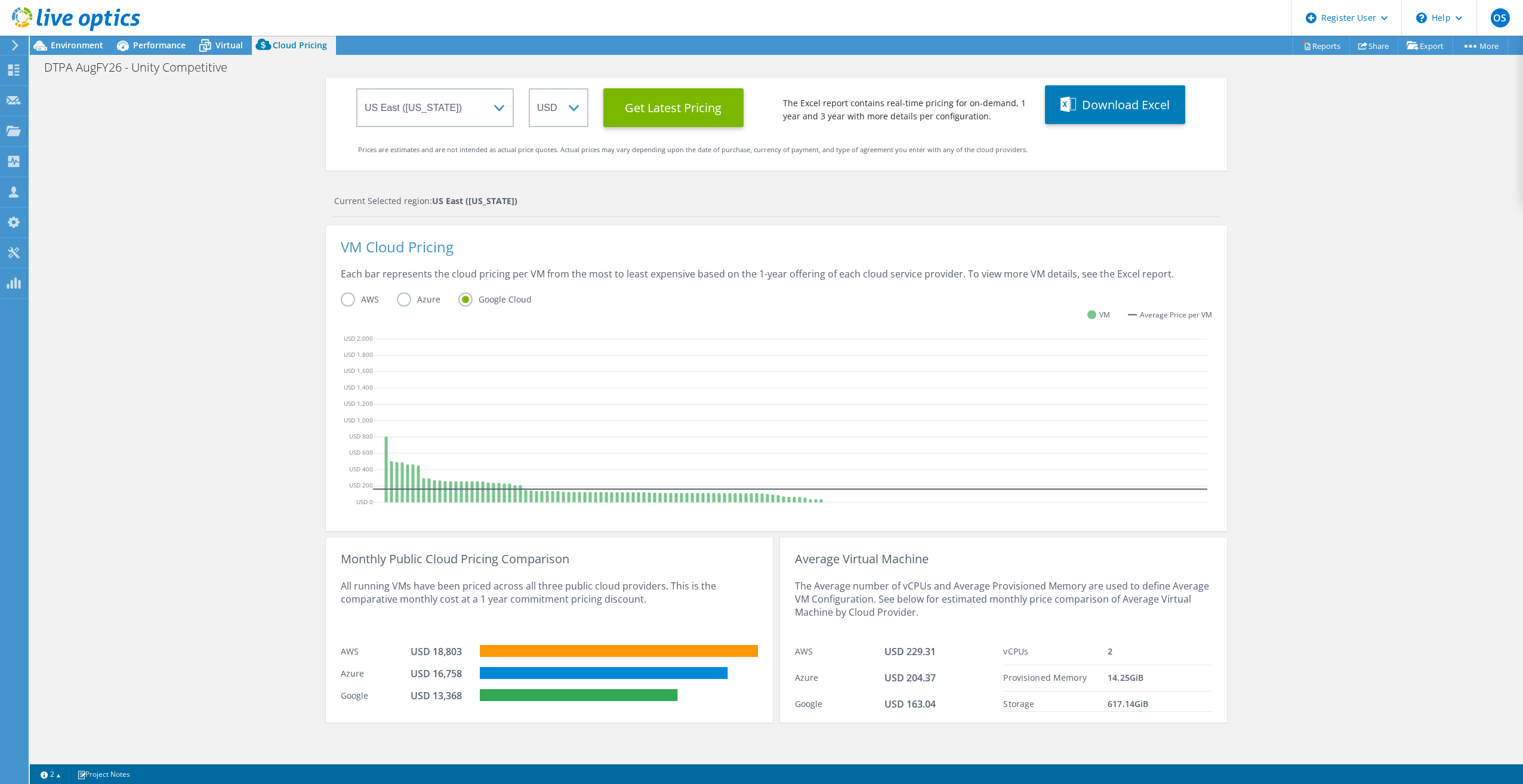
click at [397, 304] on label "Azure" at bounding box center [427, 299] width 62 height 15
click at [0, 0] on input "Azure" at bounding box center [0, 0] width 0 height 0
click at [461, 297] on label "Google Cloud" at bounding box center [504, 299] width 92 height 15
click at [0, 0] on input "Google Cloud" at bounding box center [0, 0] width 0 height 0
click at [401, 301] on label "Azure" at bounding box center [427, 299] width 62 height 15
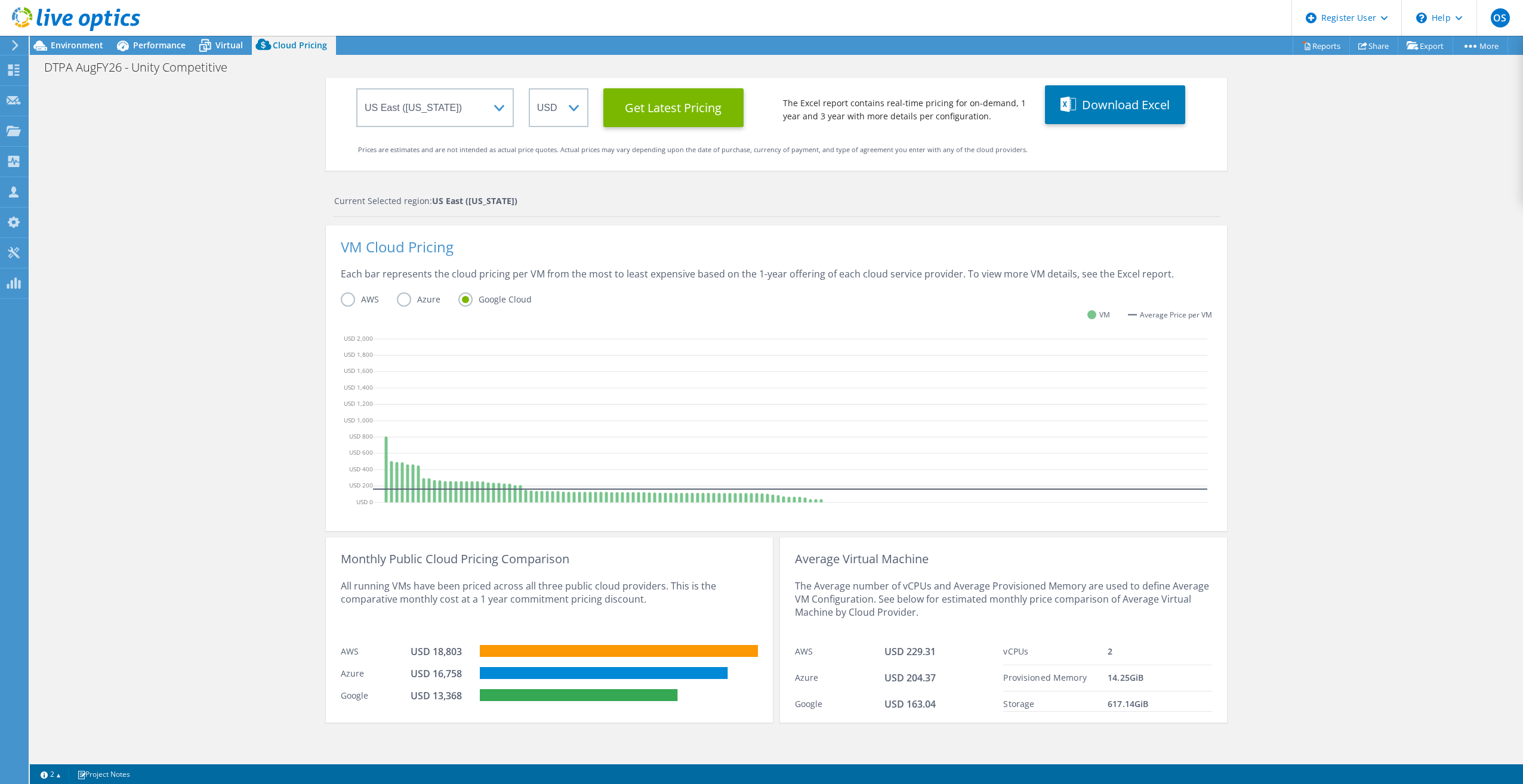
click at [0, 0] on input "Azure" at bounding box center [0, 0] width 0 height 0
drag, startPoint x: 345, startPoint y: 297, endPoint x: 354, endPoint y: 296, distance: 9.1
click at [354, 297] on label "AWS" at bounding box center [368, 299] width 56 height 15
click at [0, 0] on input "AWS" at bounding box center [0, 0] width 0 height 0
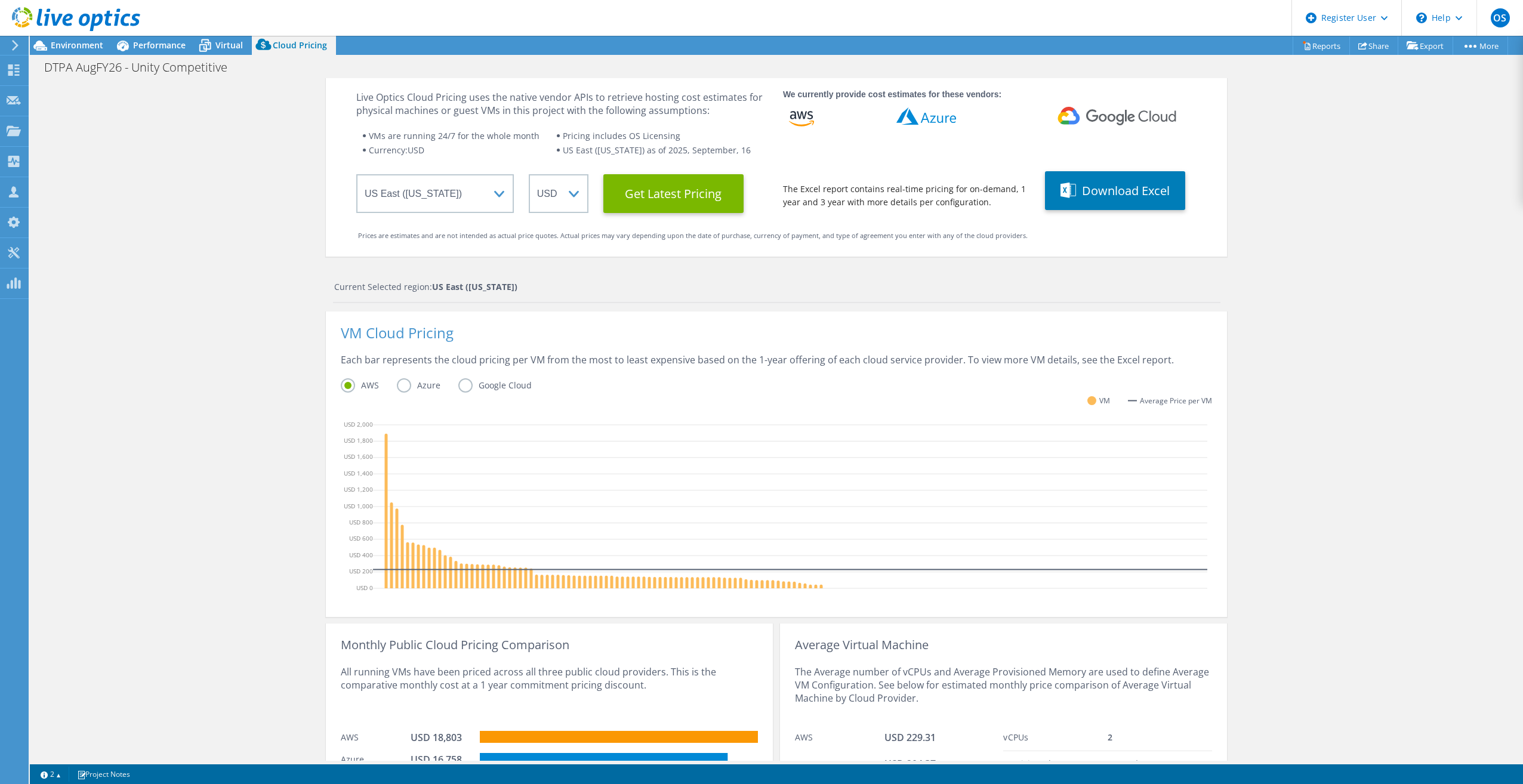
scroll to position [0, 0]
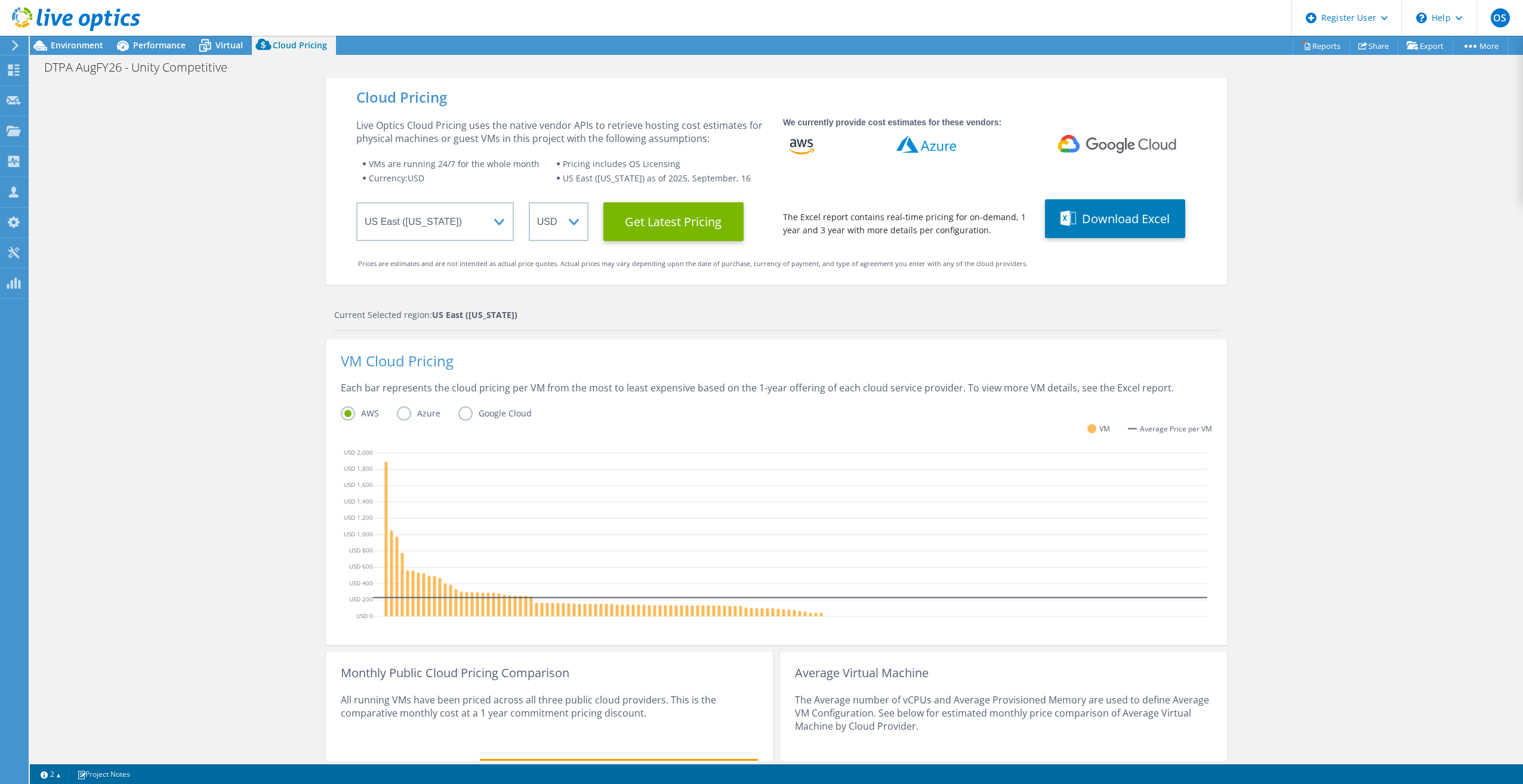
click at [397, 410] on label "Azure" at bounding box center [427, 413] width 62 height 15
click at [0, 0] on input "Azure" at bounding box center [0, 0] width 0 height 0
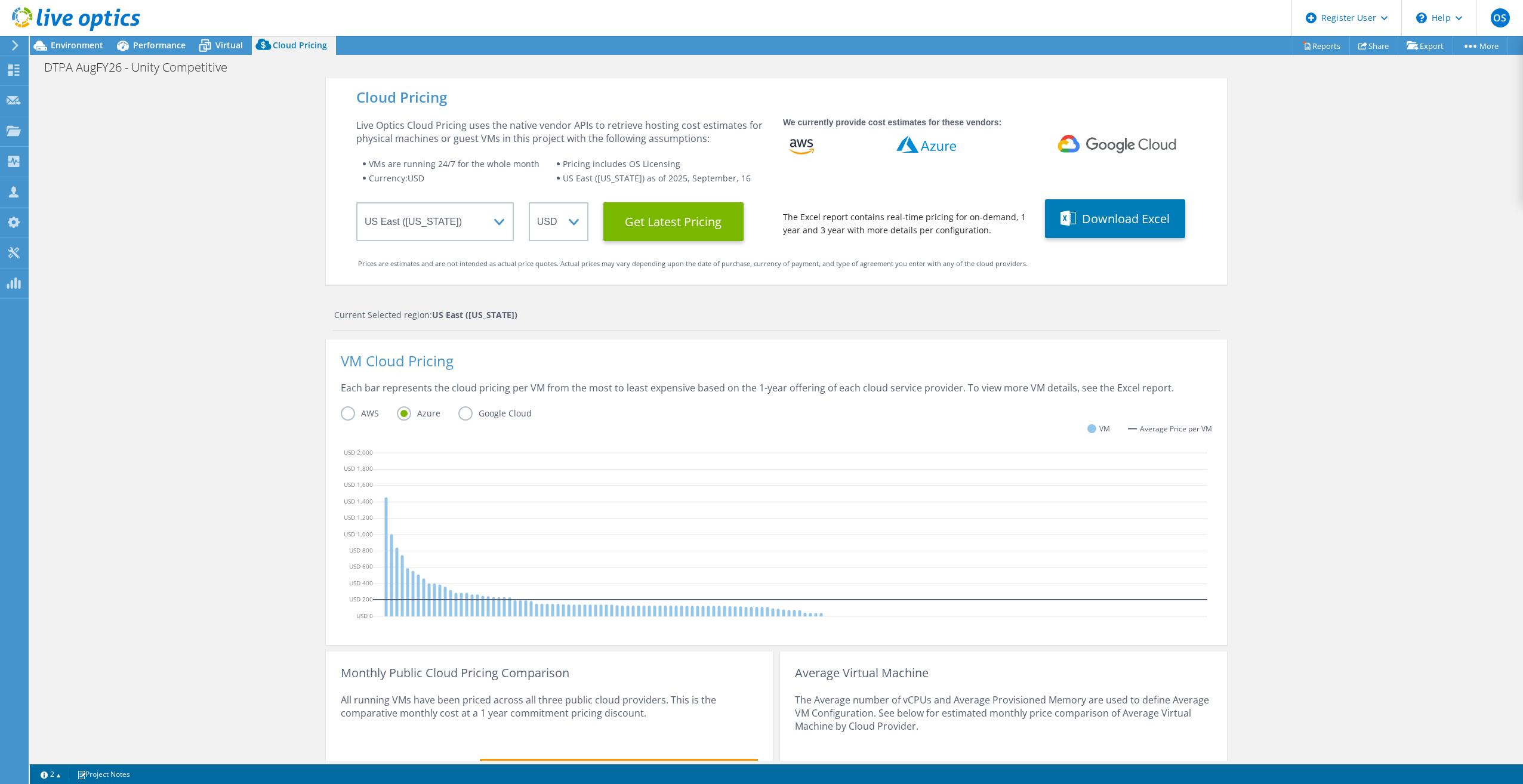
drag, startPoint x: 461, startPoint y: 413, endPoint x: 467, endPoint y: 412, distance: 6.1
click at [463, 413] on label "Google Cloud" at bounding box center [504, 413] width 92 height 15
click at [0, 0] on input "Google Cloud" at bounding box center [0, 0] width 0 height 0
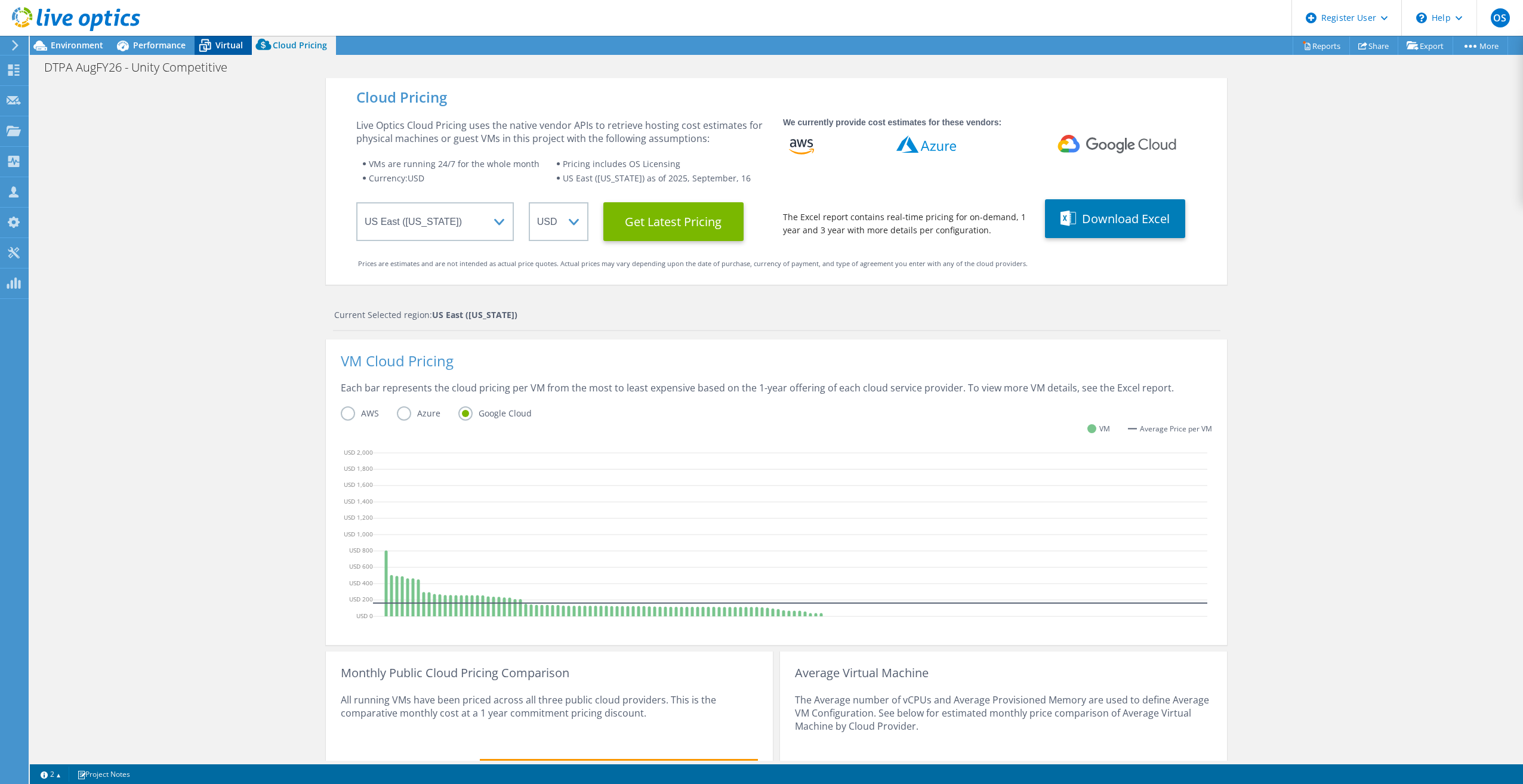
click at [203, 48] on icon at bounding box center [205, 46] width 12 height 10
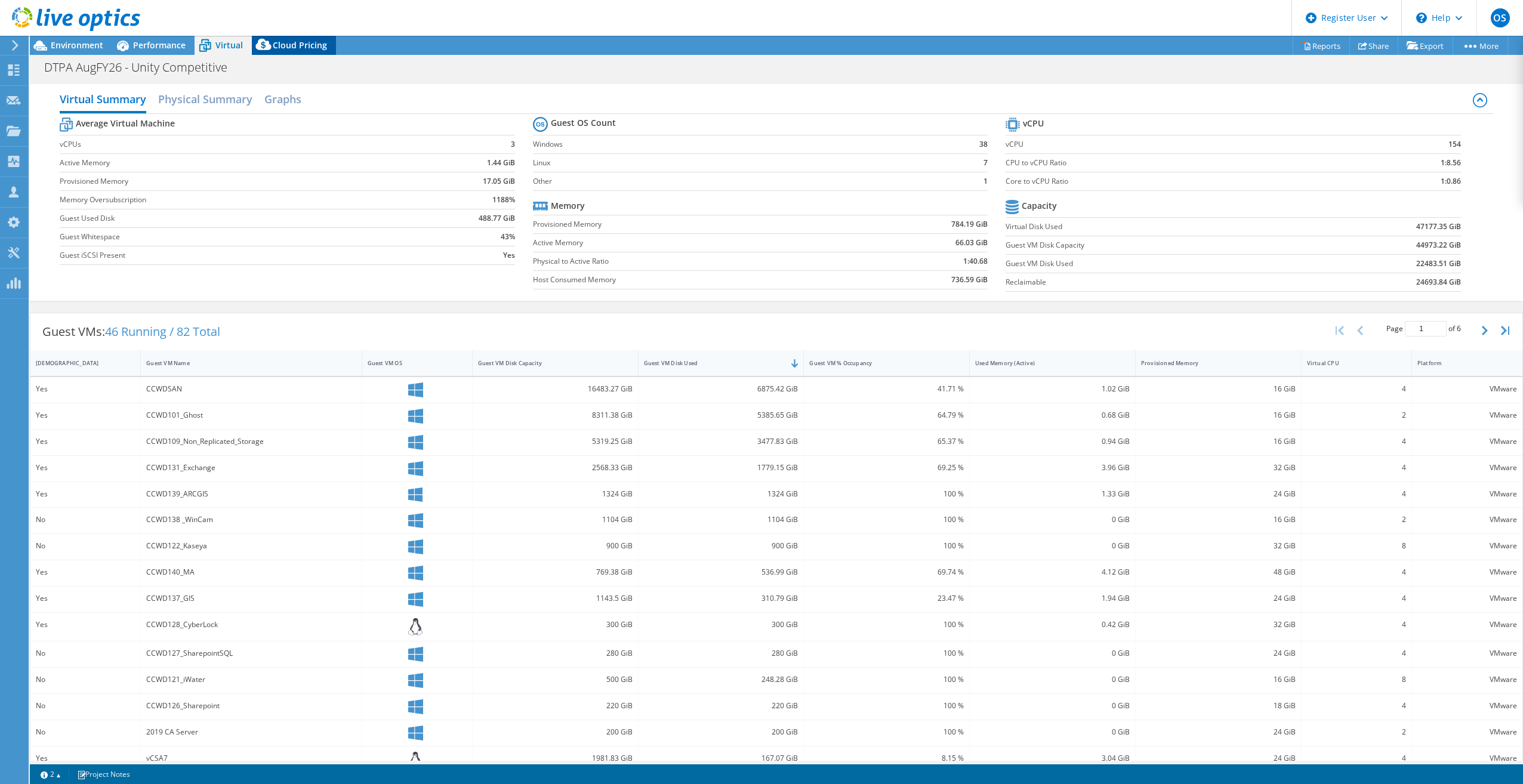
click at [277, 50] on span "Cloud Pricing" at bounding box center [300, 45] width 54 height 11
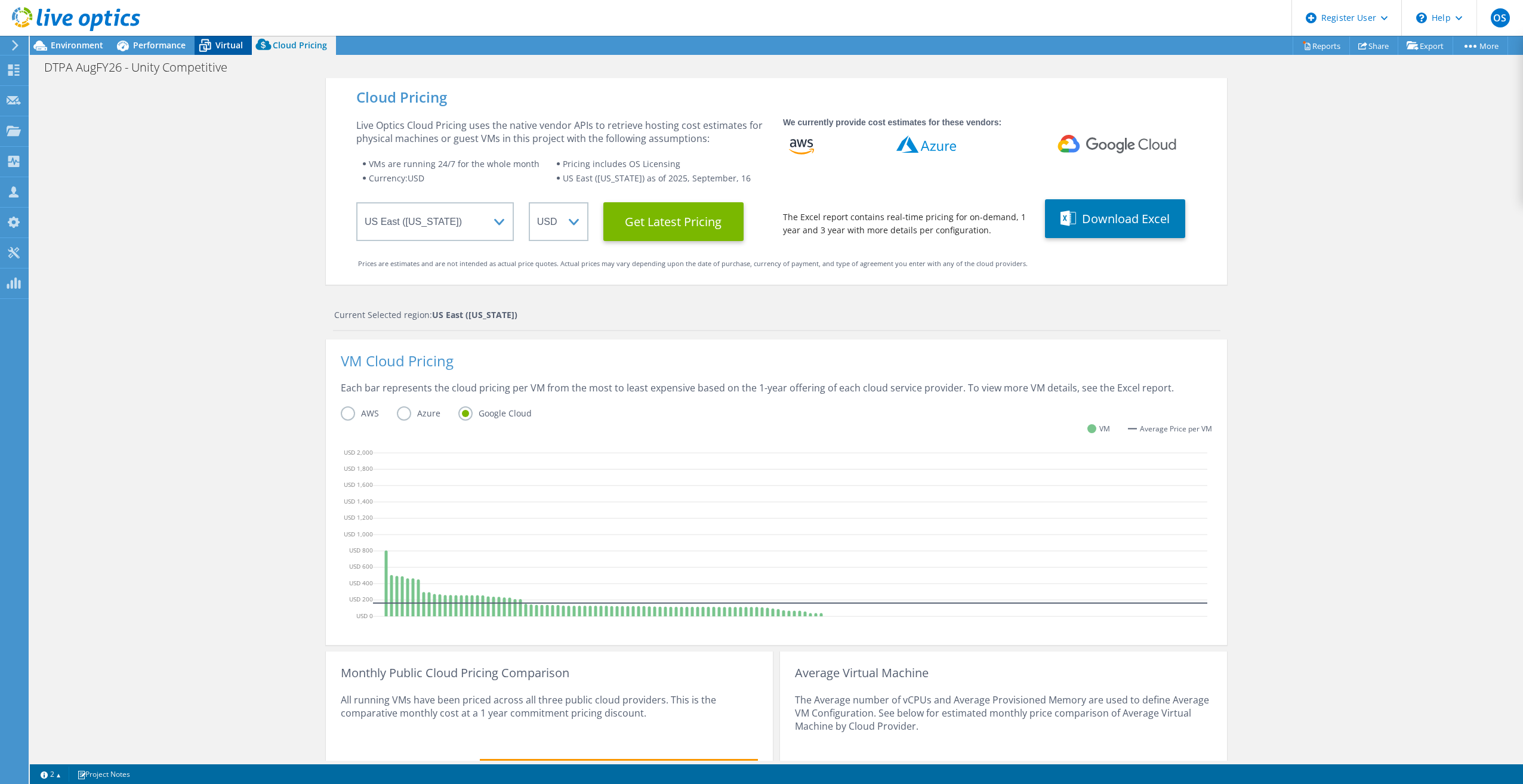
click at [243, 53] on div "Virtual" at bounding box center [223, 46] width 58 height 19
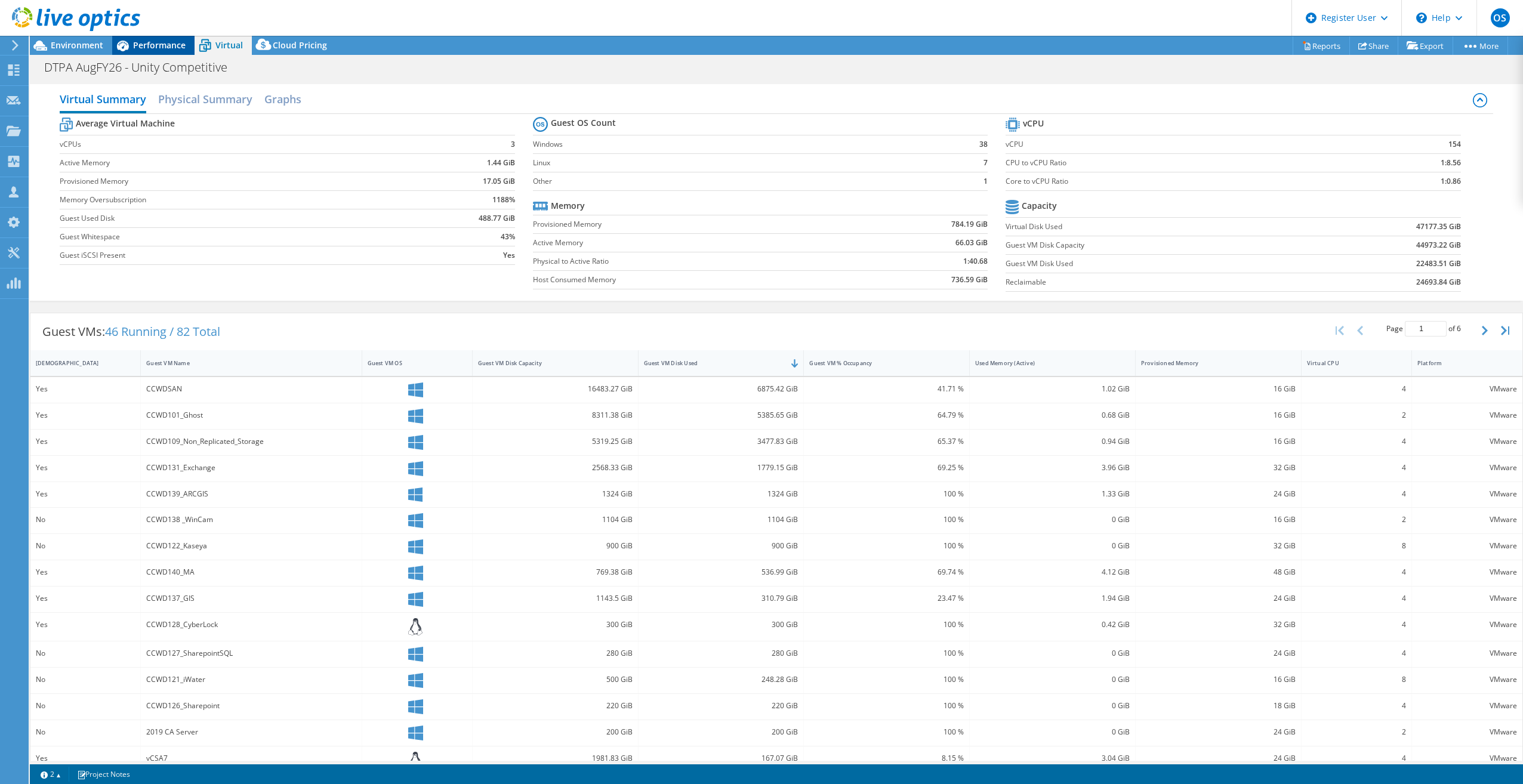
click at [153, 41] on span "Performance" at bounding box center [160, 45] width 53 height 11
